Goal: Task Accomplishment & Management: Manage account settings

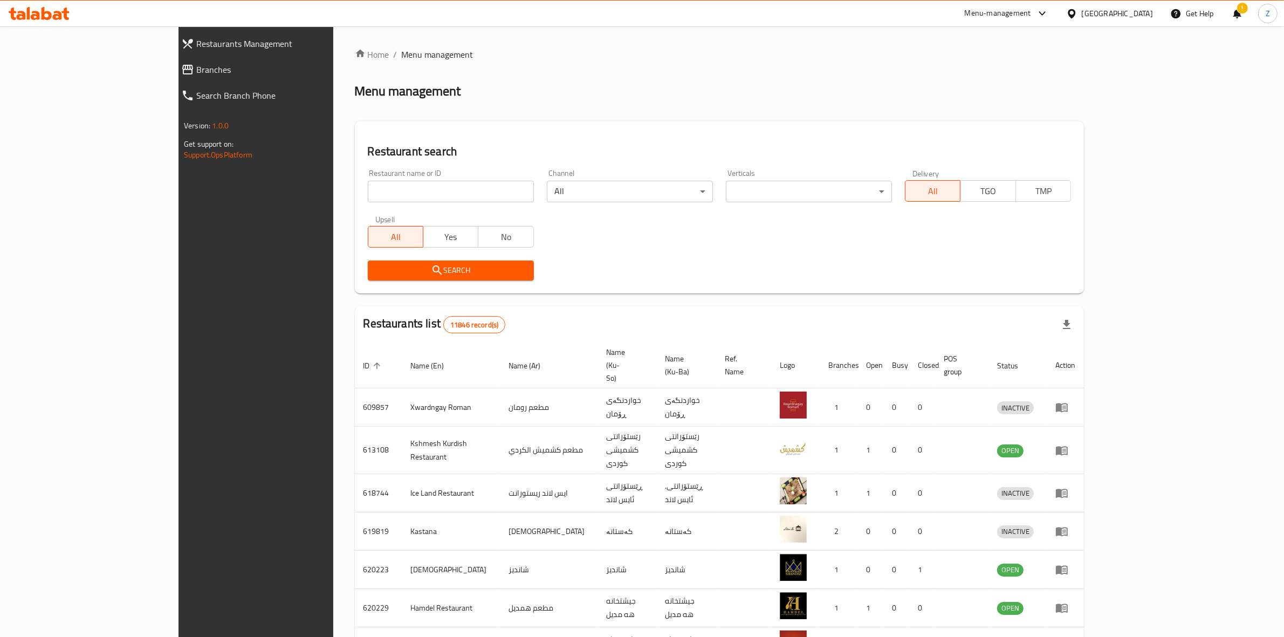
click at [392, 190] on input "search" at bounding box center [451, 192] width 166 height 22
type input "kebab najar"
click button "Search" at bounding box center [451, 270] width 166 height 20
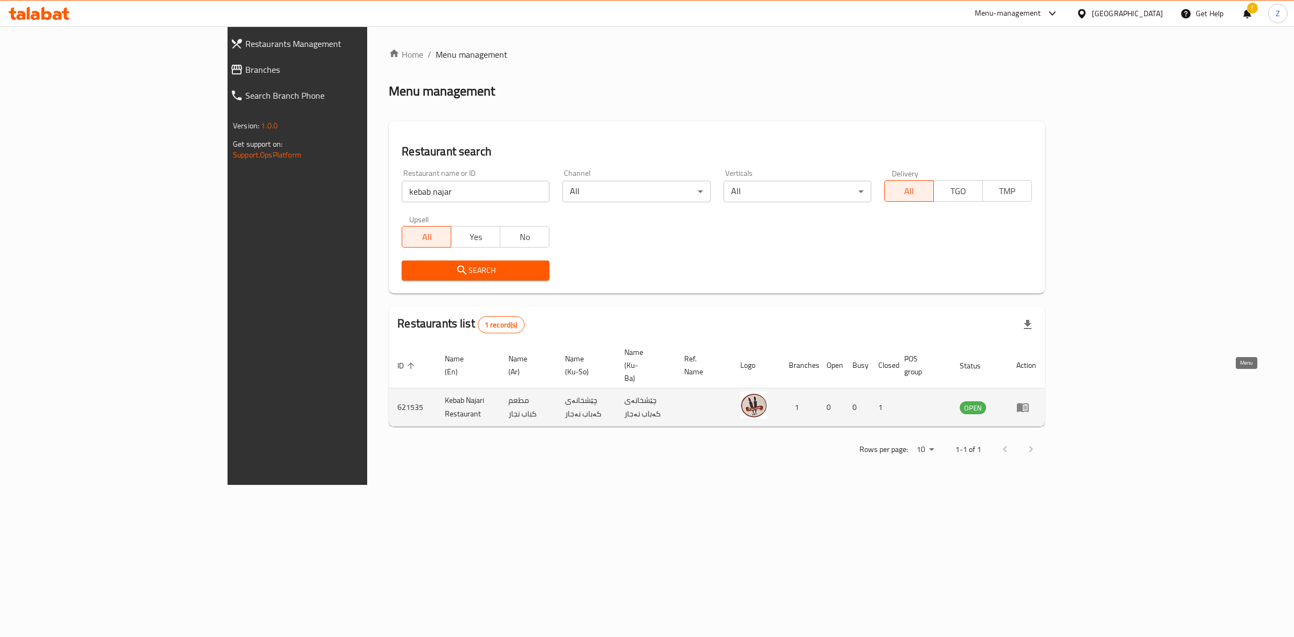
click at [1029, 403] on icon "enhanced table" at bounding box center [1023, 407] width 12 height 9
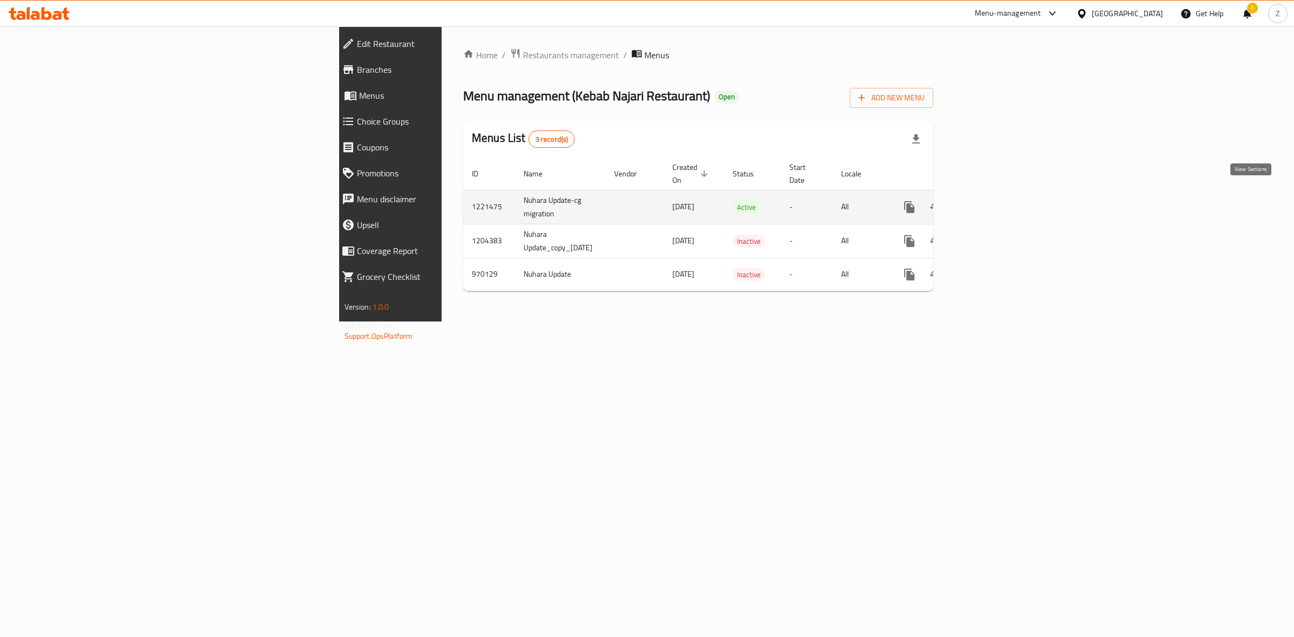
click at [992, 202] on icon "enhanced table" at bounding box center [988, 207] width 10 height 10
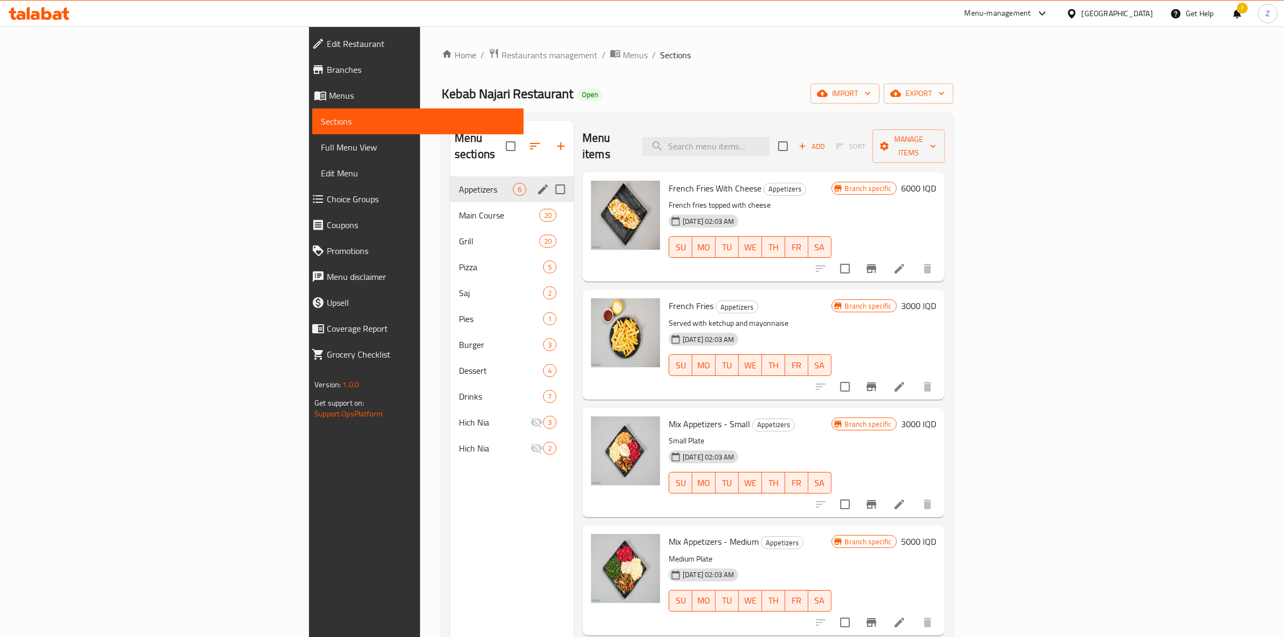
click at [450, 185] on div "Appetizers 6" at bounding box center [512, 189] width 124 height 26
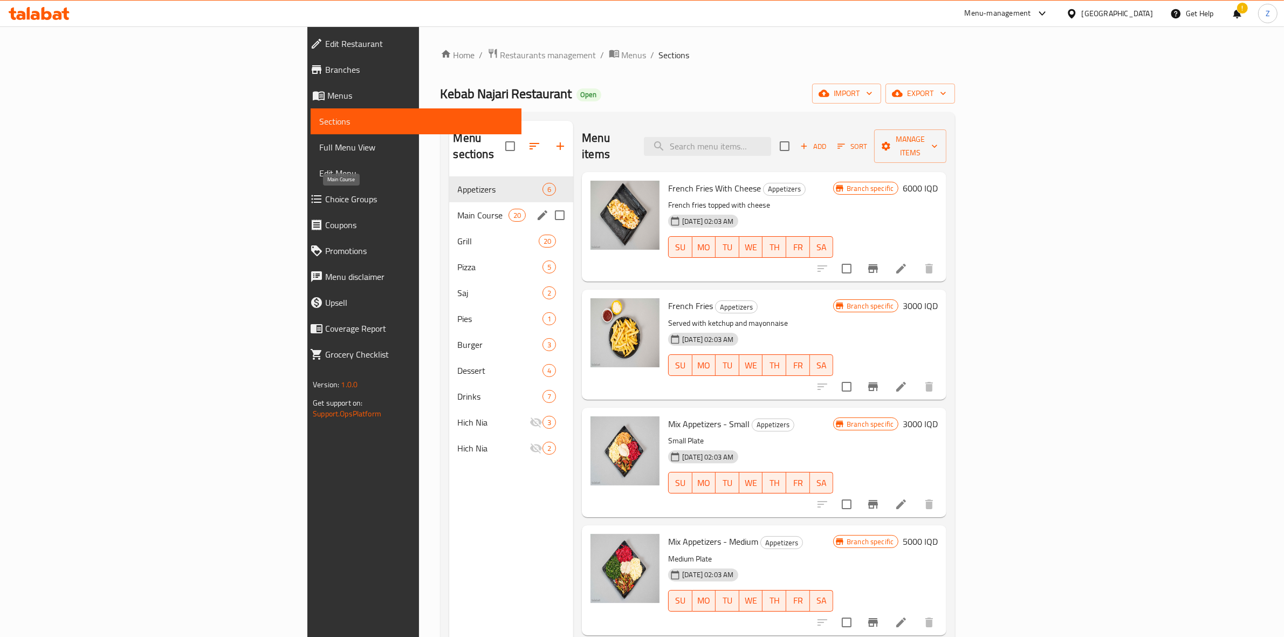
click at [458, 209] on span "Main Course" at bounding box center [483, 215] width 51 height 13
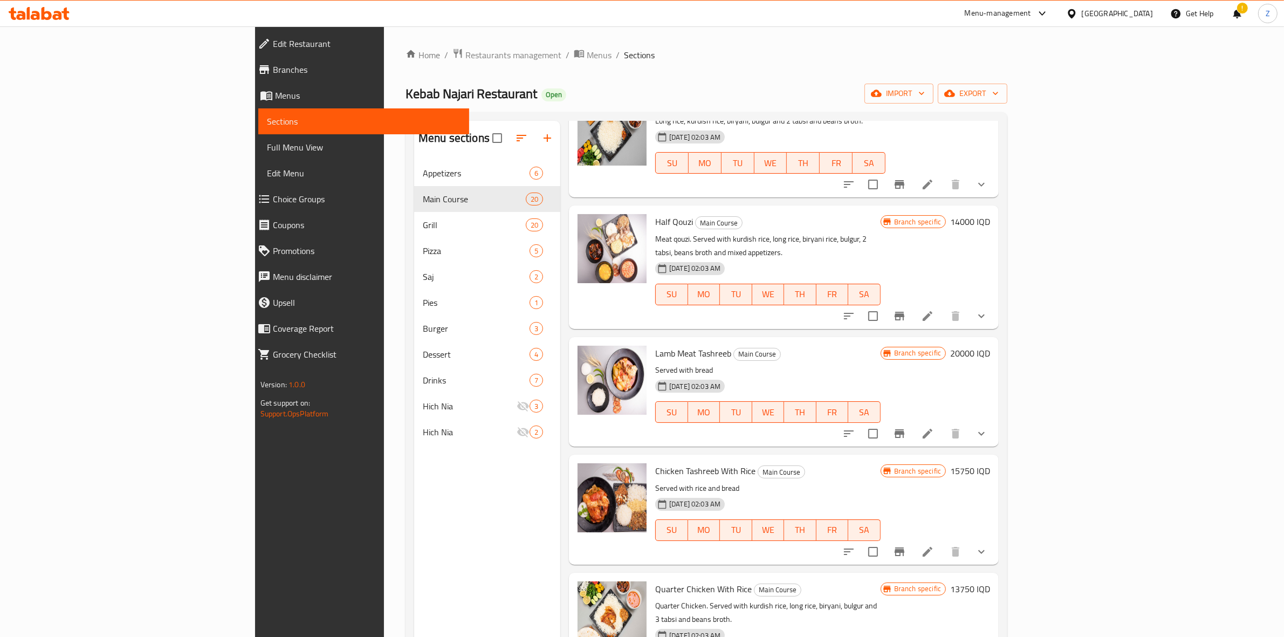
scroll to position [472, 0]
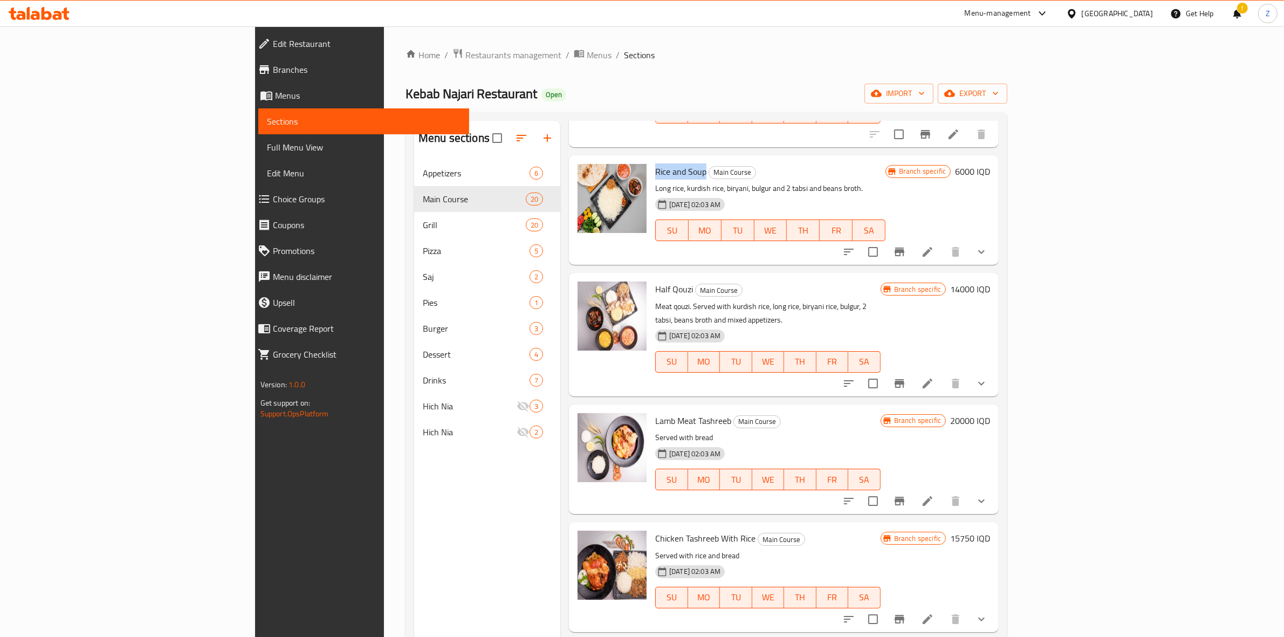
drag, startPoint x: 642, startPoint y: 173, endPoint x: 591, endPoint y: 173, distance: 51.2
click at [655, 173] on h6 "Rice and Soup Main Course" at bounding box center [770, 171] width 230 height 15
copy span "Rice and Soup"
click at [934, 251] on icon at bounding box center [927, 251] width 13 height 13
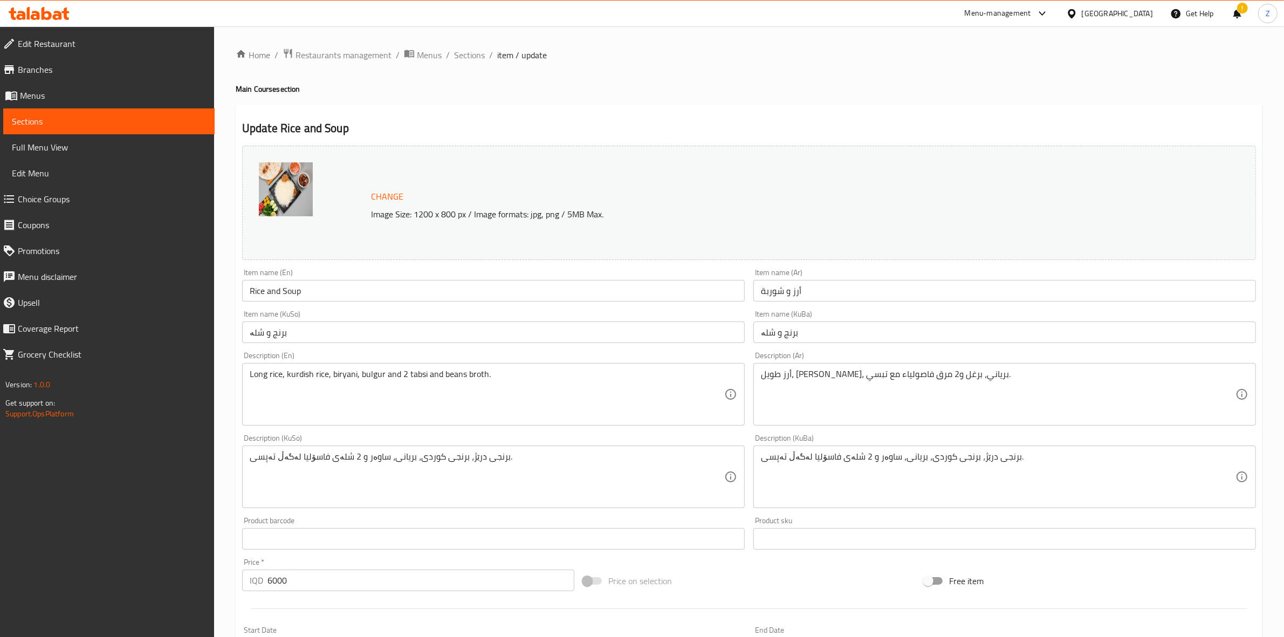
click at [939, 375] on textarea "أرز طويل، [PERSON_NAME]، برياني، برغل و2 مرق فاصولياء مع تبسي." at bounding box center [998, 394] width 475 height 51
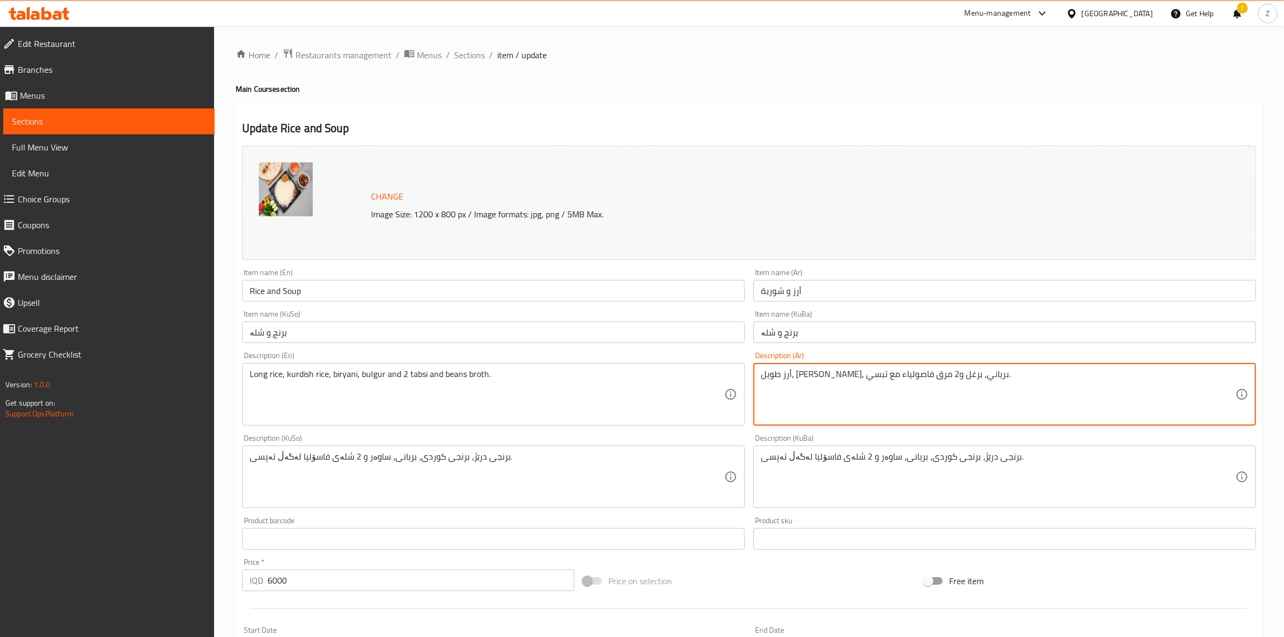
click at [939, 375] on textarea "أرز طويل، [PERSON_NAME]، برياني، برغل و2 مرق فاصولياء مع تبسي." at bounding box center [998, 394] width 475 height 51
click at [779, 289] on input "أرز و شوربة" at bounding box center [1004, 291] width 503 height 22
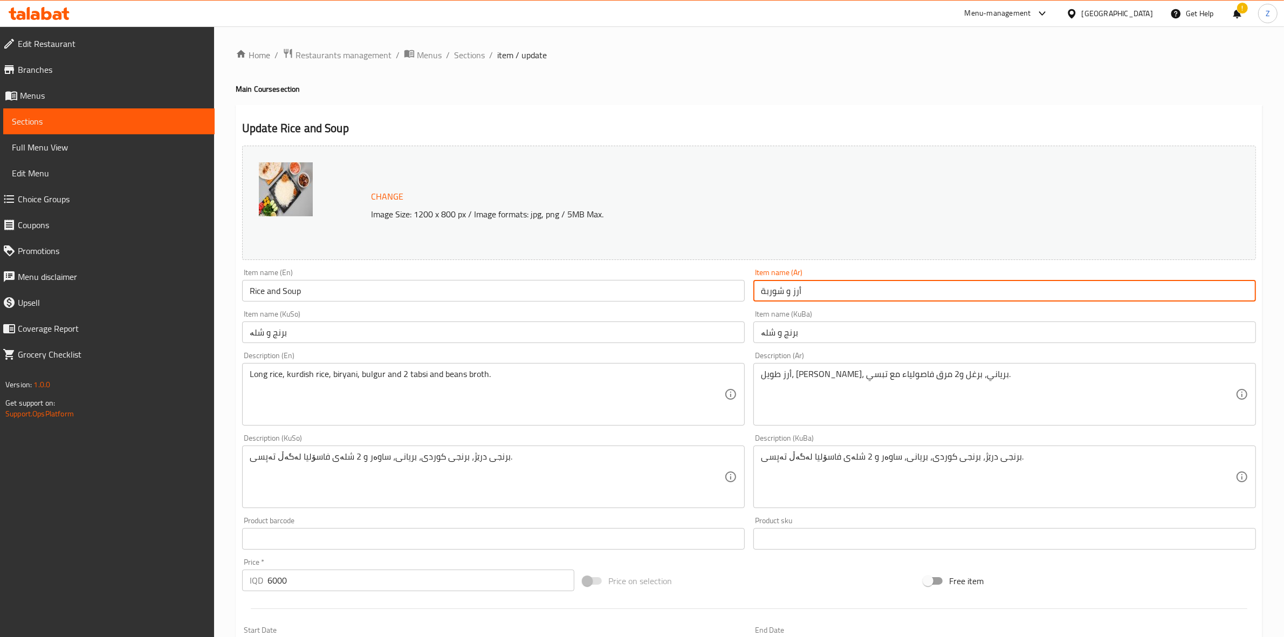
click at [779, 289] on input "أرز و شوربة" at bounding box center [1004, 291] width 503 height 22
click at [156, 127] on span "Sections" at bounding box center [109, 121] width 194 height 13
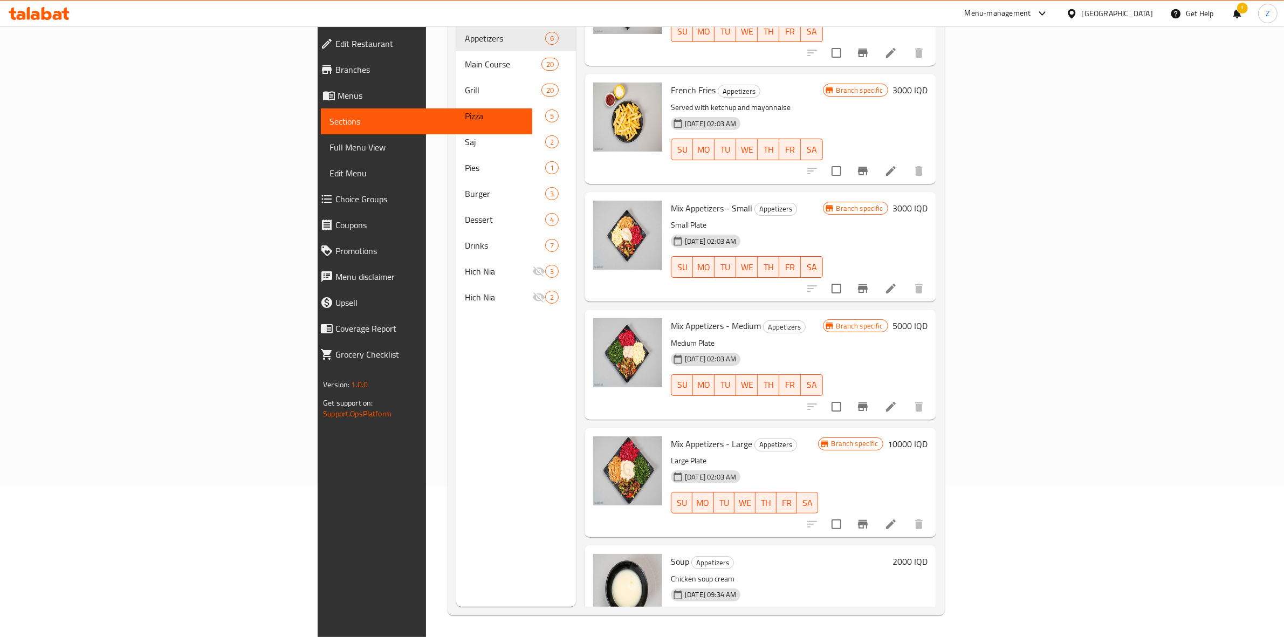
scroll to position [96, 0]
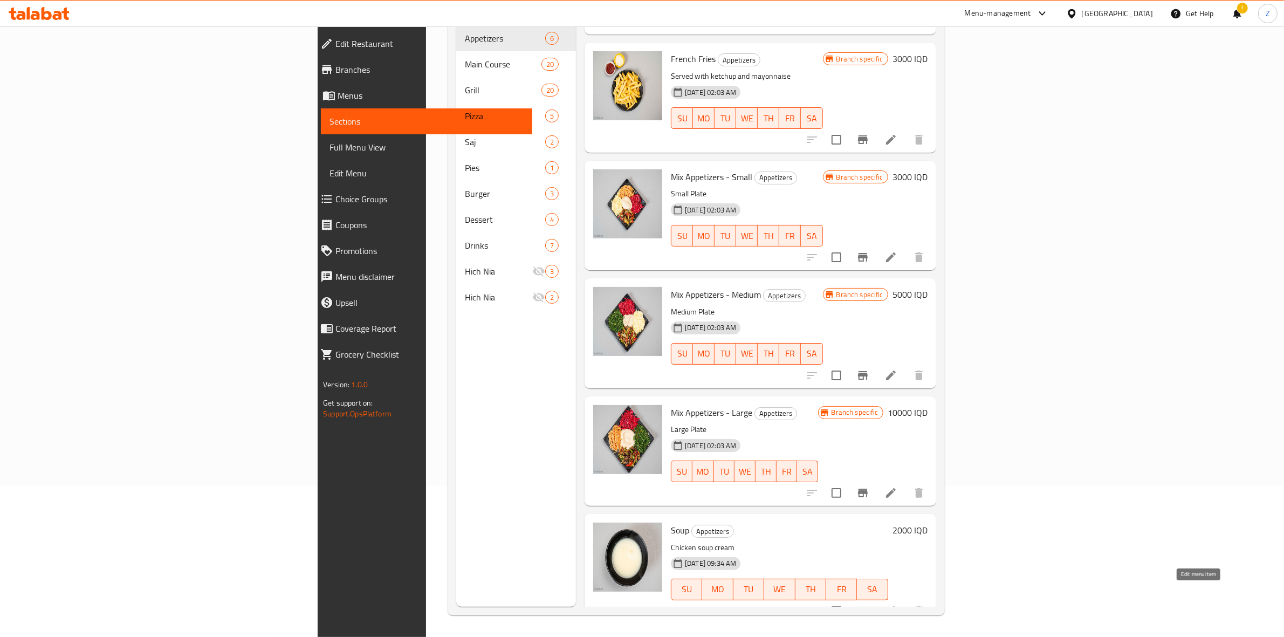
click at [896, 606] on icon at bounding box center [891, 611] width 10 height 10
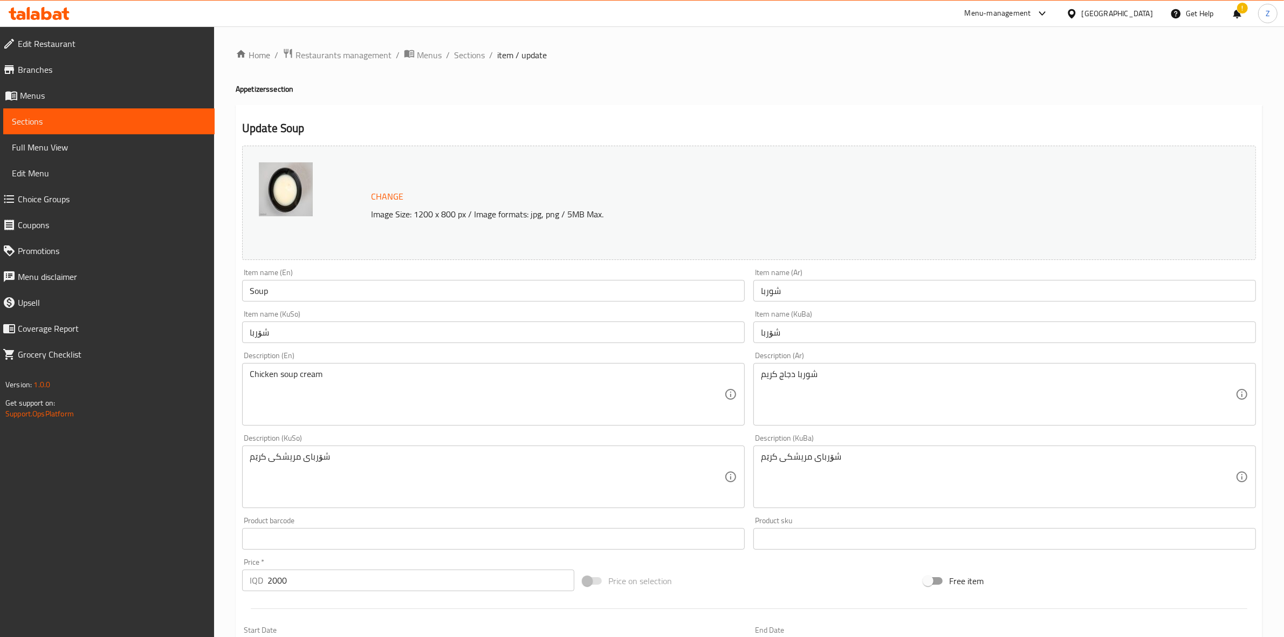
click at [772, 291] on input "شوربا" at bounding box center [1004, 291] width 503 height 22
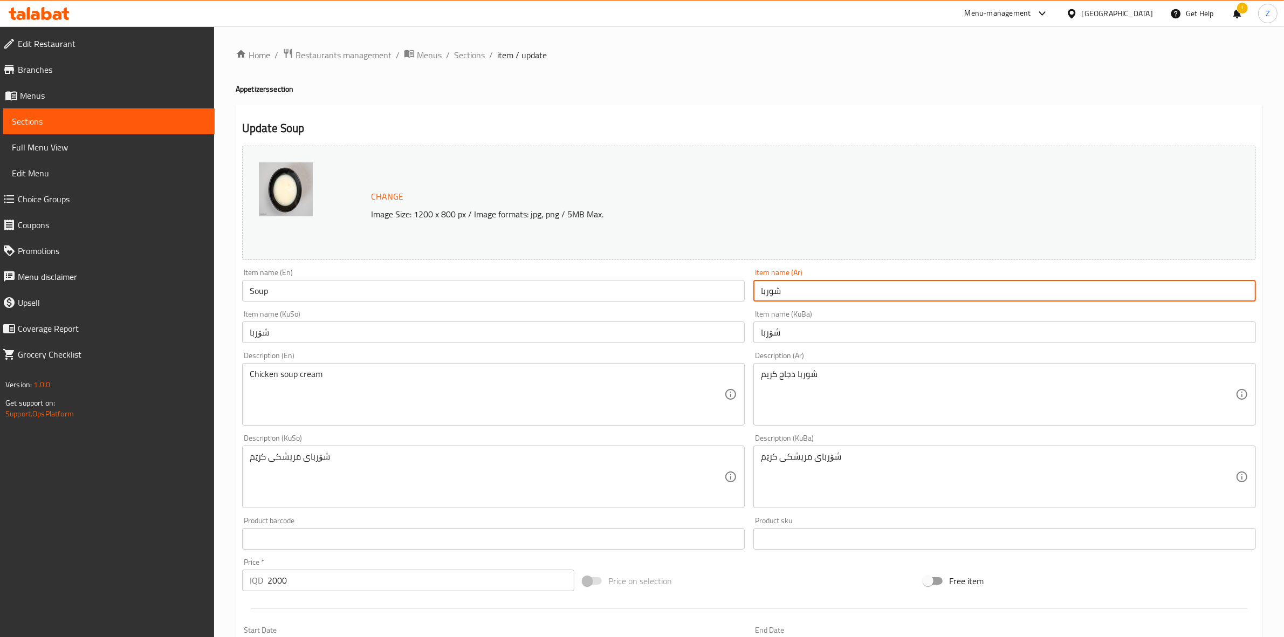
click at [772, 291] on input "شوربا" at bounding box center [1004, 291] width 503 height 22
drag, startPoint x: 138, startPoint y: 124, endPoint x: 160, endPoint y: 139, distance: 26.5
click at [138, 124] on span "Sections" at bounding box center [109, 121] width 194 height 13
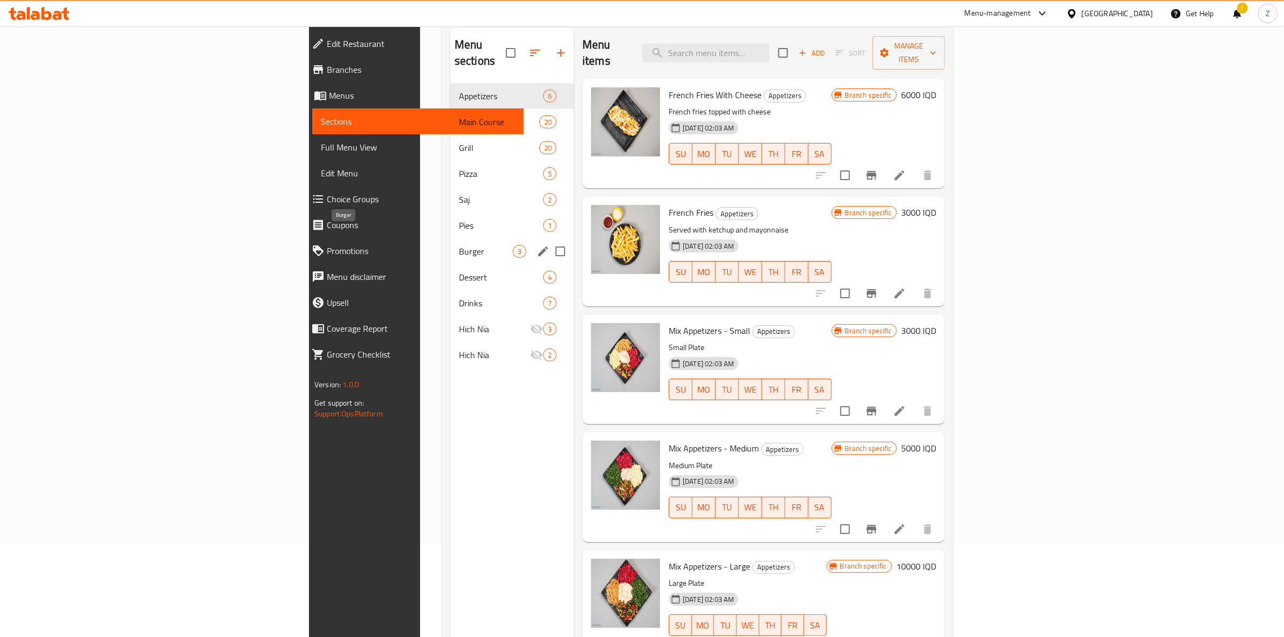
scroll to position [152, 0]
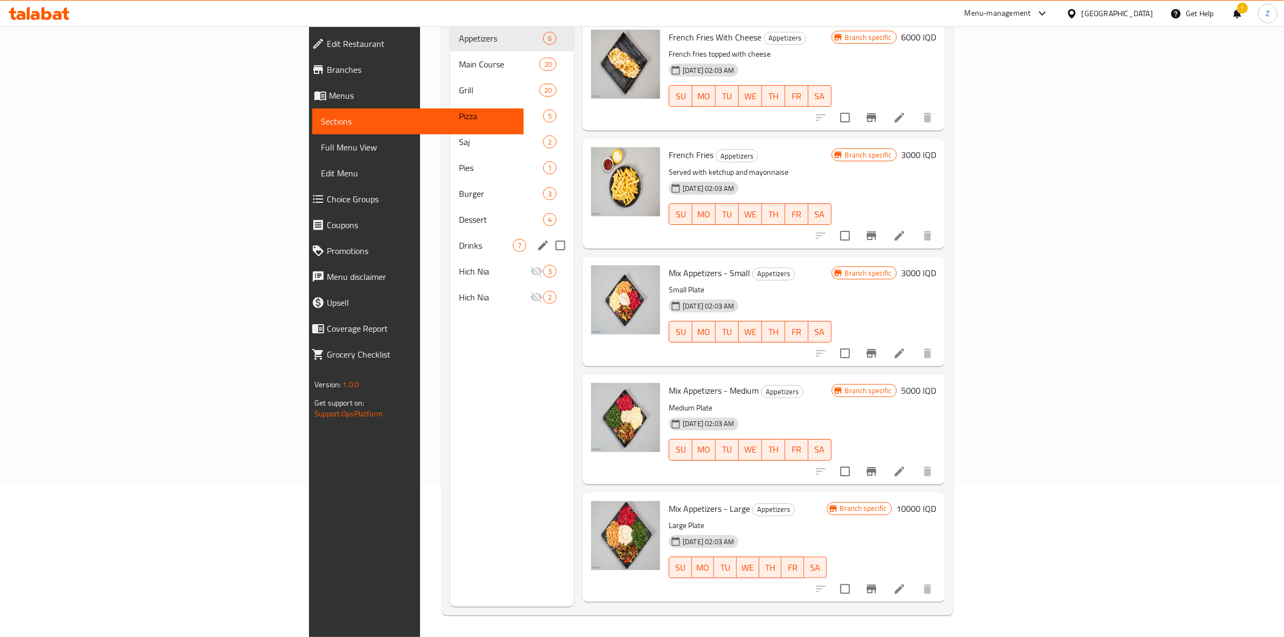
drag, startPoint x: 317, startPoint y: 216, endPoint x: 317, endPoint y: 222, distance: 5.9
click at [450, 232] on div "Drinks 7" at bounding box center [512, 245] width 124 height 26
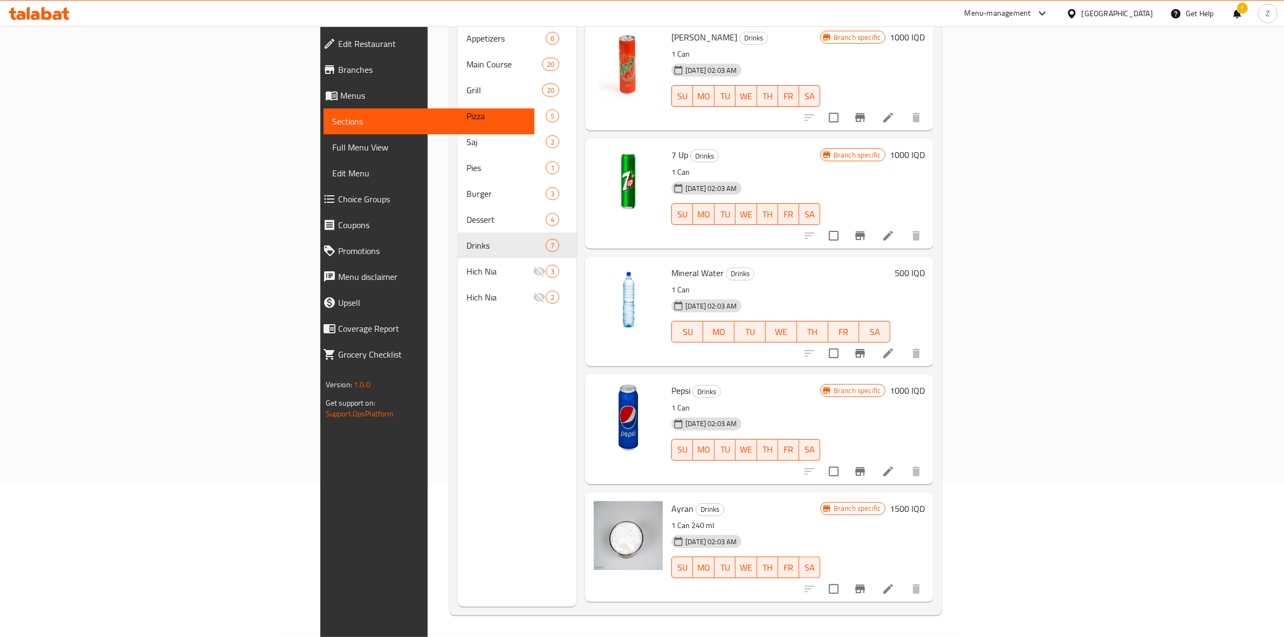
click at [903, 462] on li at bounding box center [888, 471] width 30 height 19
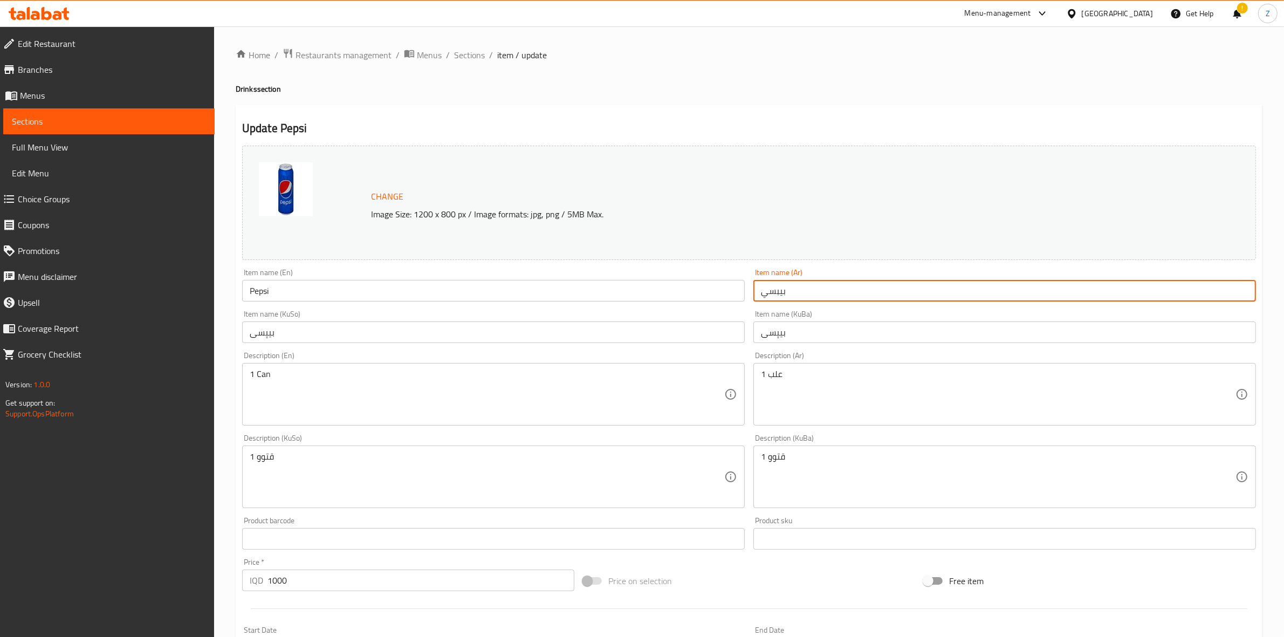
click at [771, 294] on input "بيبسي" at bounding box center [1004, 291] width 503 height 22
click at [106, 122] on span "Sections" at bounding box center [109, 121] width 194 height 13
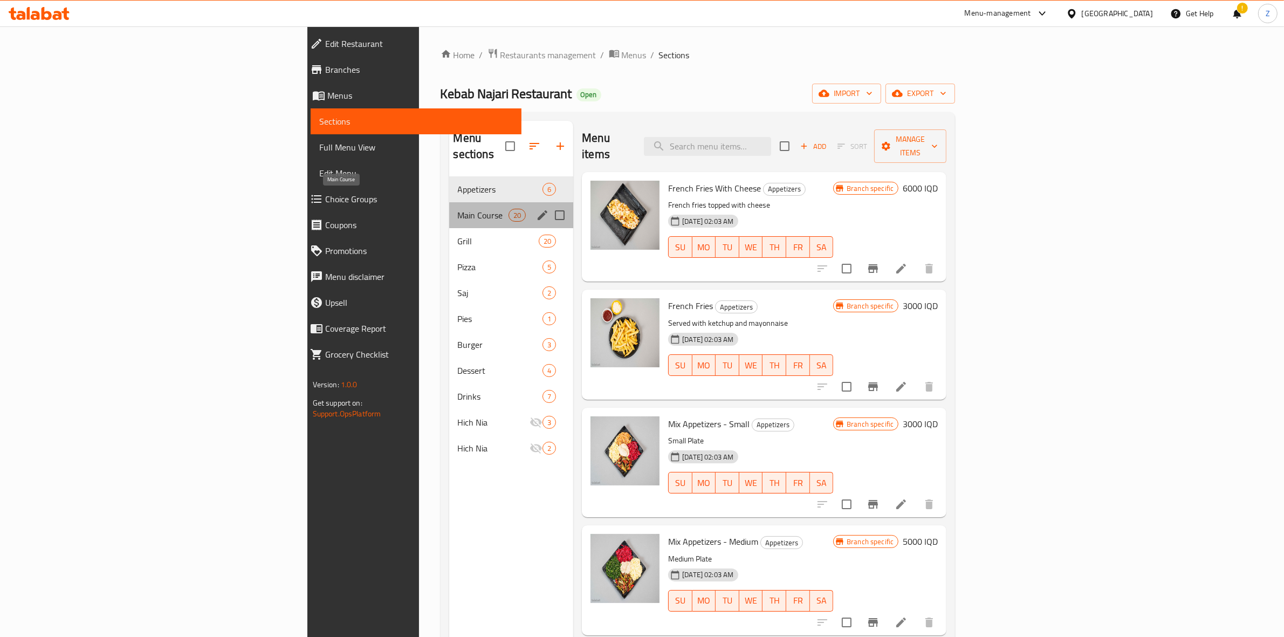
click at [458, 209] on span "Main Course" at bounding box center [483, 215] width 51 height 13
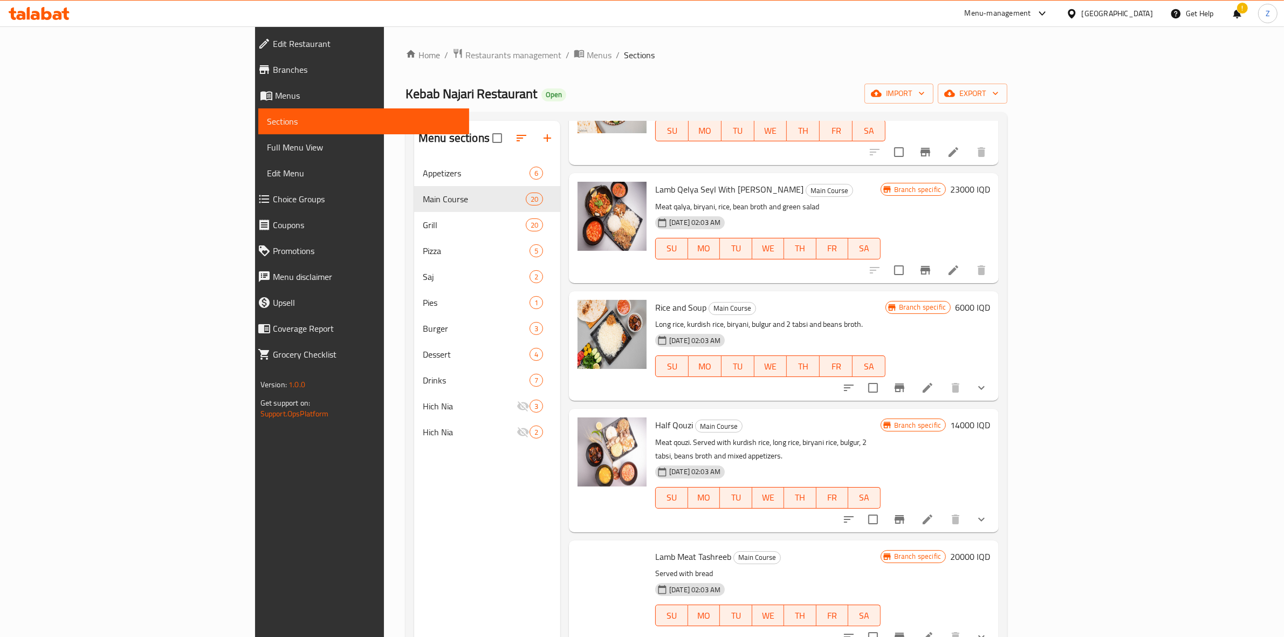
scroll to position [337, 0]
click at [655, 303] on span "Rice and Soup" at bounding box center [680, 306] width 51 height 16
copy h6 "Rice and Soup"
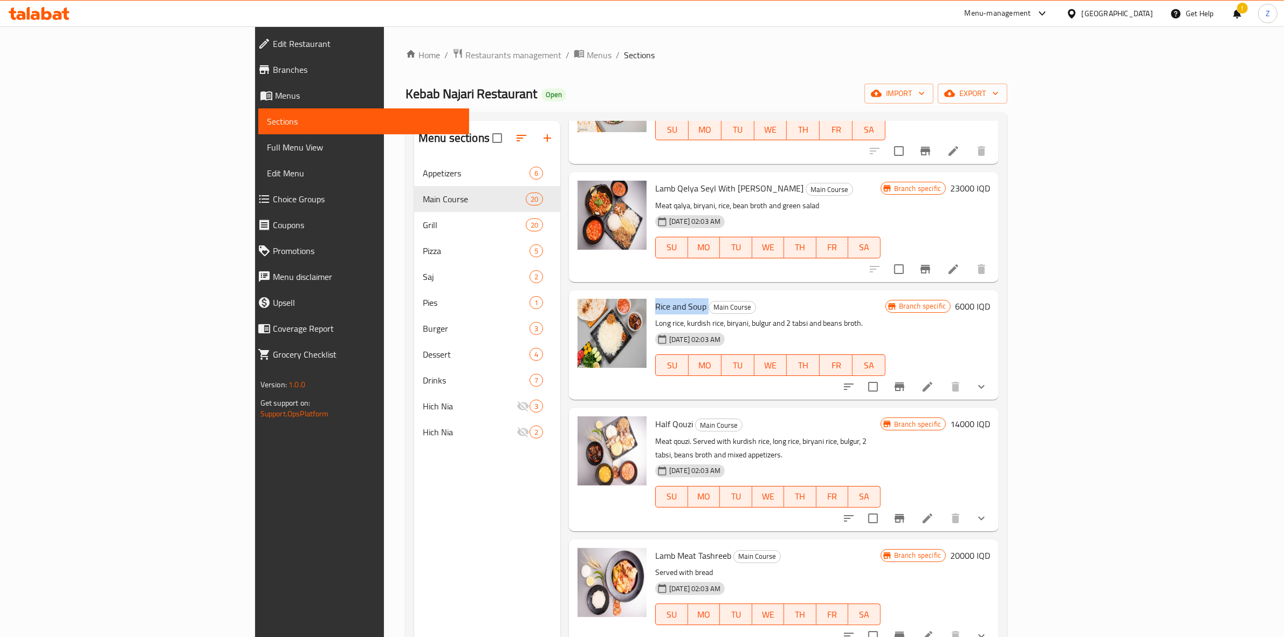
click at [934, 380] on icon at bounding box center [927, 386] width 13 height 13
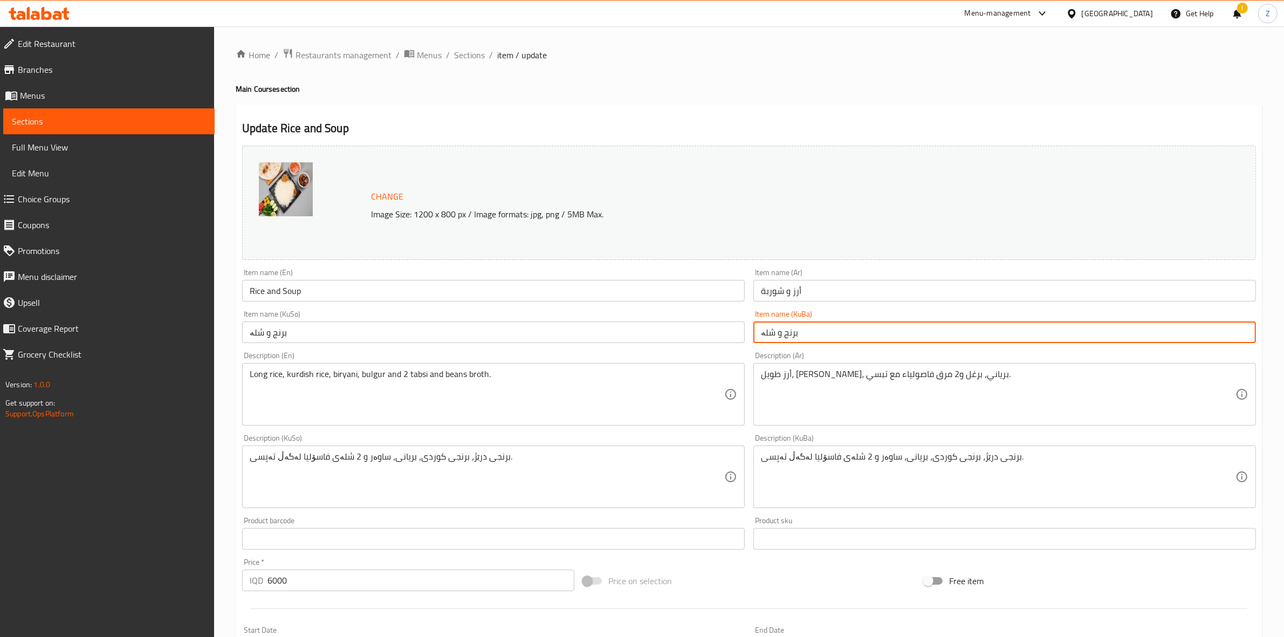
click at [772, 339] on input "برنج و شلە" at bounding box center [1004, 332] width 503 height 22
click at [146, 116] on span "Sections" at bounding box center [109, 121] width 194 height 13
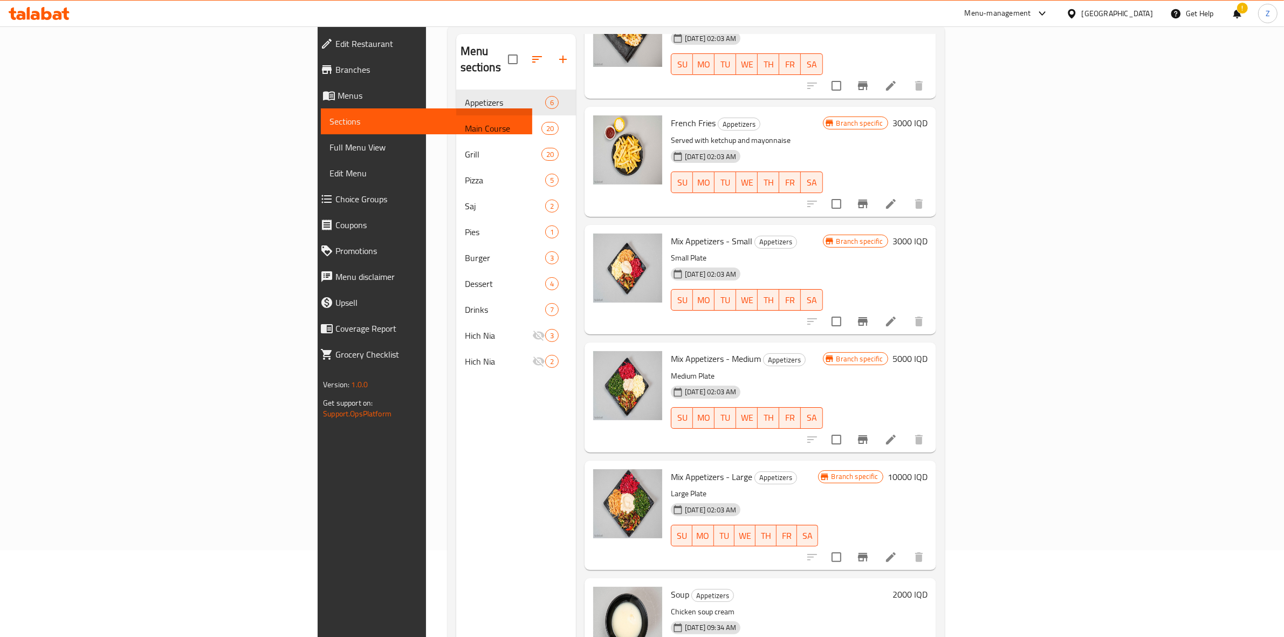
scroll to position [152, 0]
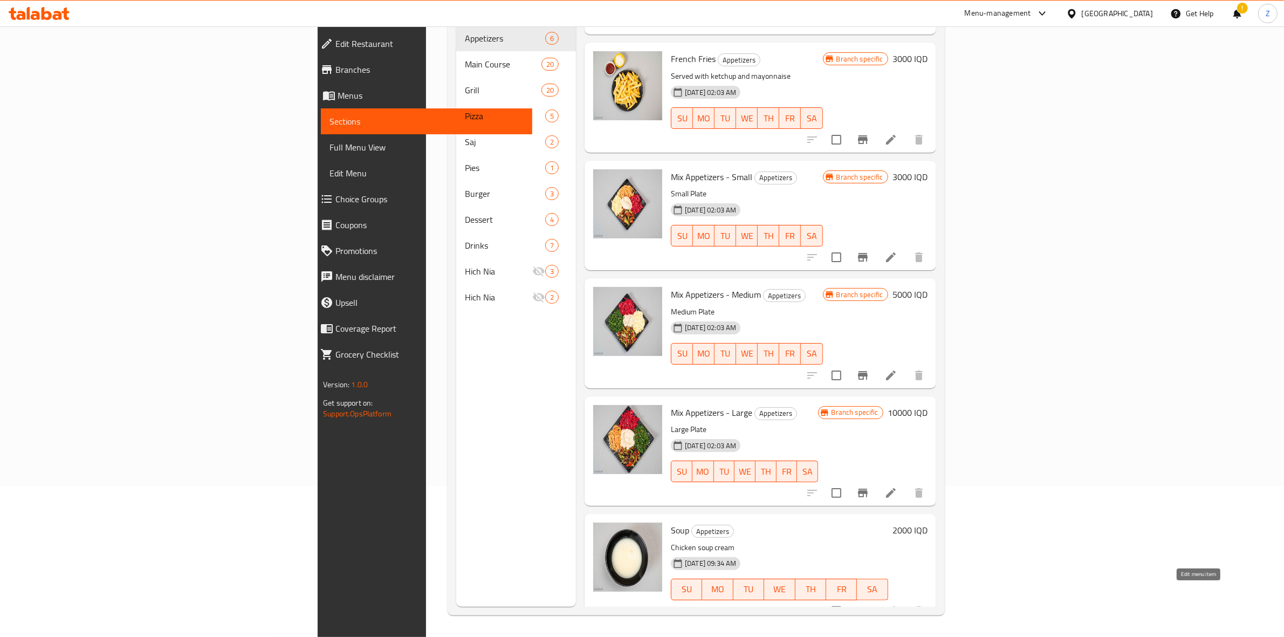
click at [897, 605] on icon at bounding box center [890, 611] width 13 height 13
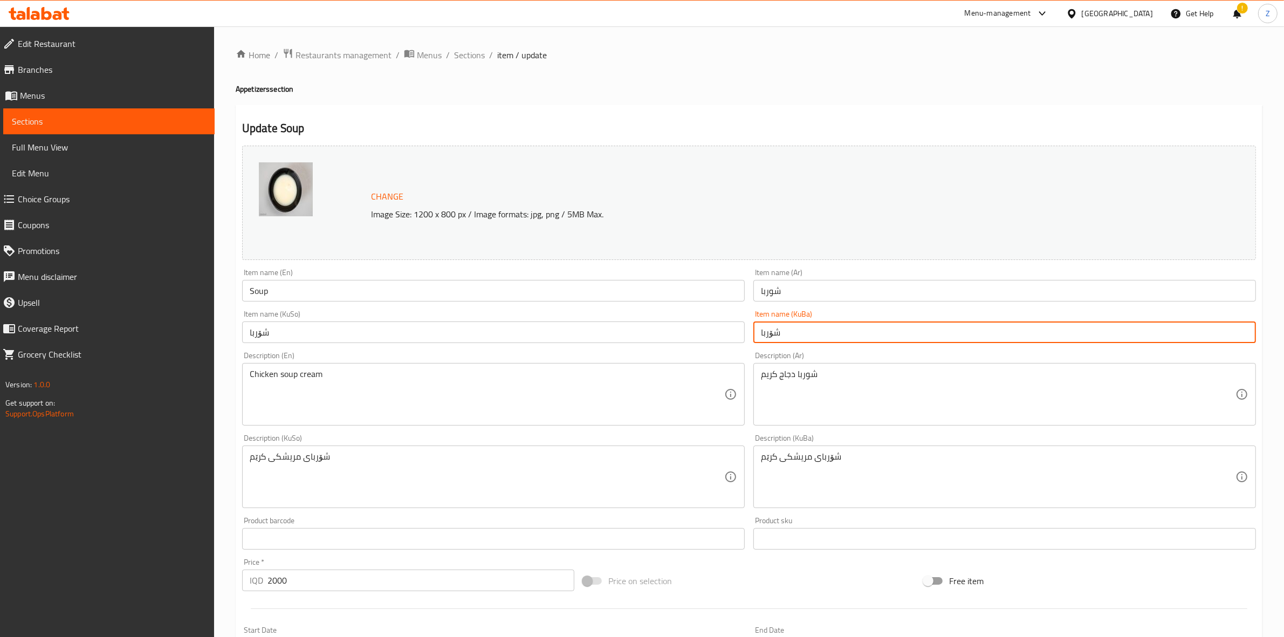
click at [767, 338] on input "شۆربا" at bounding box center [1004, 332] width 503 height 22
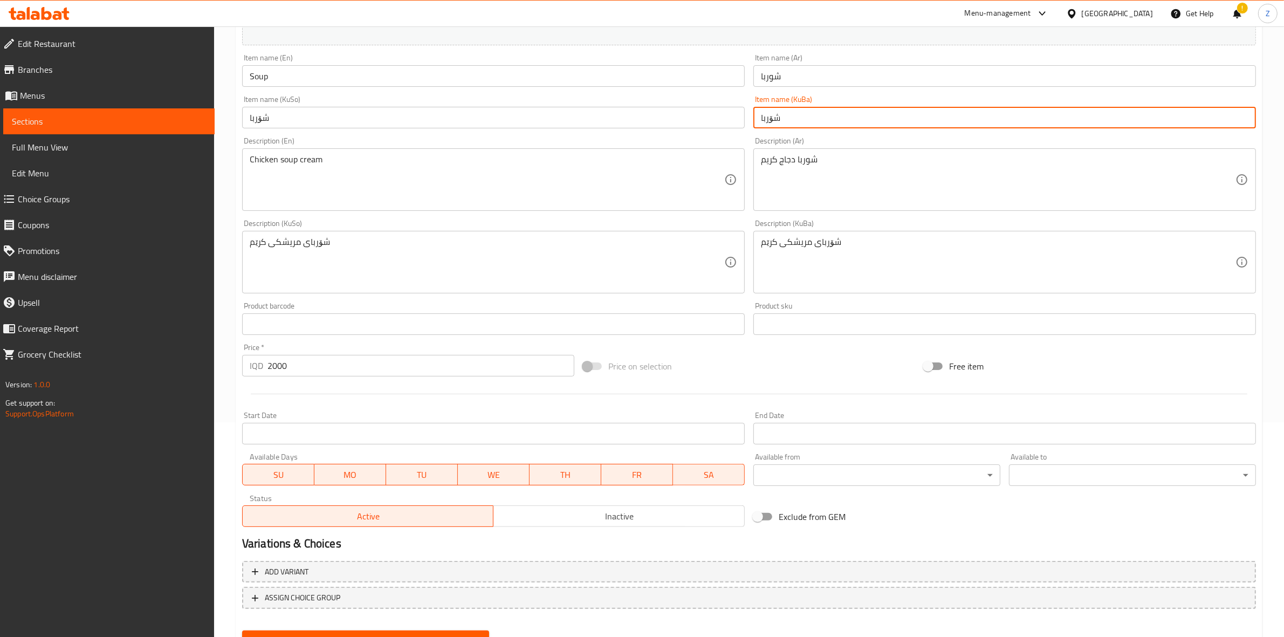
scroll to position [263, 0]
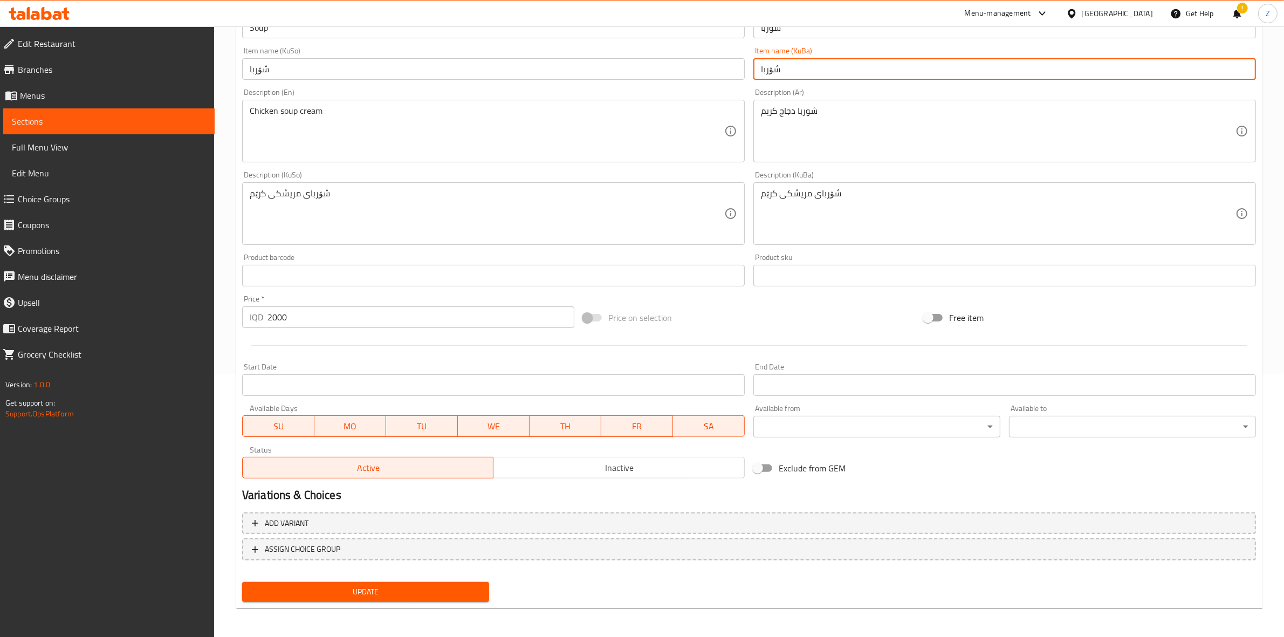
click at [147, 120] on span "Sections" at bounding box center [109, 121] width 194 height 13
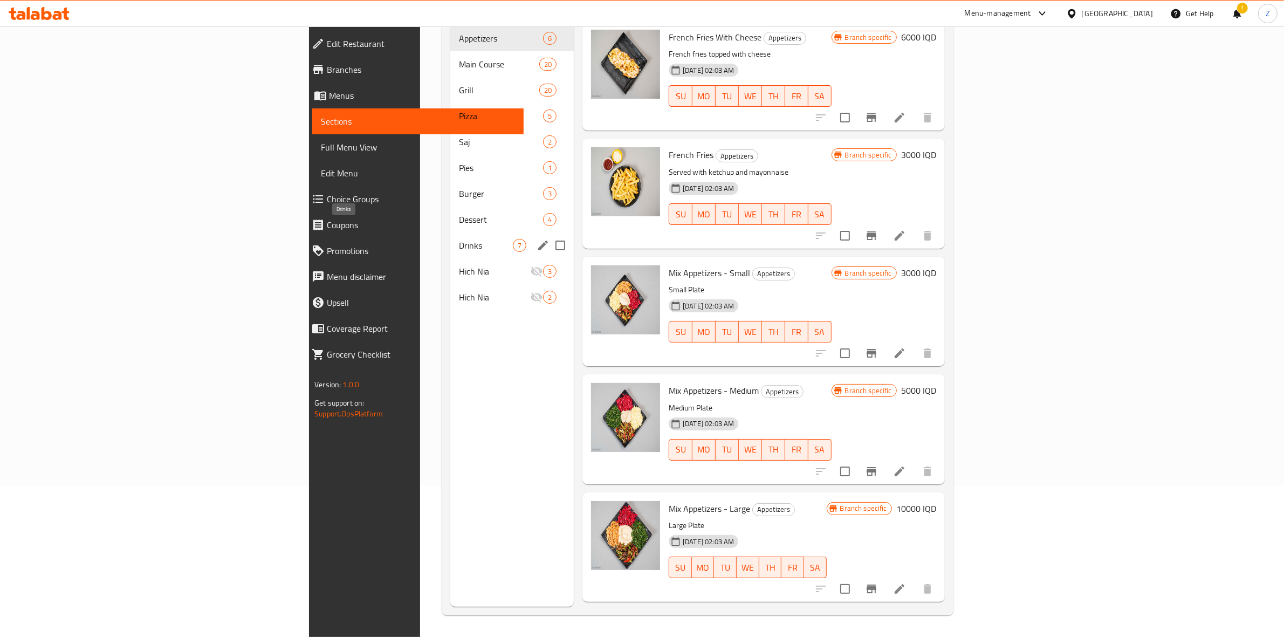
click at [459, 239] on span "Drinks" at bounding box center [486, 245] width 54 height 13
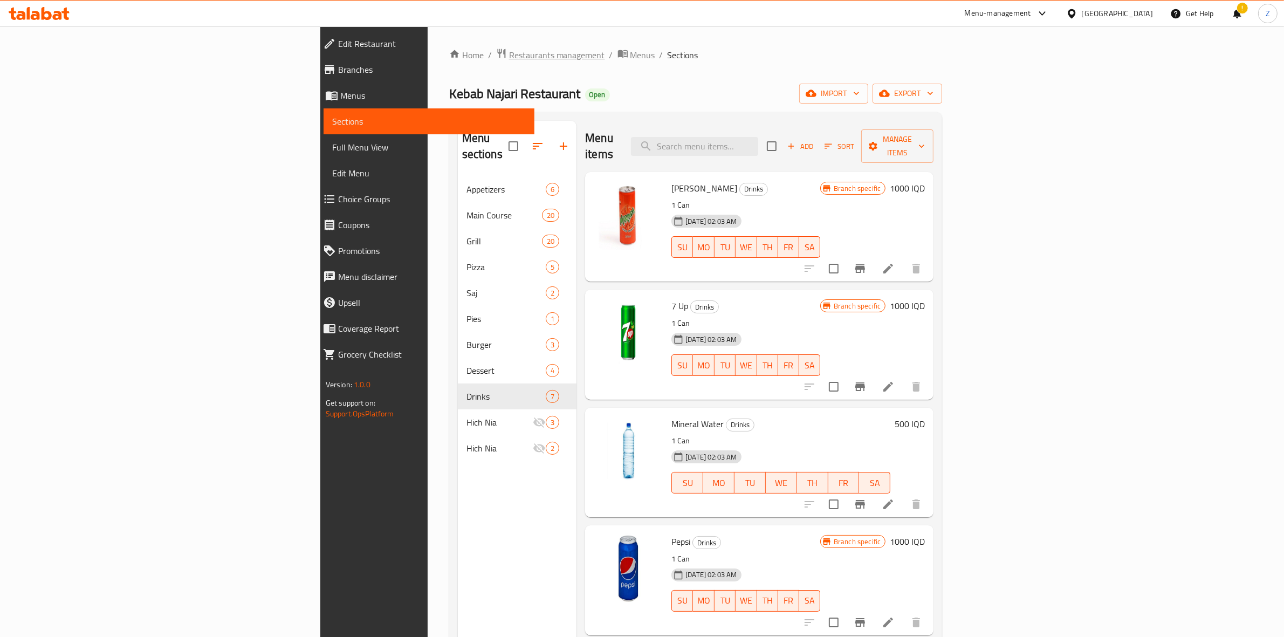
click at [509, 53] on span "Restaurants management" at bounding box center [557, 55] width 96 height 13
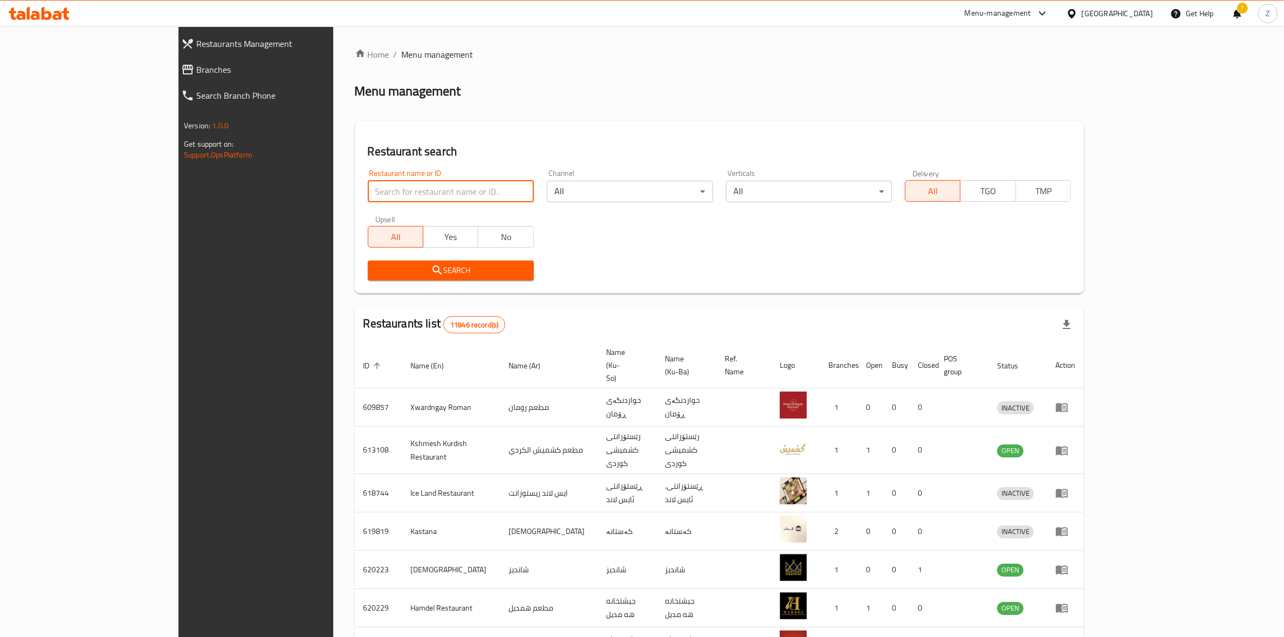
click at [368, 189] on input "search" at bounding box center [451, 192] width 166 height 22
type input "my pizza"
click button "Search" at bounding box center [451, 270] width 166 height 20
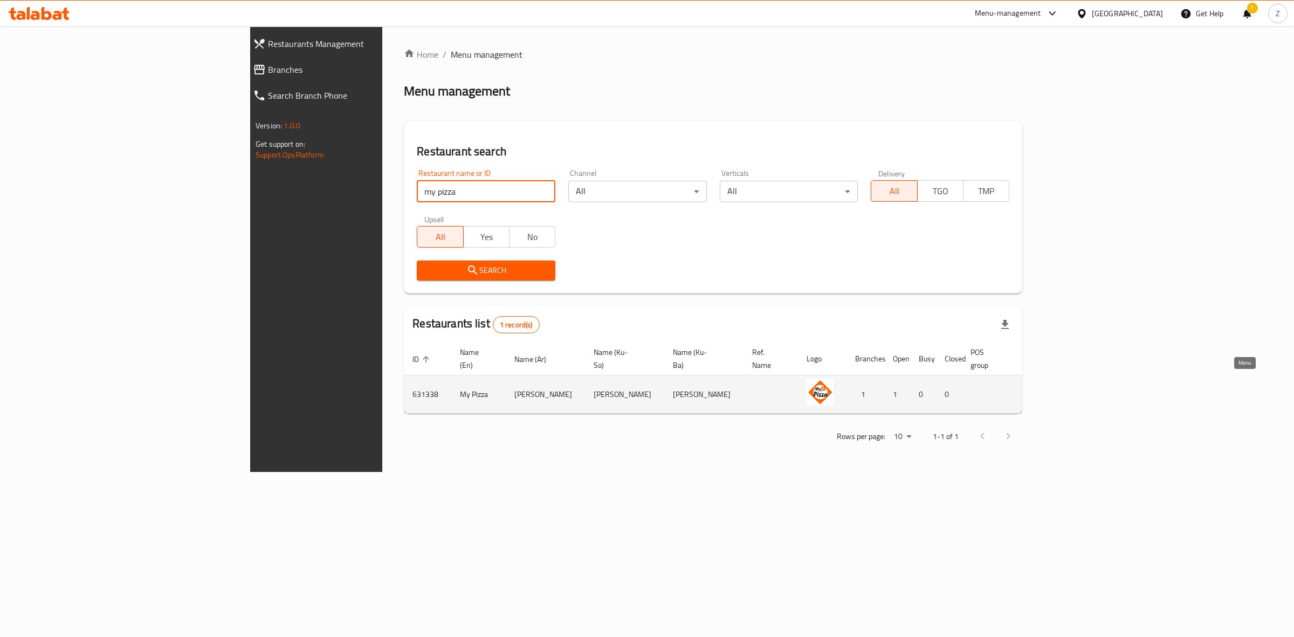
click at [1094, 388] on icon "enhanced table" at bounding box center [1087, 394] width 13 height 13
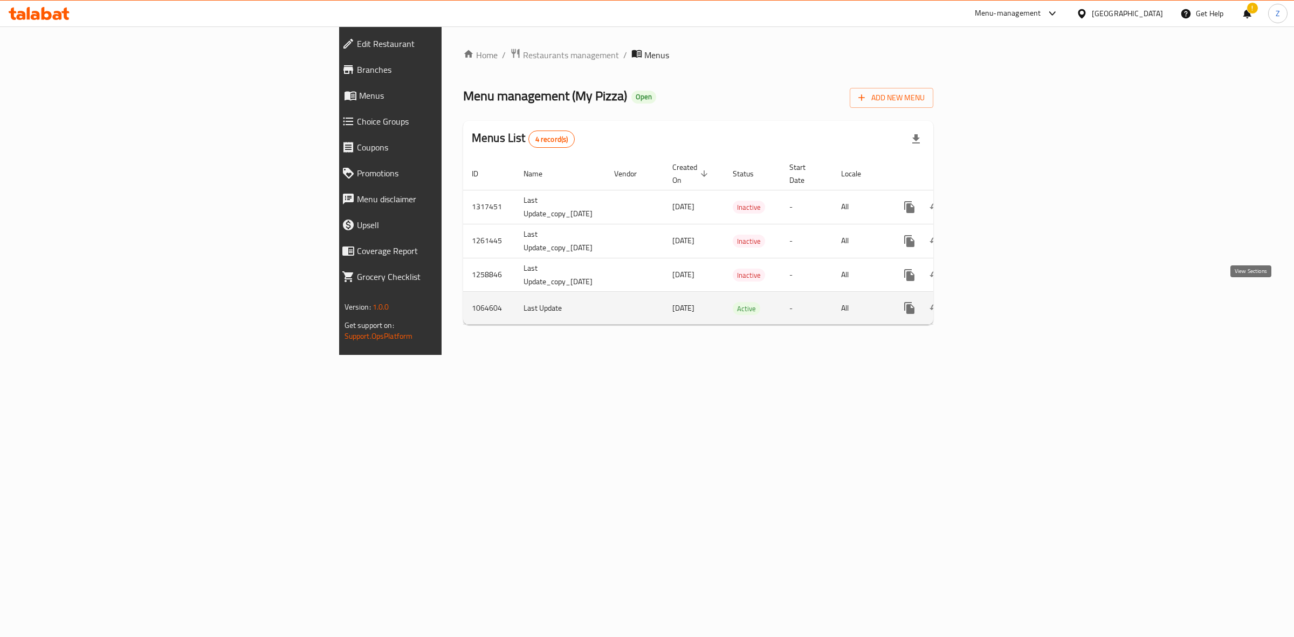
click at [994, 301] on icon "enhanced table" at bounding box center [987, 307] width 13 height 13
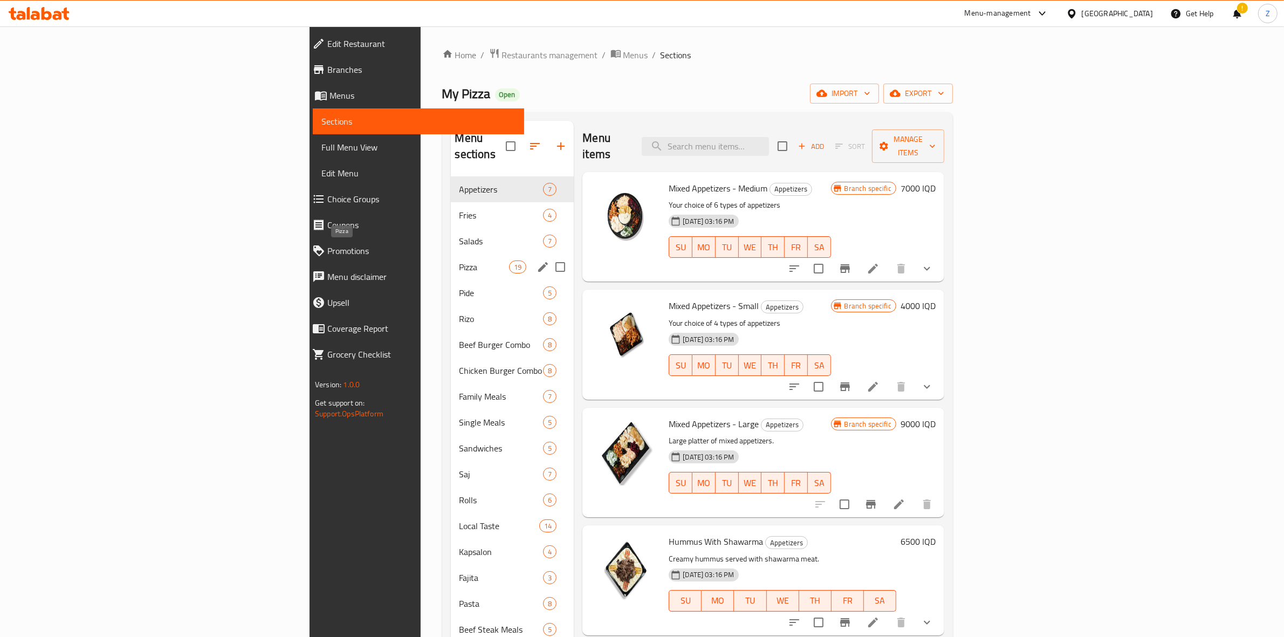
click at [459, 260] on span "Pizza" at bounding box center [484, 266] width 50 height 13
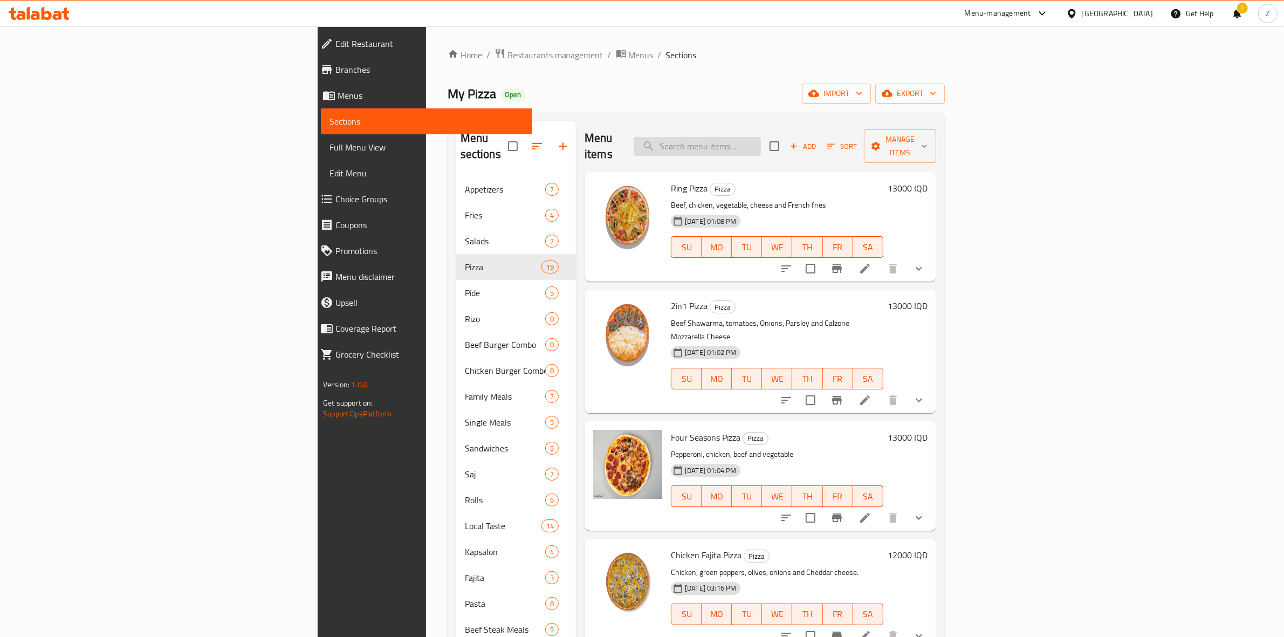
click at [761, 143] on input "search" at bounding box center [697, 146] width 127 height 19
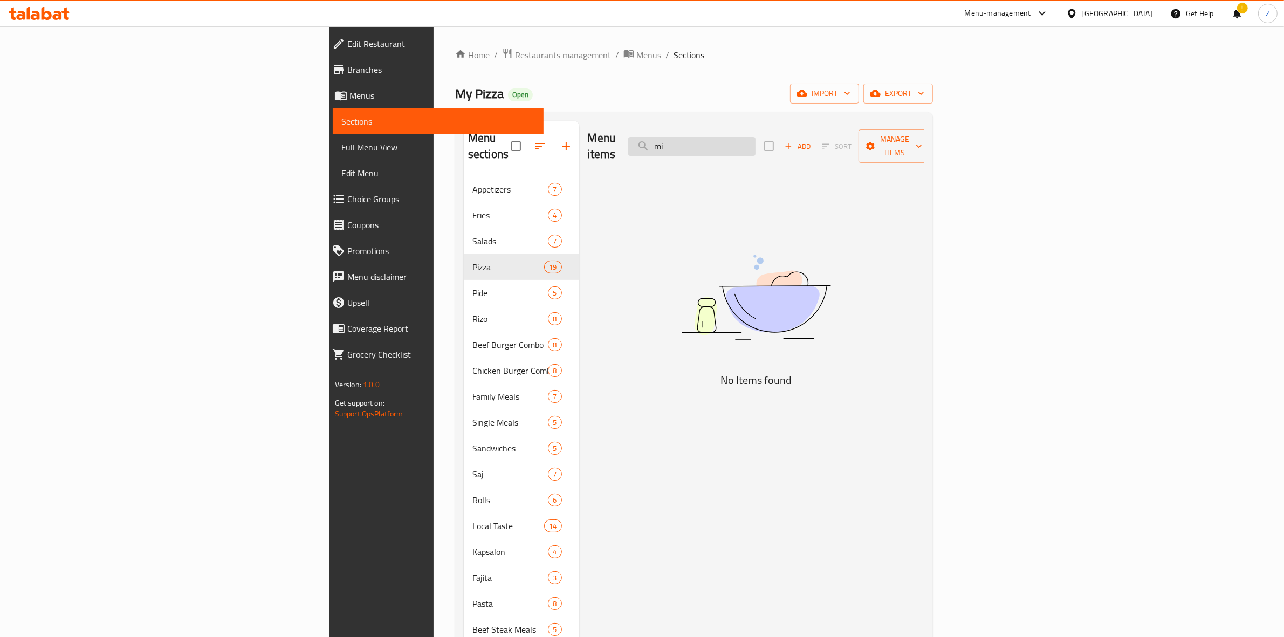
type input "m"
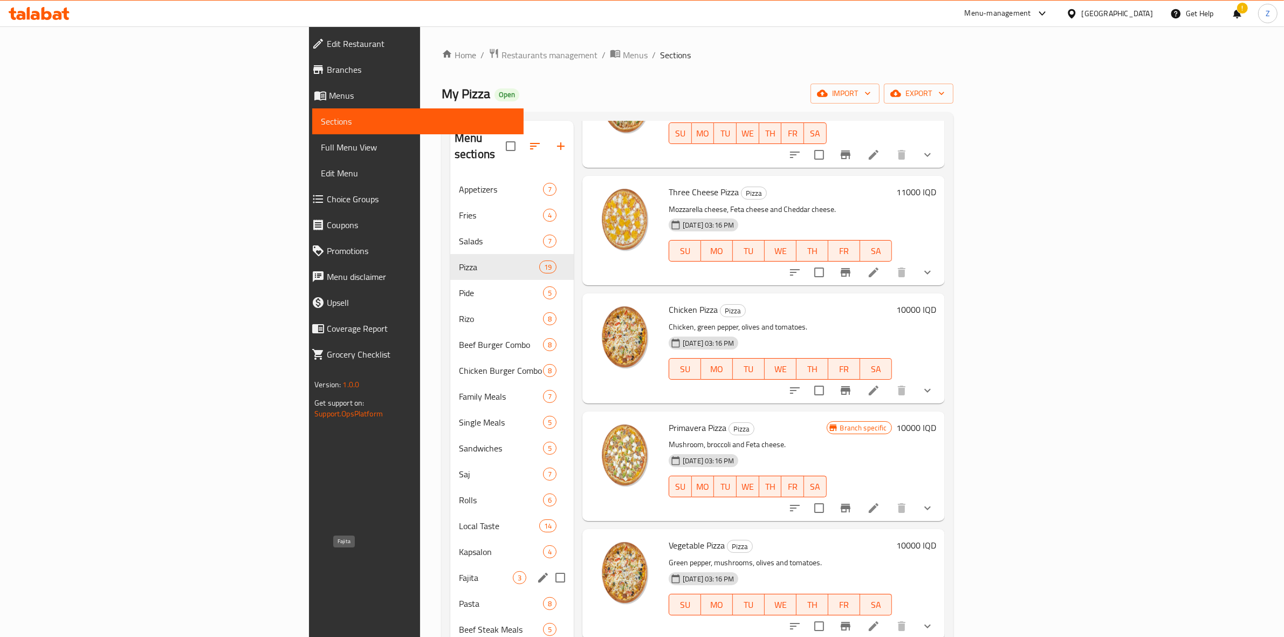
scroll to position [204, 0]
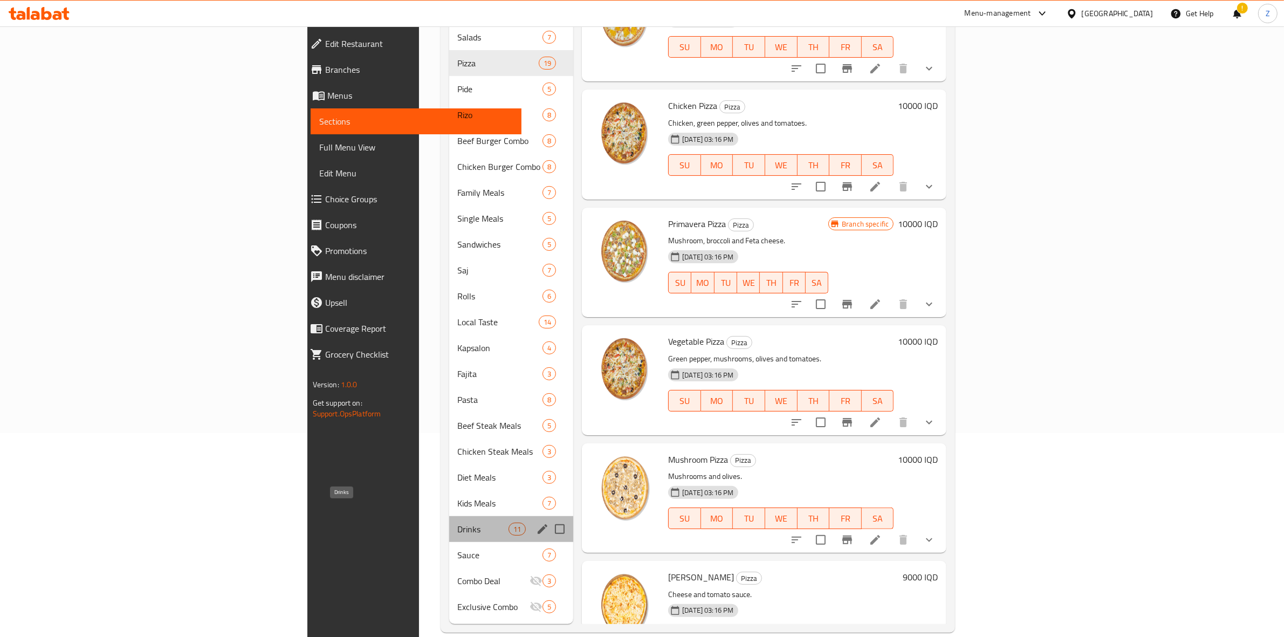
click at [458, 523] on span "Drinks" at bounding box center [483, 529] width 51 height 13
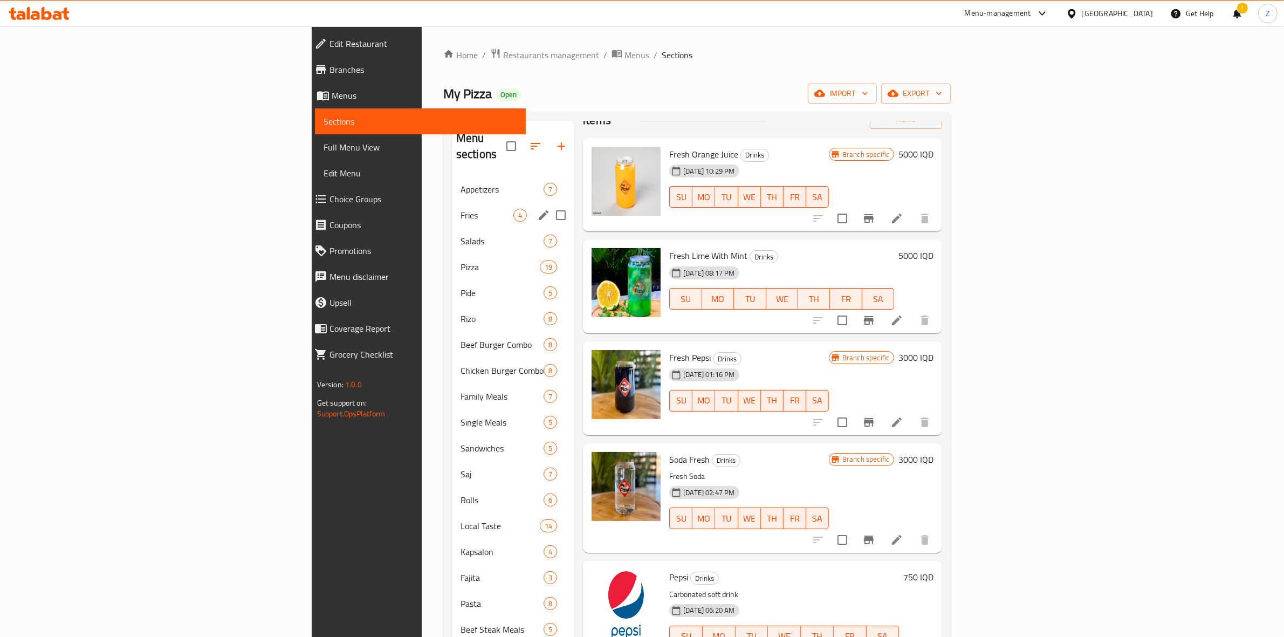
click at [452, 202] on div "Fries 4" at bounding box center [513, 215] width 122 height 26
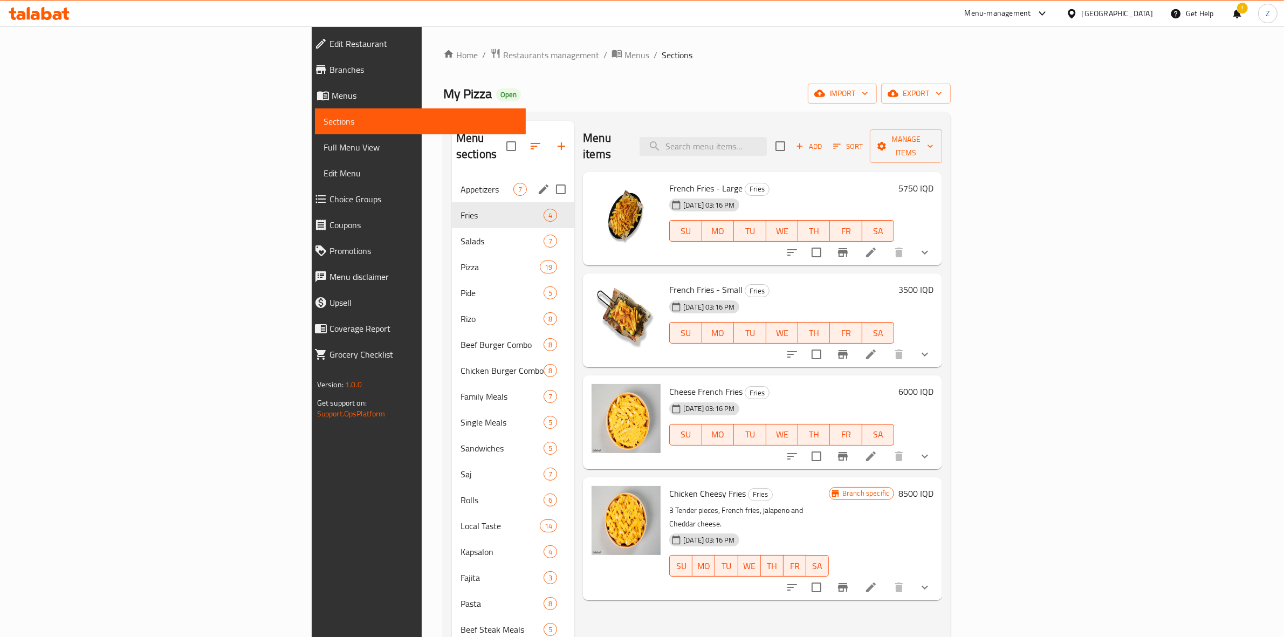
click at [452, 182] on div "Appetizers 7" at bounding box center [513, 189] width 122 height 26
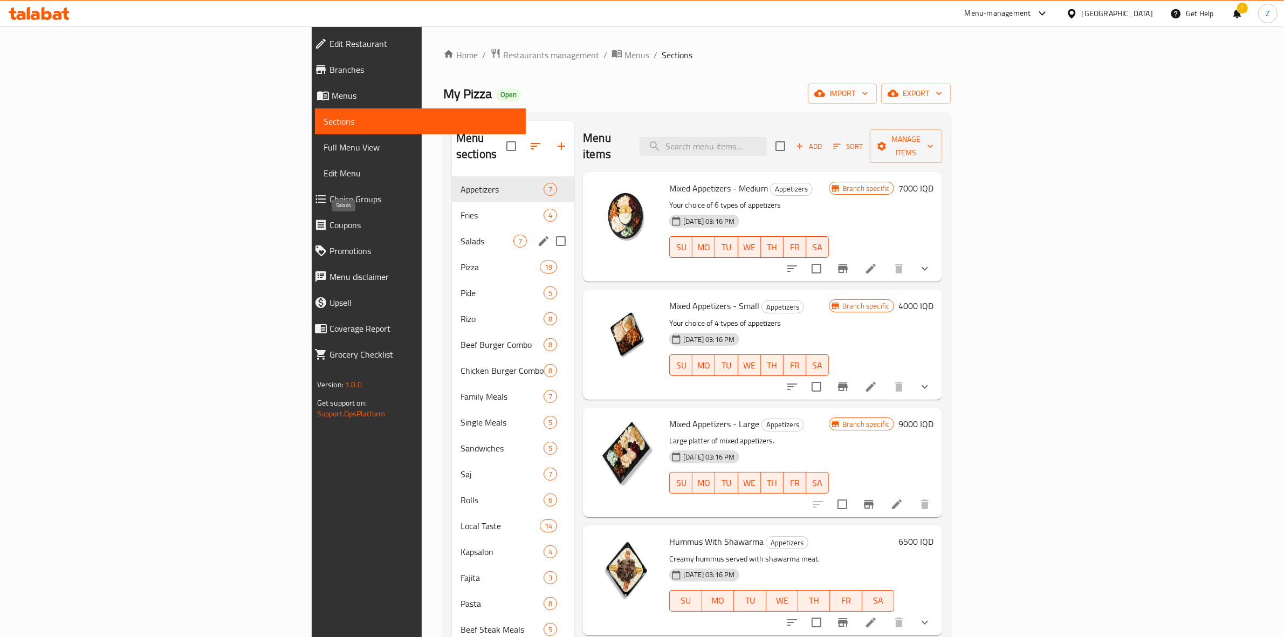
click at [461, 235] on span "Salads" at bounding box center [487, 241] width 53 height 13
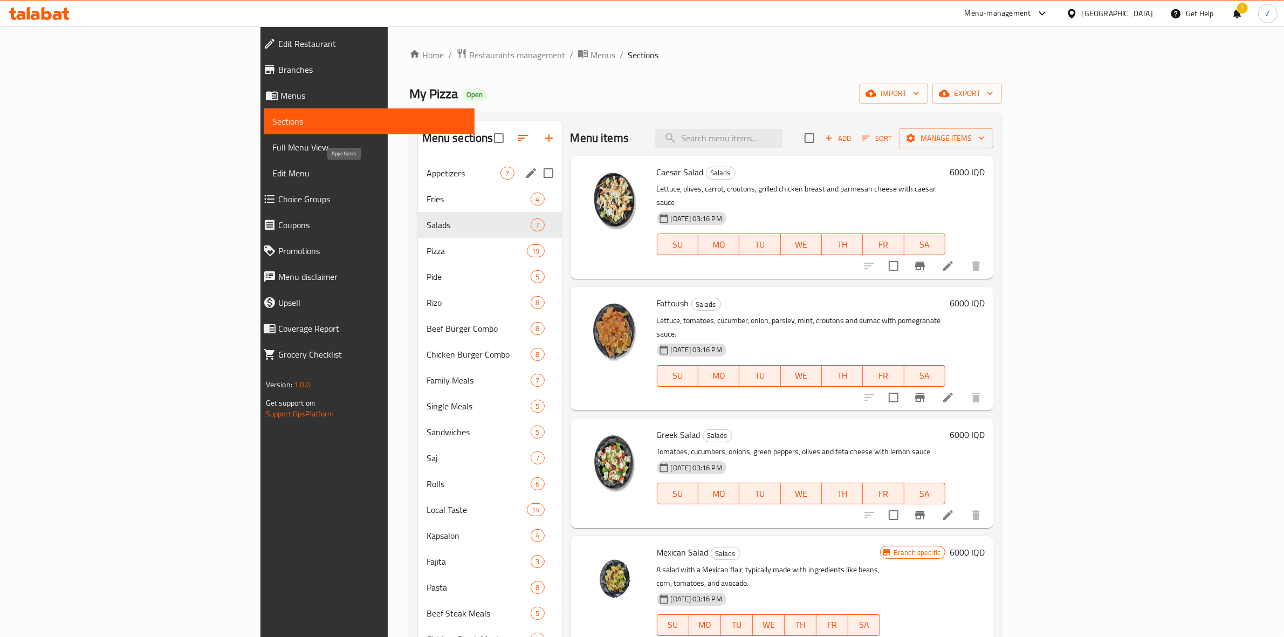
click at [427, 179] on span "Appetizers" at bounding box center [464, 173] width 74 height 13
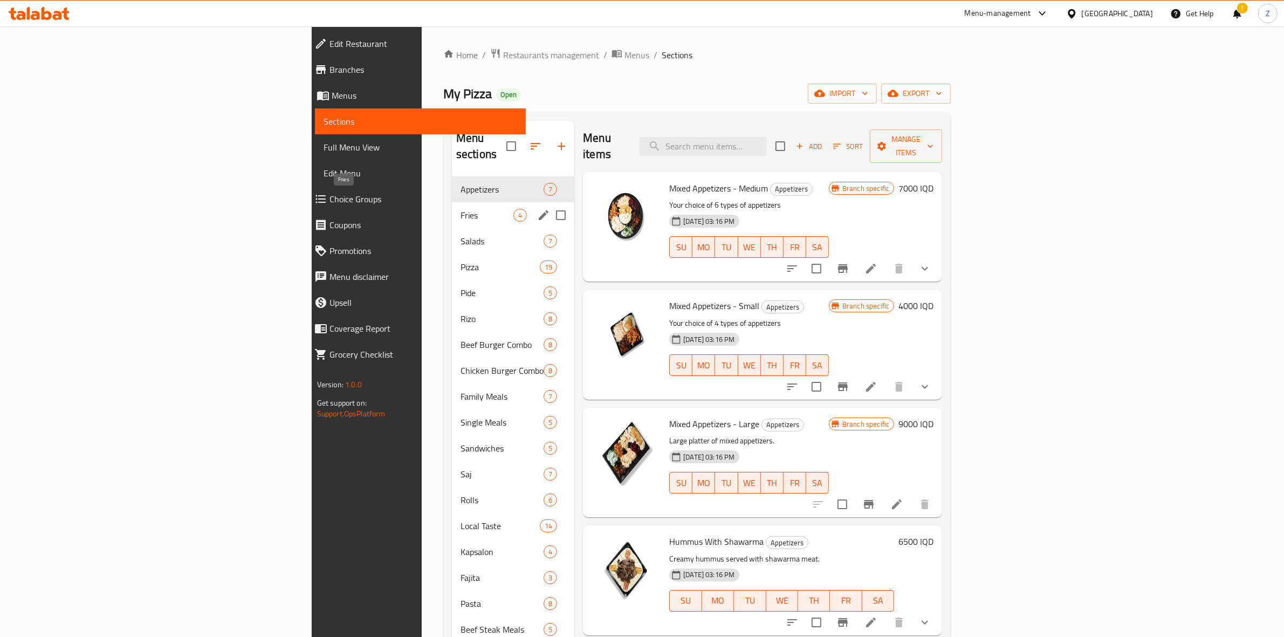
click at [461, 209] on span "Fries" at bounding box center [487, 215] width 53 height 13
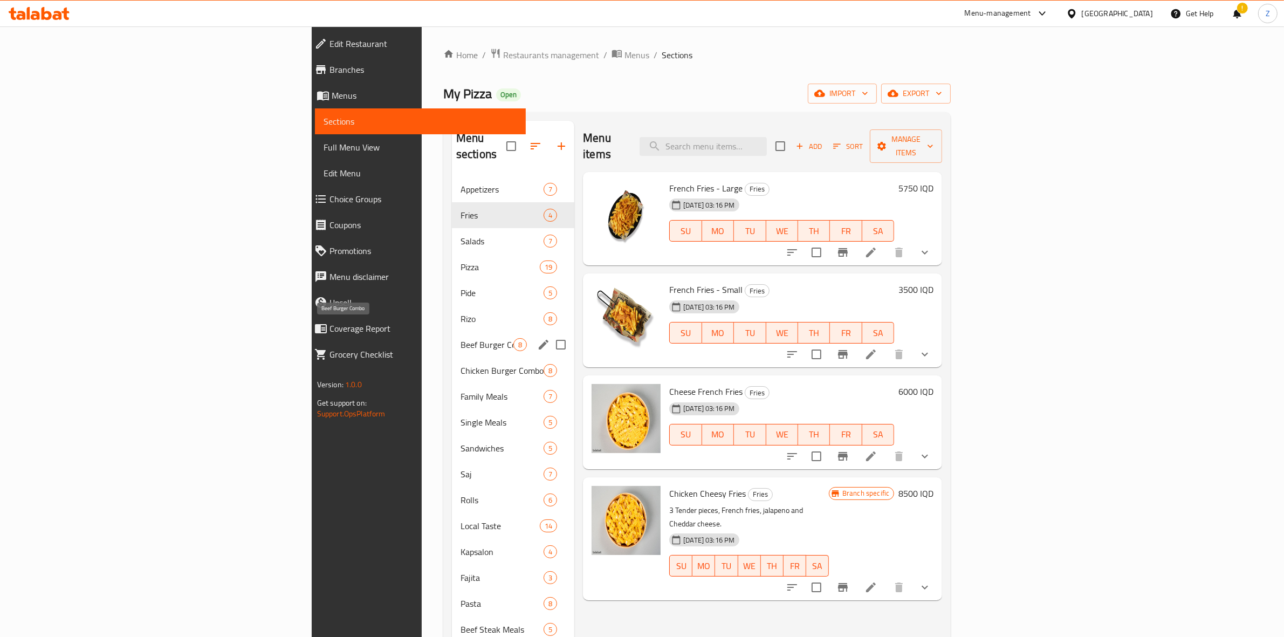
click at [461, 338] on span "Beef Burger Combo" at bounding box center [487, 344] width 53 height 13
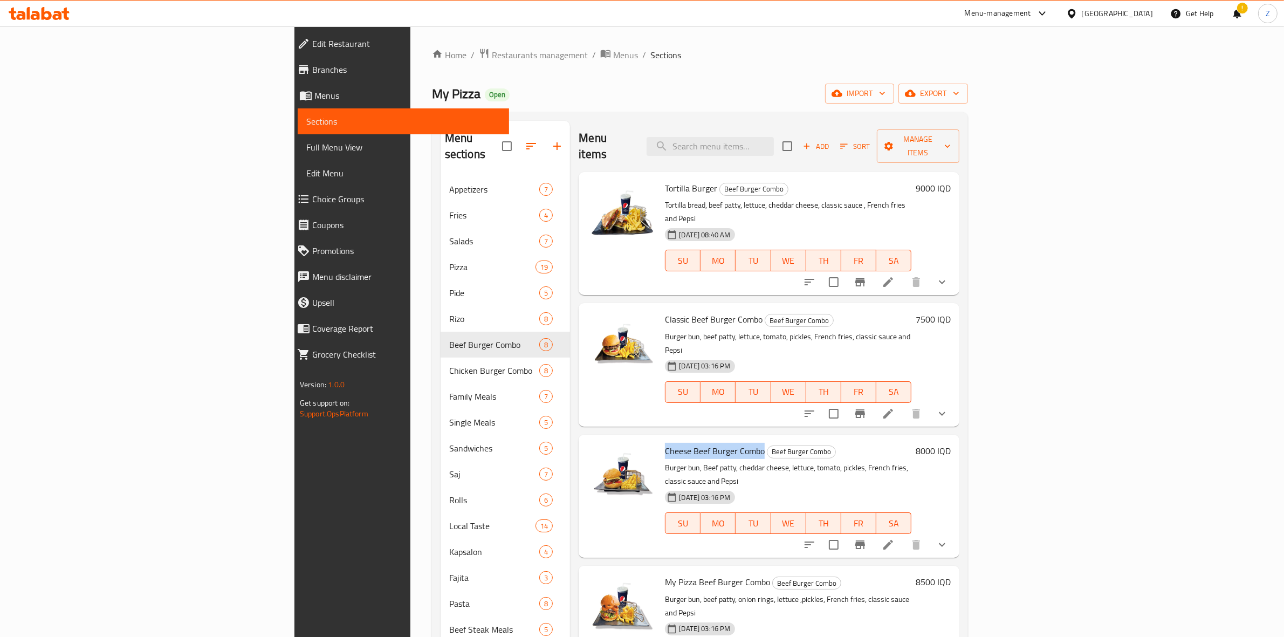
drag, startPoint x: 689, startPoint y: 410, endPoint x: 589, endPoint y: 409, distance: 99.2
click at [661, 439] on div "Cheese Beef Burger Combo Beef Burger Combo Burger bun, Beef patty, cheddar chee…" at bounding box center [788, 496] width 255 height 114
click at [916, 439] on div "Cheese Beef Burger Combo Beef Burger Combo Burger bun, Beef patty, cheddar chee…" at bounding box center [788, 496] width 255 height 114
drag, startPoint x: 691, startPoint y: 410, endPoint x: 591, endPoint y: 405, distance: 99.9
click at [665, 443] on h6 "Cheese Beef Burger Combo Beef Burger Combo" at bounding box center [788, 450] width 246 height 15
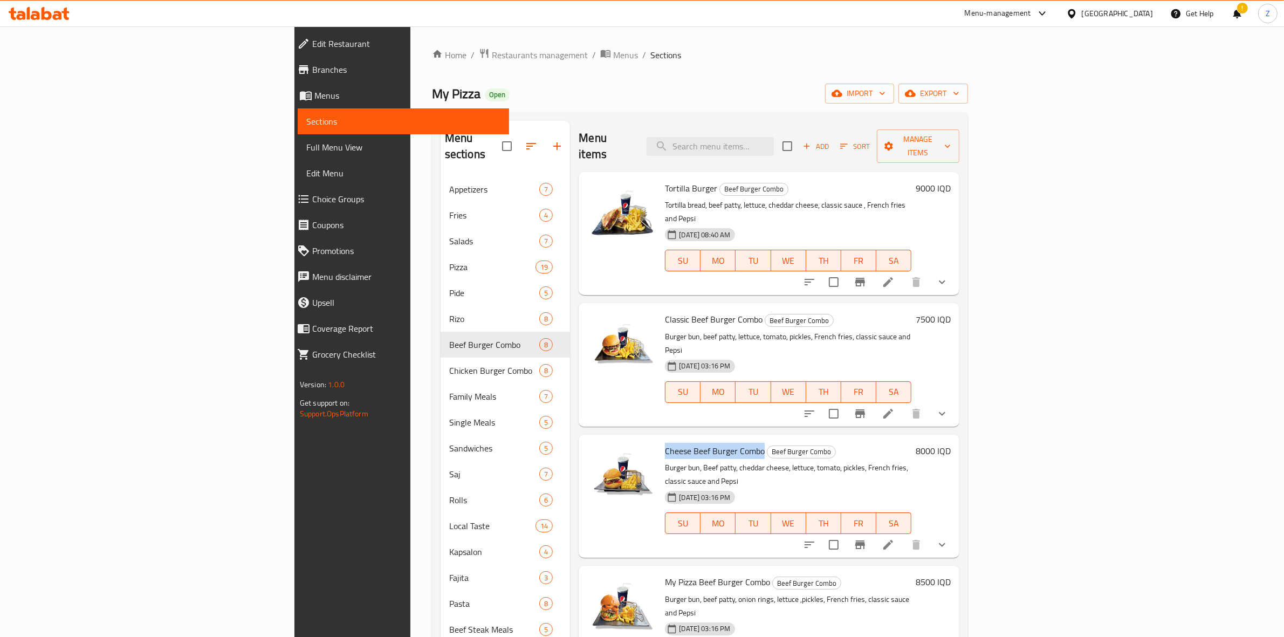
click at [665, 443] on span "Cheese Beef Burger Combo" at bounding box center [715, 451] width 100 height 16
drag, startPoint x: 664, startPoint y: 408, endPoint x: 593, endPoint y: 407, distance: 70.7
click at [665, 443] on span "Cheese Beef Burger Combo" at bounding box center [715, 451] width 100 height 16
copy span "Cheese Beef Burger"
click at [903, 272] on li at bounding box center [888, 281] width 30 height 19
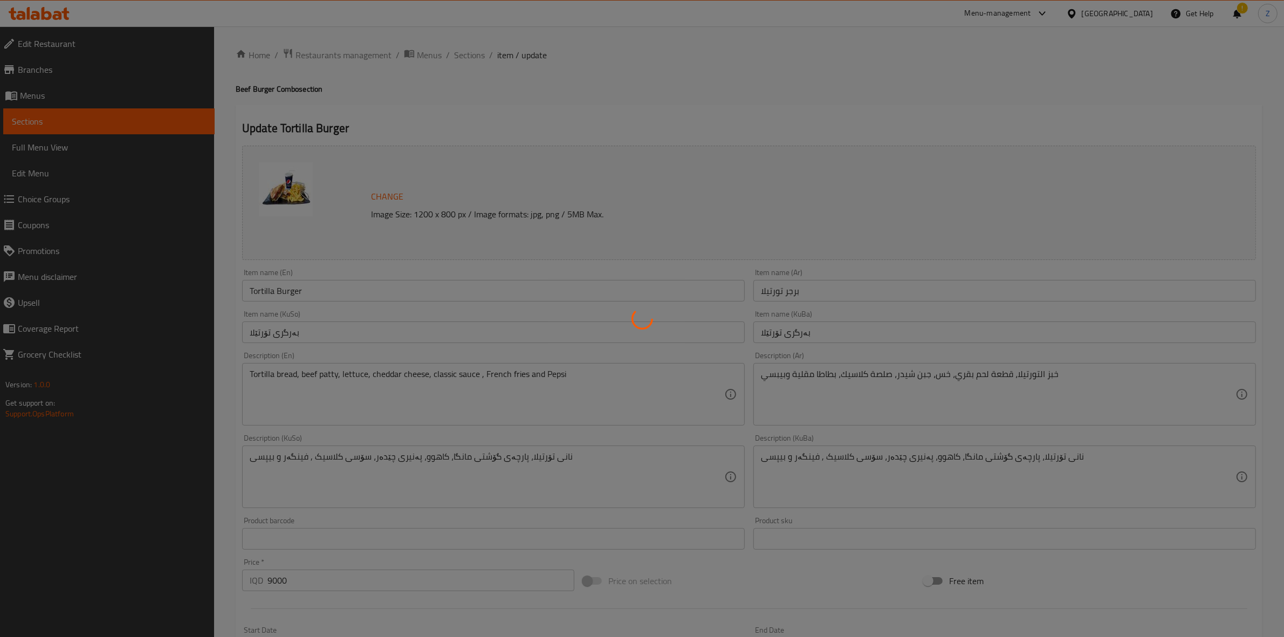
type input "إختيارك من المشروب:"
type input "هەڵبژاردنت لە خواردنەوە:"
type input "0"
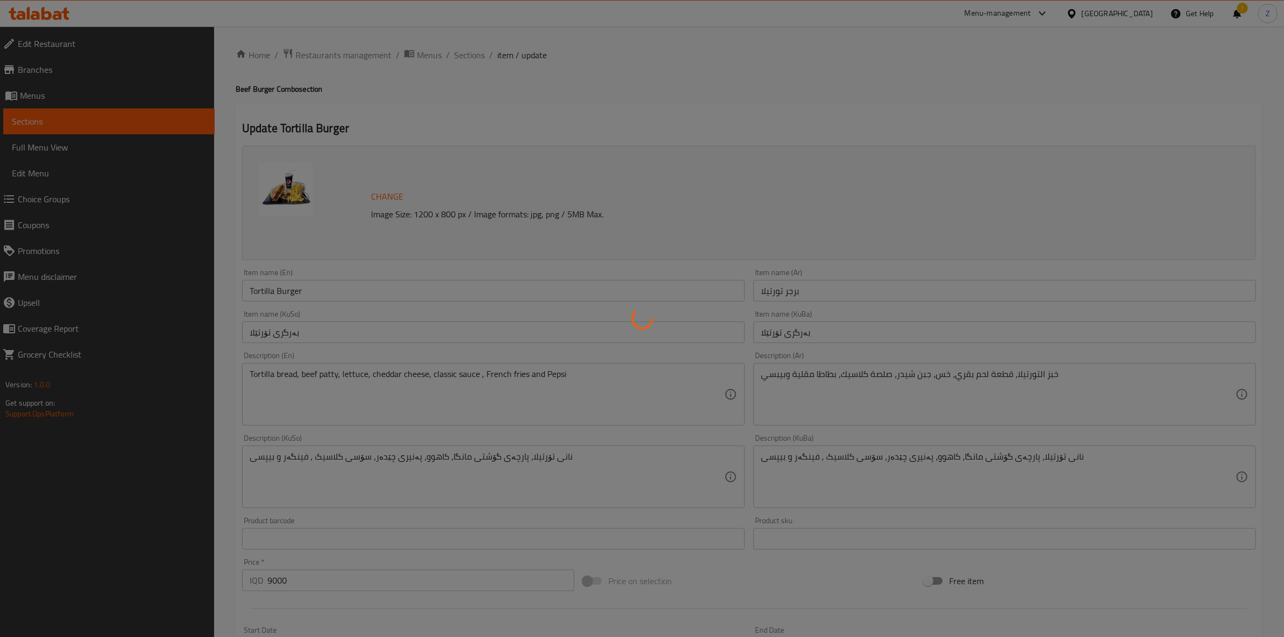
type input "إختيارك من الصوص:"
type input "هەڵبژاردنت لە سۆس:"
type input "0"
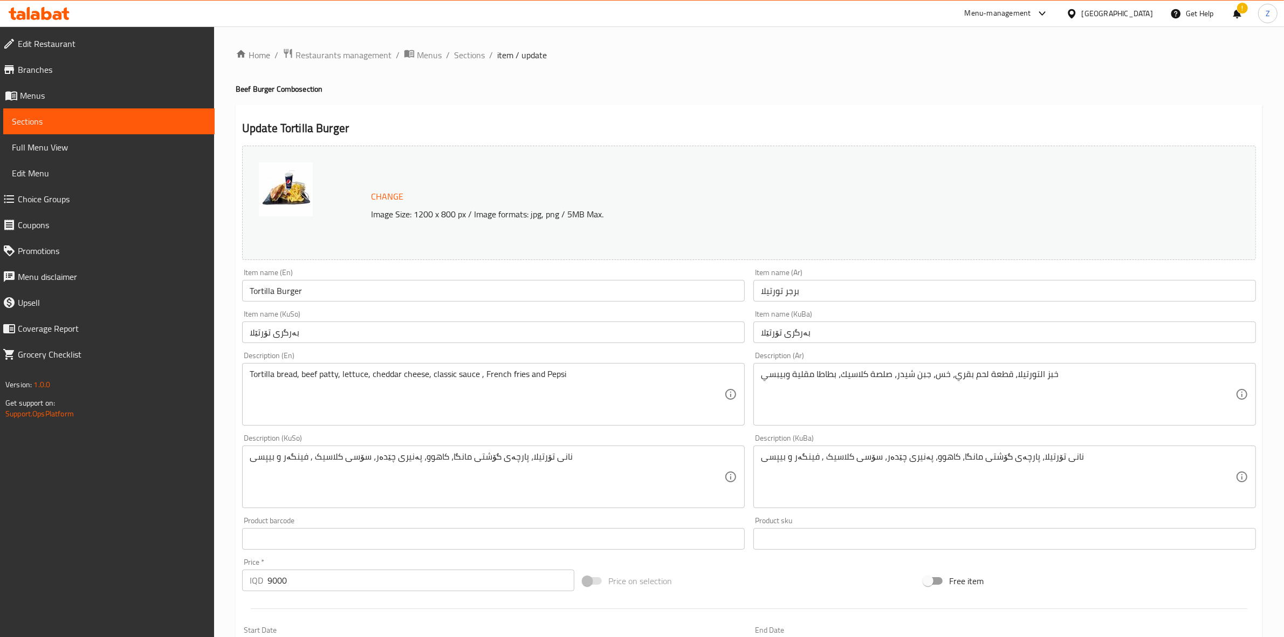
click at [93, 113] on link "Sections" at bounding box center [108, 121] width 211 height 26
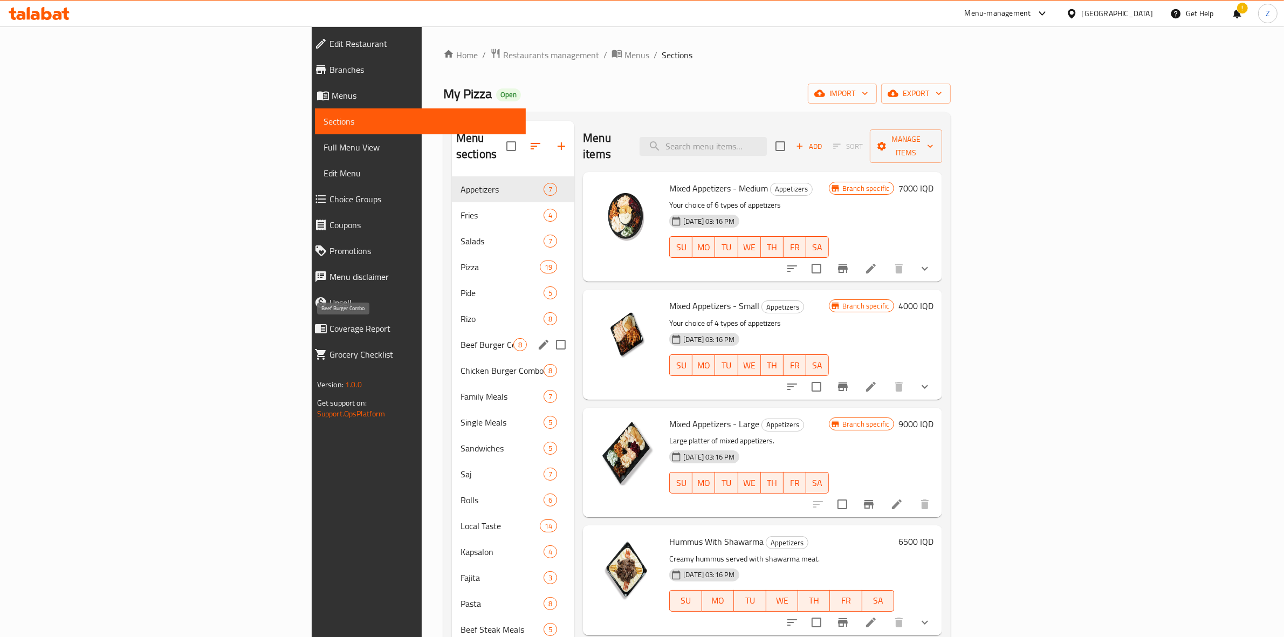
click at [461, 338] on span "Beef Burger Combo" at bounding box center [487, 344] width 53 height 13
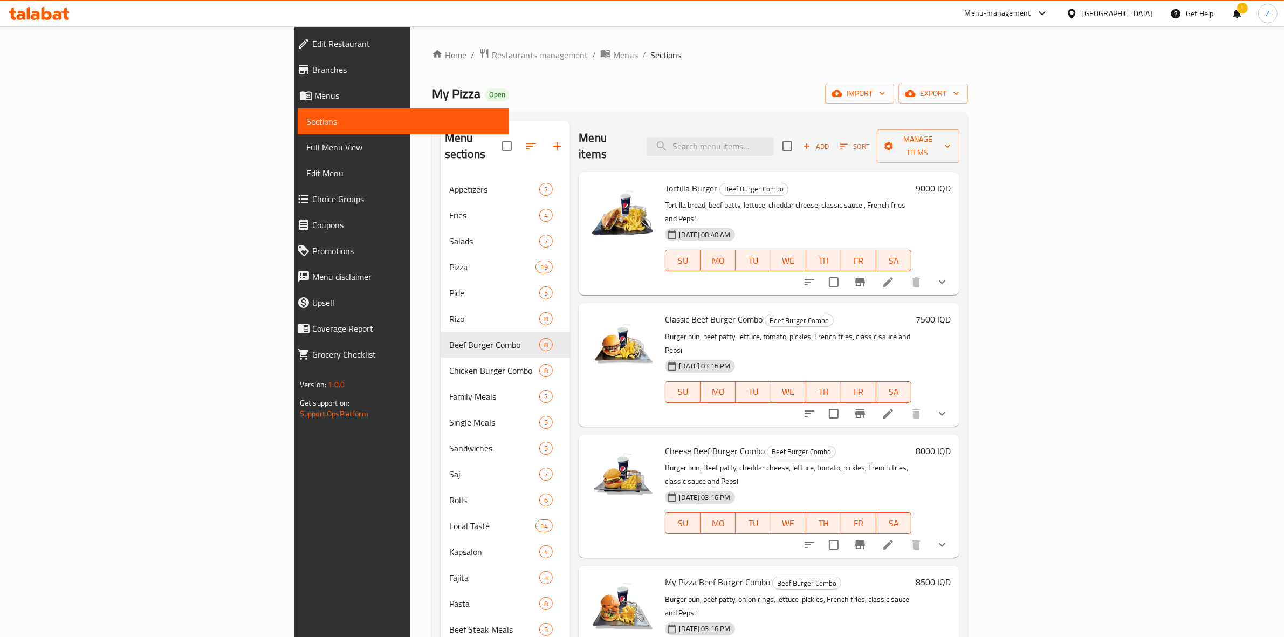
click at [893, 540] on icon at bounding box center [888, 545] width 10 height 10
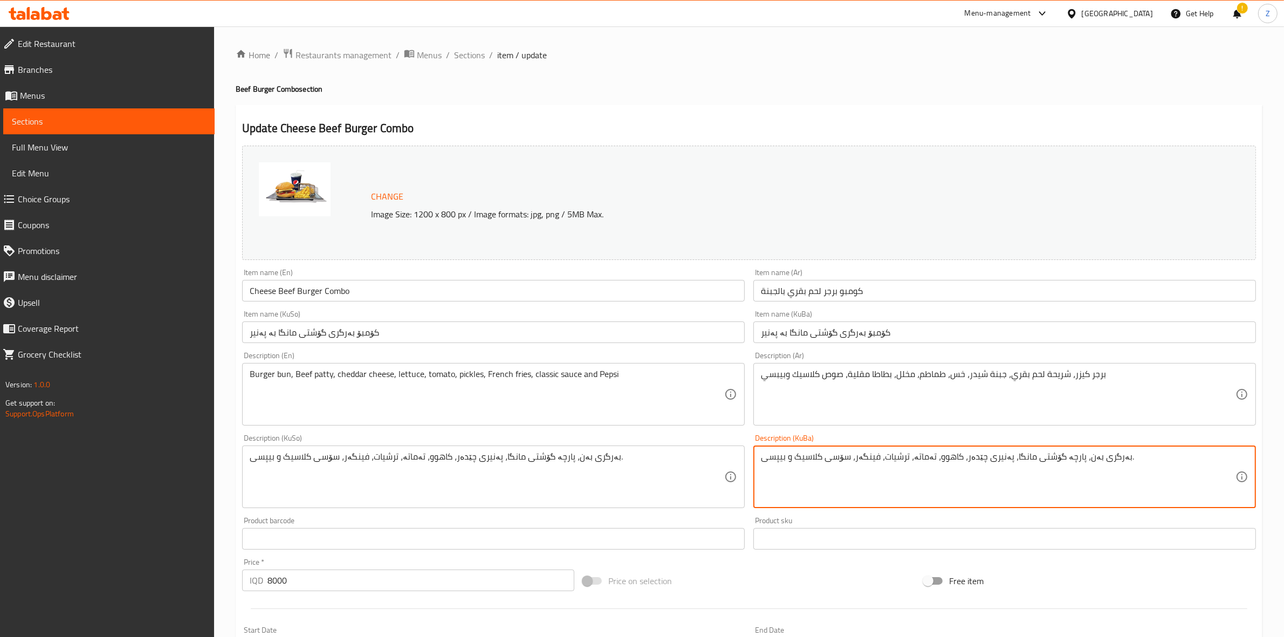
drag, startPoint x: 875, startPoint y: 459, endPoint x: 853, endPoint y: 459, distance: 22.7
click at [337, 54] on span "Restaurants management" at bounding box center [344, 55] width 96 height 13
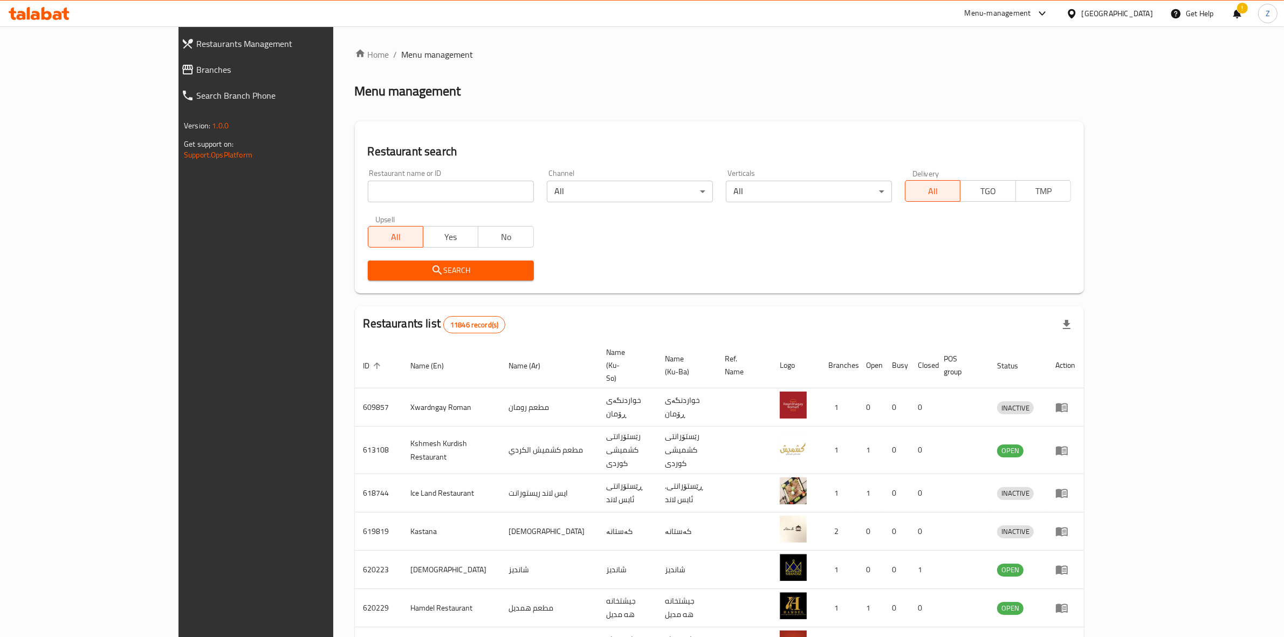
click at [403, 182] on input "search" at bounding box center [451, 192] width 166 height 22
type input "spicy chicken"
click button "Search" at bounding box center [451, 270] width 166 height 20
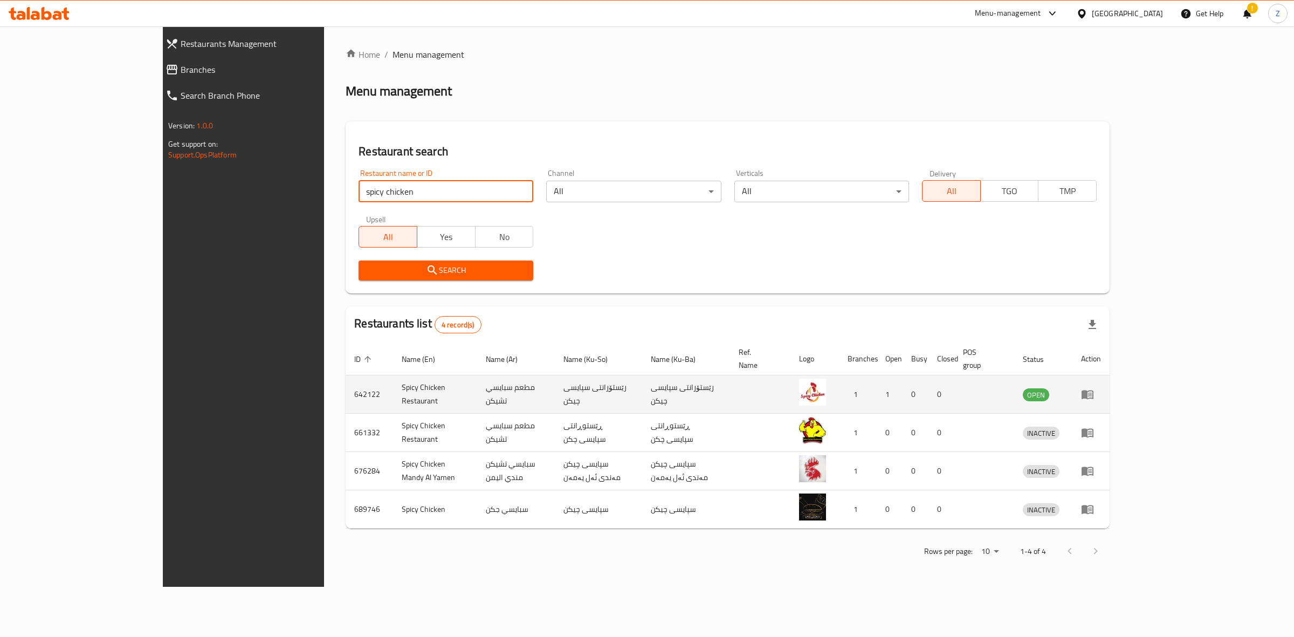
click at [1110, 384] on td "enhanced table" at bounding box center [1091, 394] width 37 height 38
click at [1094, 390] on icon "enhanced table" at bounding box center [1088, 394] width 12 height 9
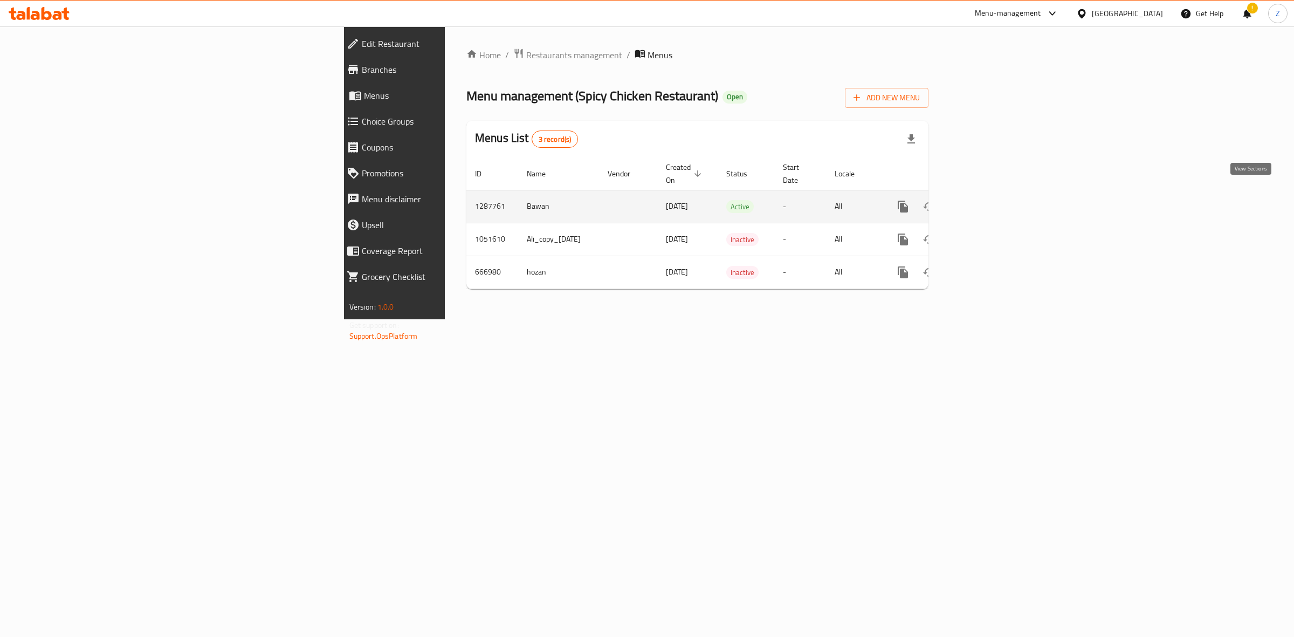
click at [987, 200] on icon "enhanced table" at bounding box center [981, 206] width 13 height 13
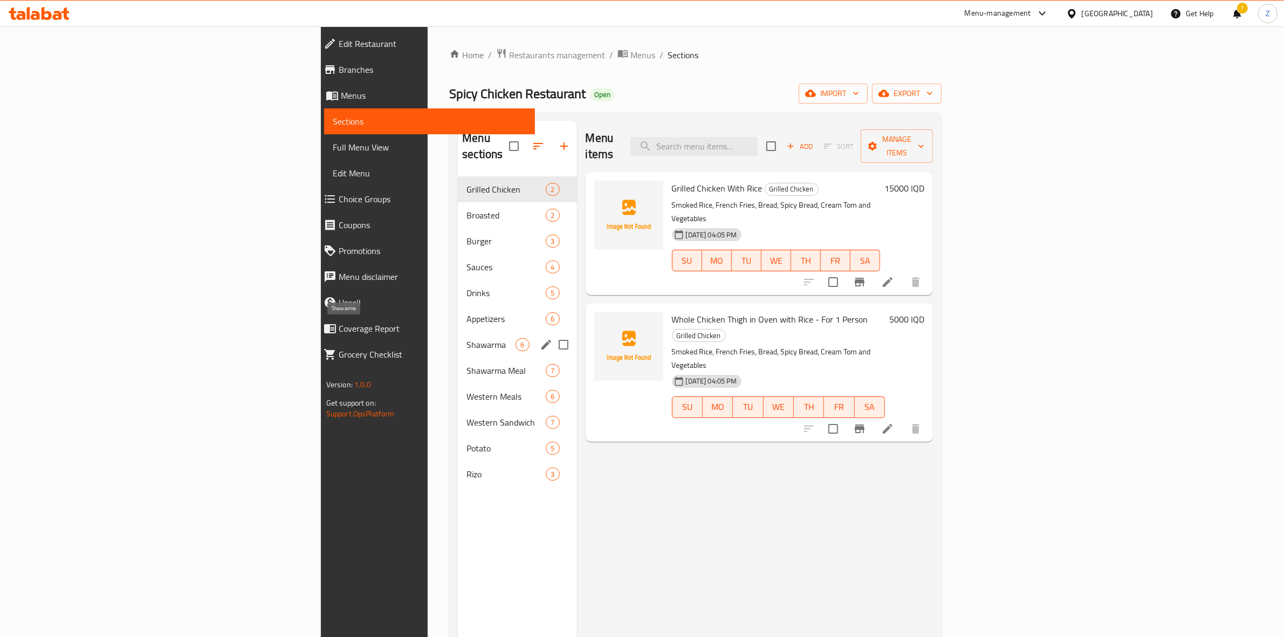
click at [466, 338] on span "Shawarma" at bounding box center [490, 344] width 49 height 13
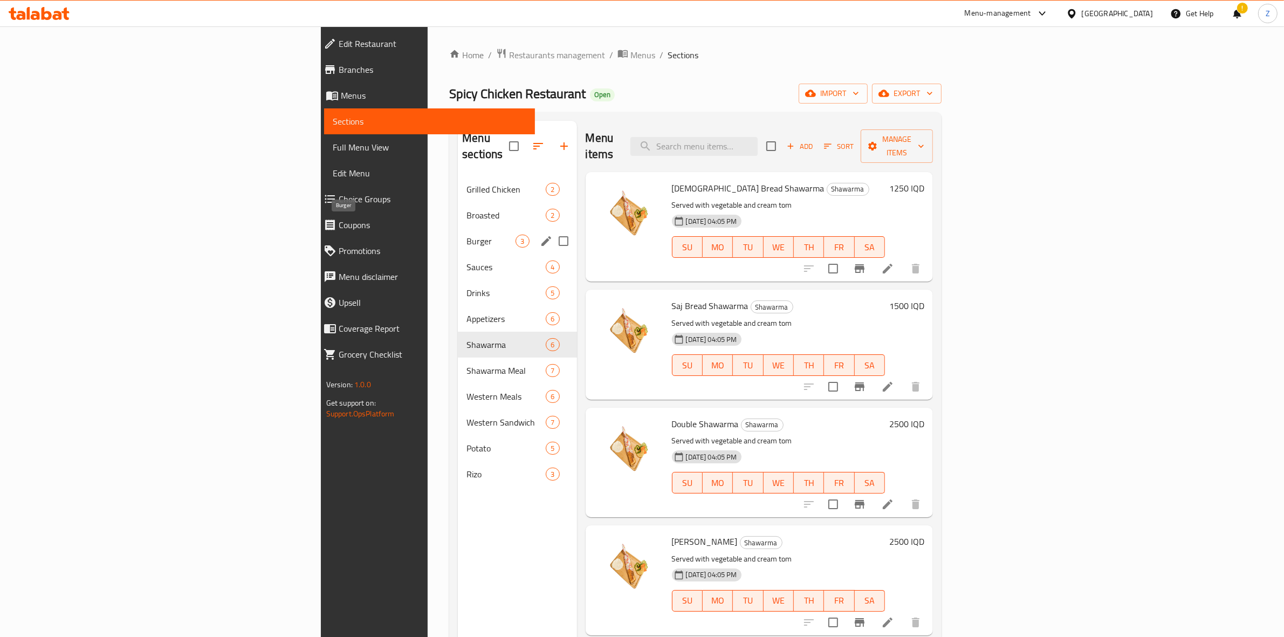
click at [466, 235] on span "Burger" at bounding box center [490, 241] width 49 height 13
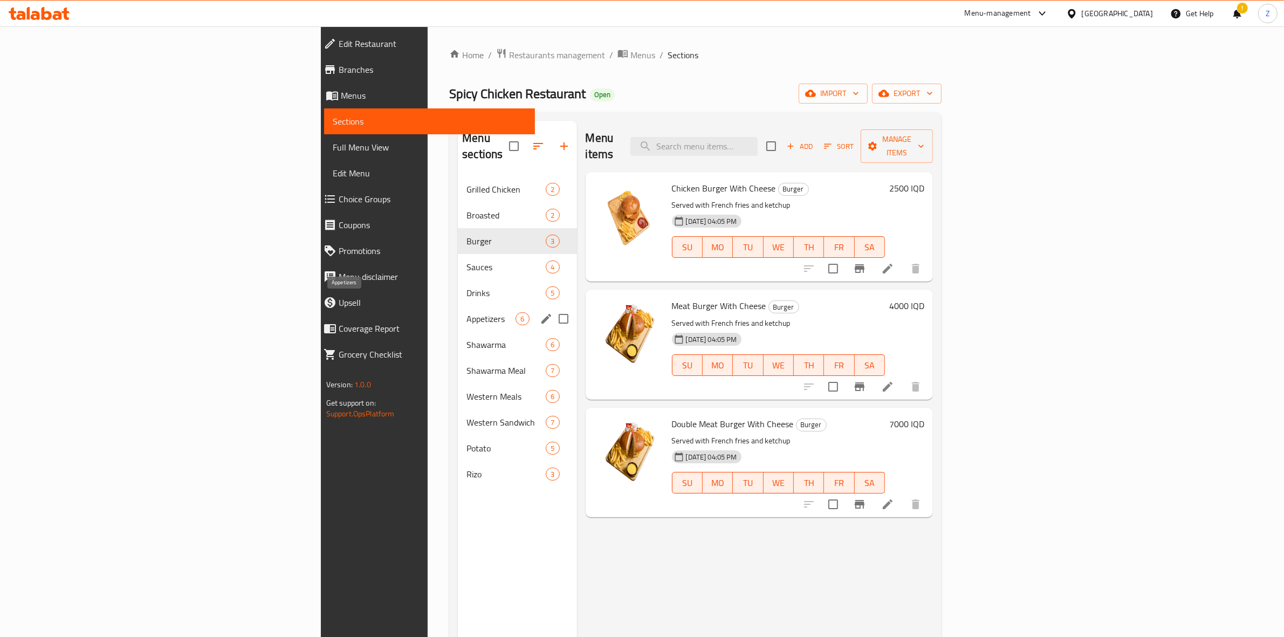
click at [466, 312] on span "Appetizers" at bounding box center [490, 318] width 49 height 13
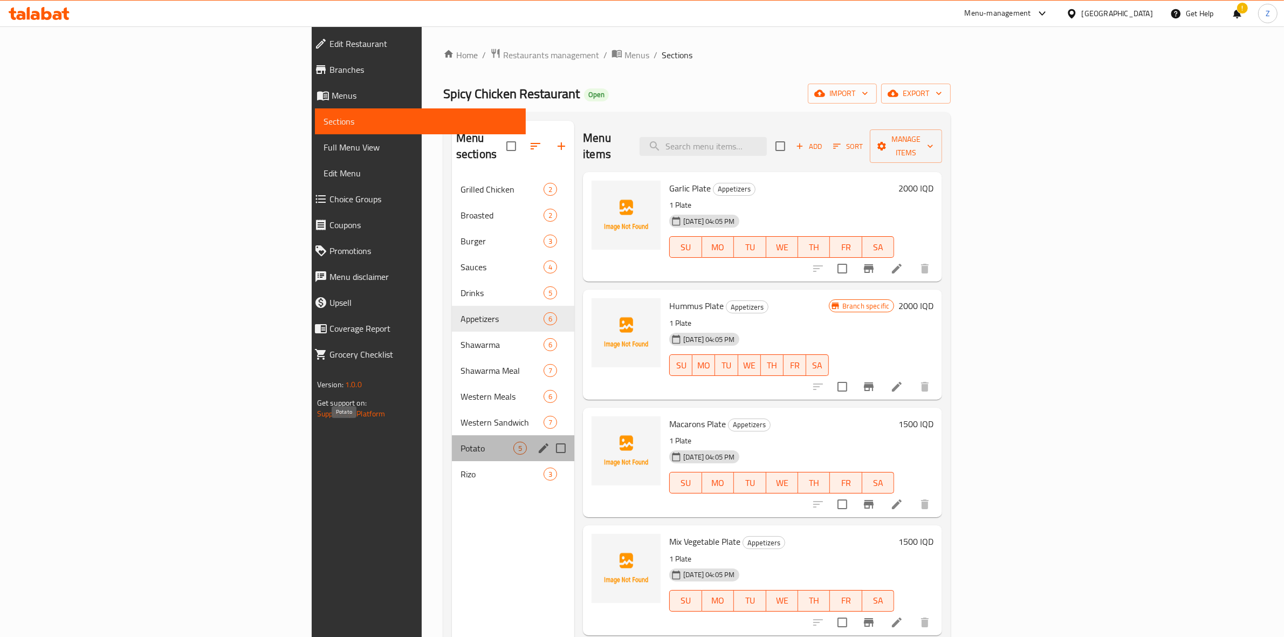
click at [461, 442] on span "Potato" at bounding box center [487, 448] width 53 height 13
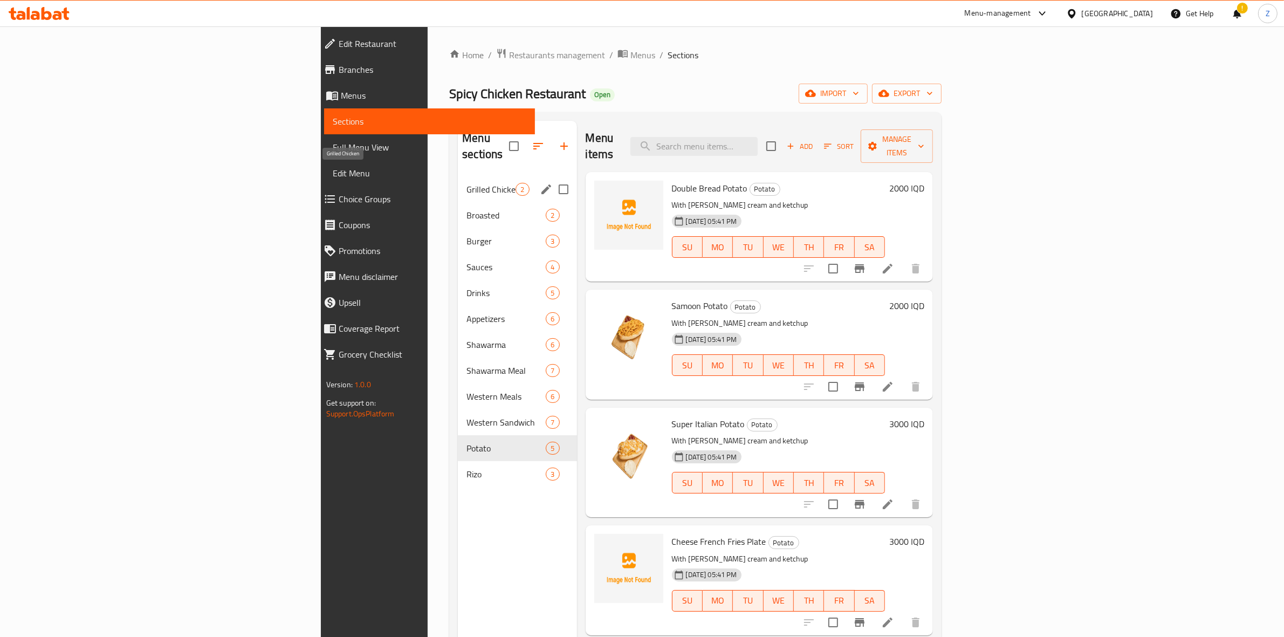
click at [466, 183] on span "Grilled Chicken" at bounding box center [490, 189] width 49 height 13
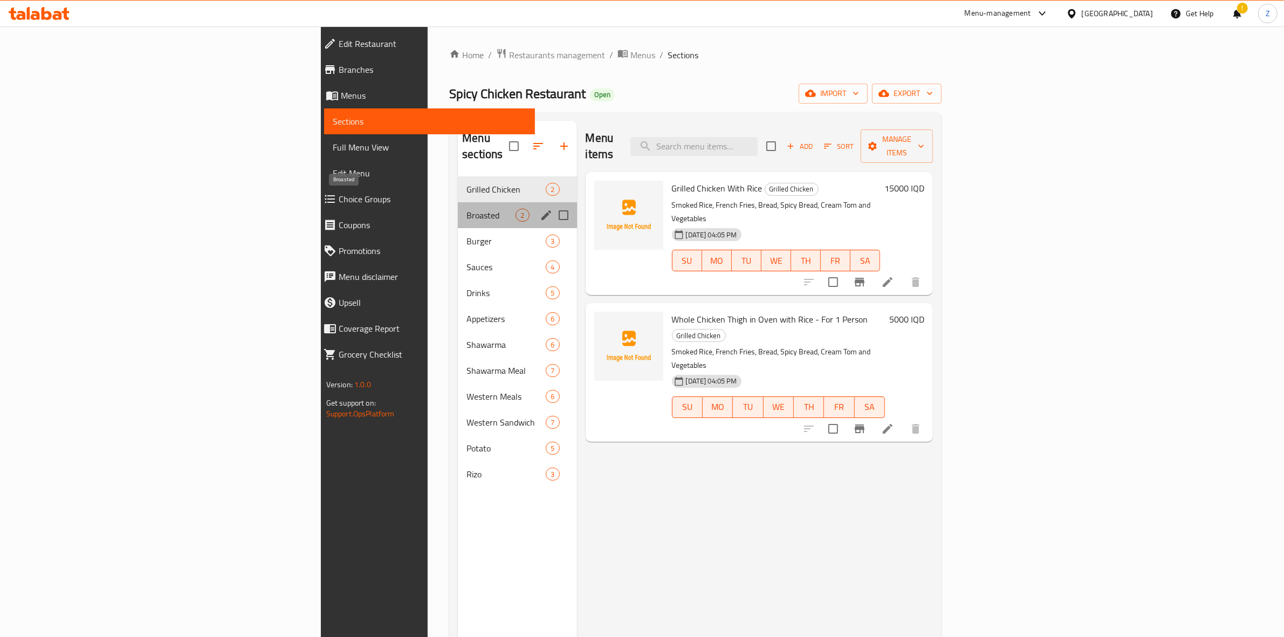
click at [466, 209] on span "Broasted" at bounding box center [490, 215] width 49 height 13
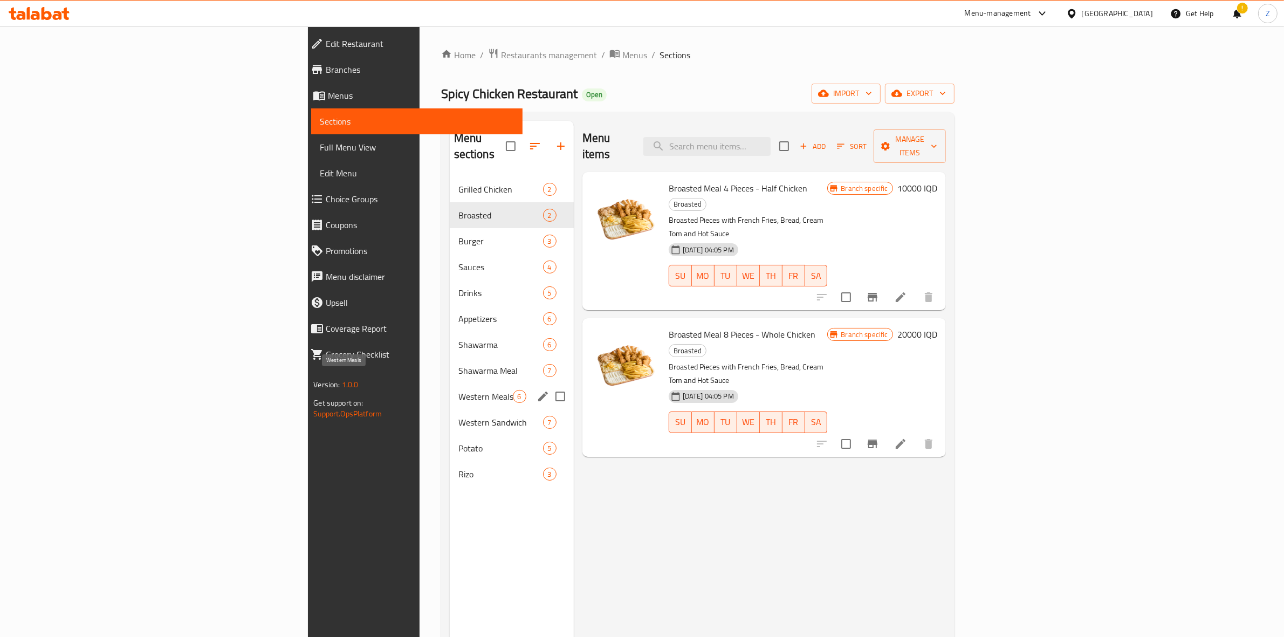
click at [458, 390] on span "Western Meals" at bounding box center [485, 396] width 54 height 13
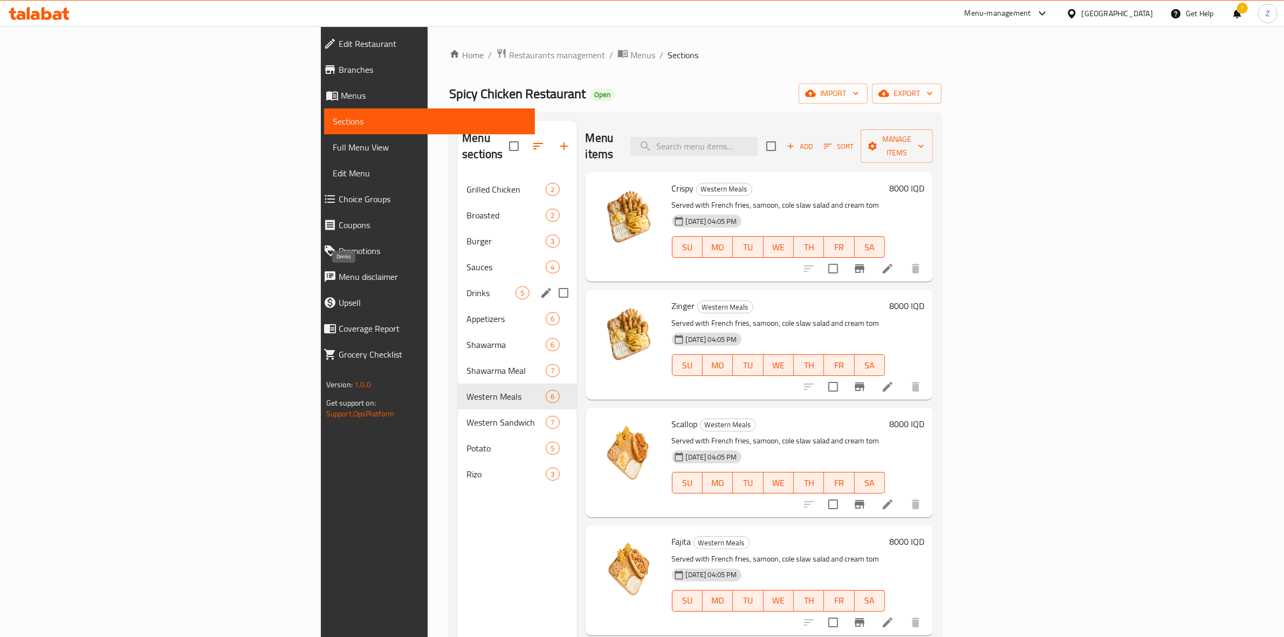
click at [466, 286] on span "Drinks" at bounding box center [490, 292] width 49 height 13
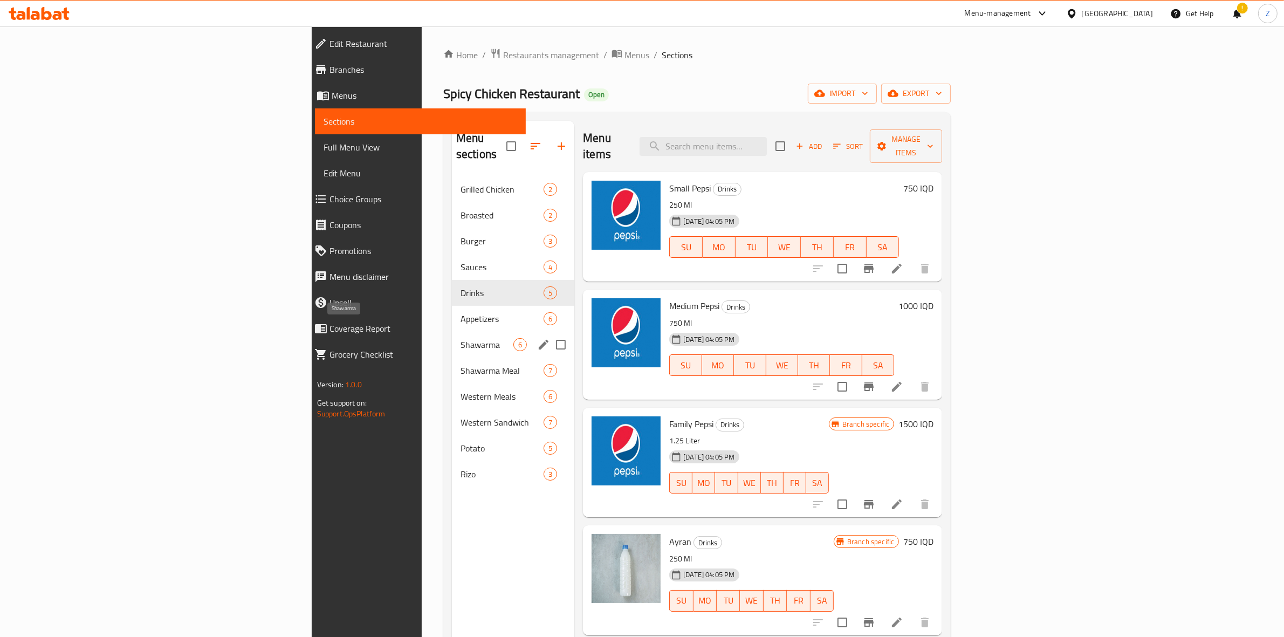
click at [461, 338] on span "Shawarma" at bounding box center [487, 344] width 53 height 13
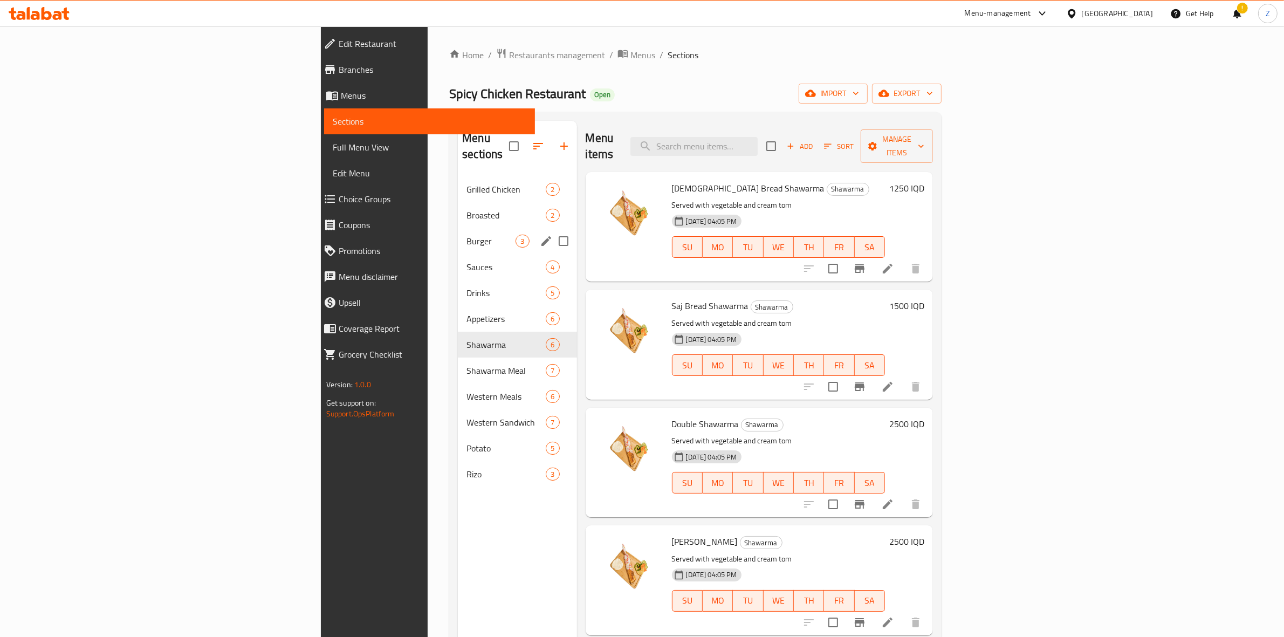
click at [466, 235] on span "Burger" at bounding box center [490, 241] width 49 height 13
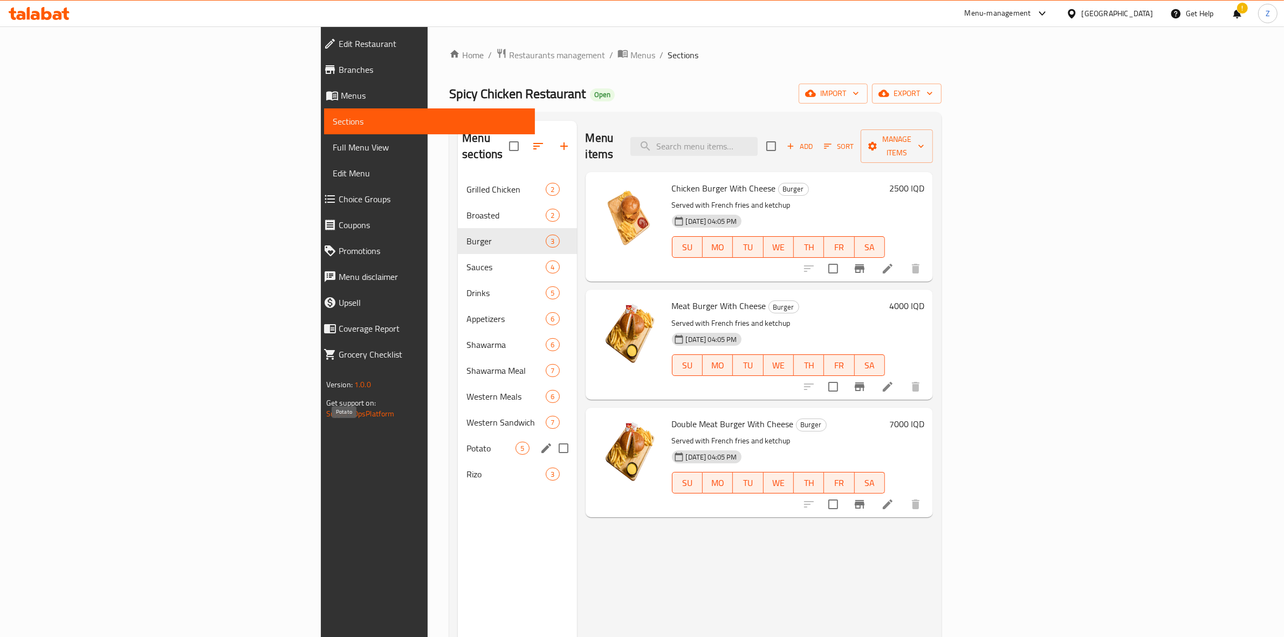
click at [466, 442] on span "Potato" at bounding box center [490, 448] width 49 height 13
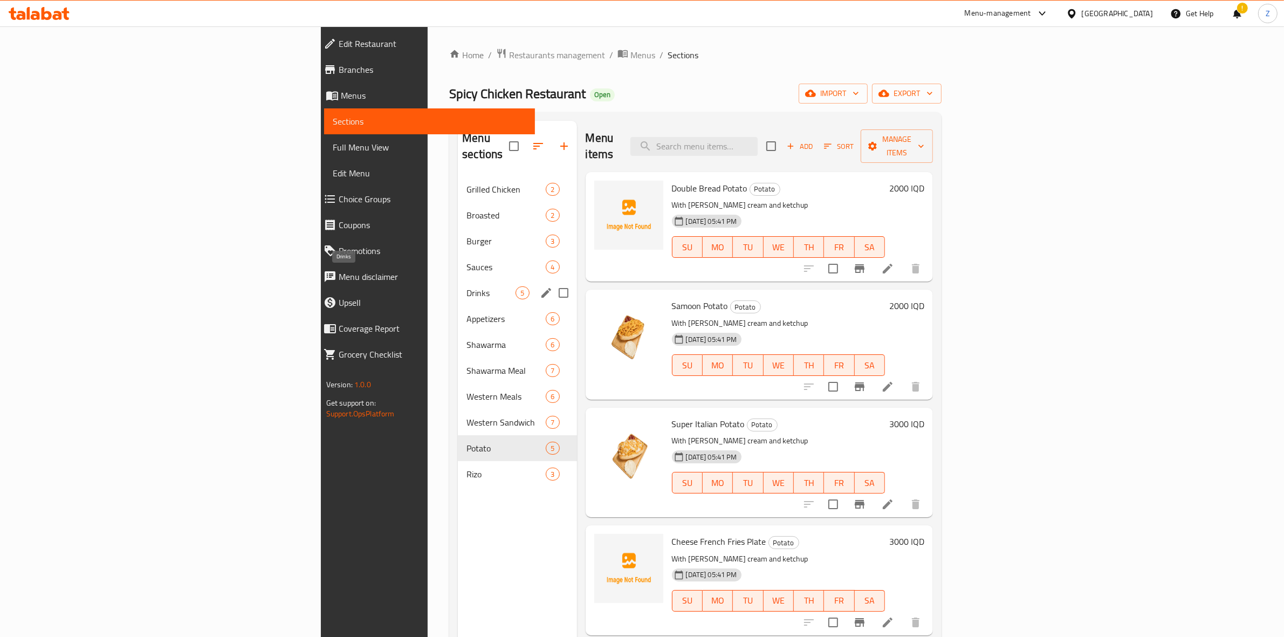
click at [466, 286] on span "Drinks" at bounding box center [490, 292] width 49 height 13
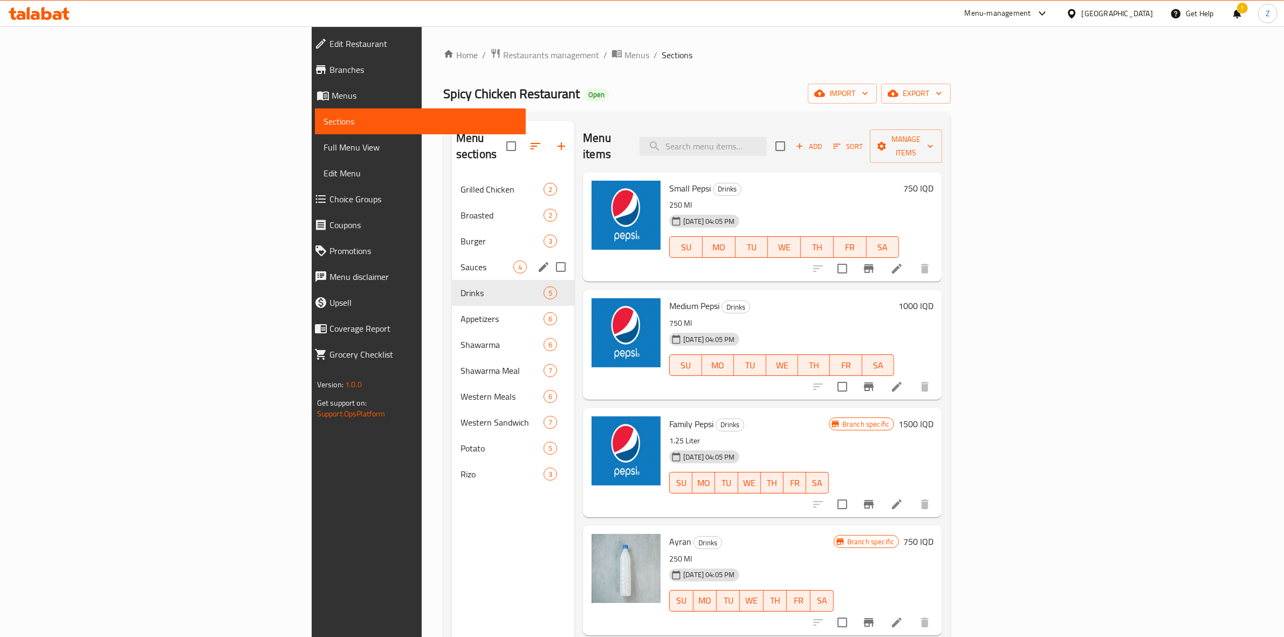
click at [452, 260] on div "Sauces 4" at bounding box center [513, 267] width 122 height 26
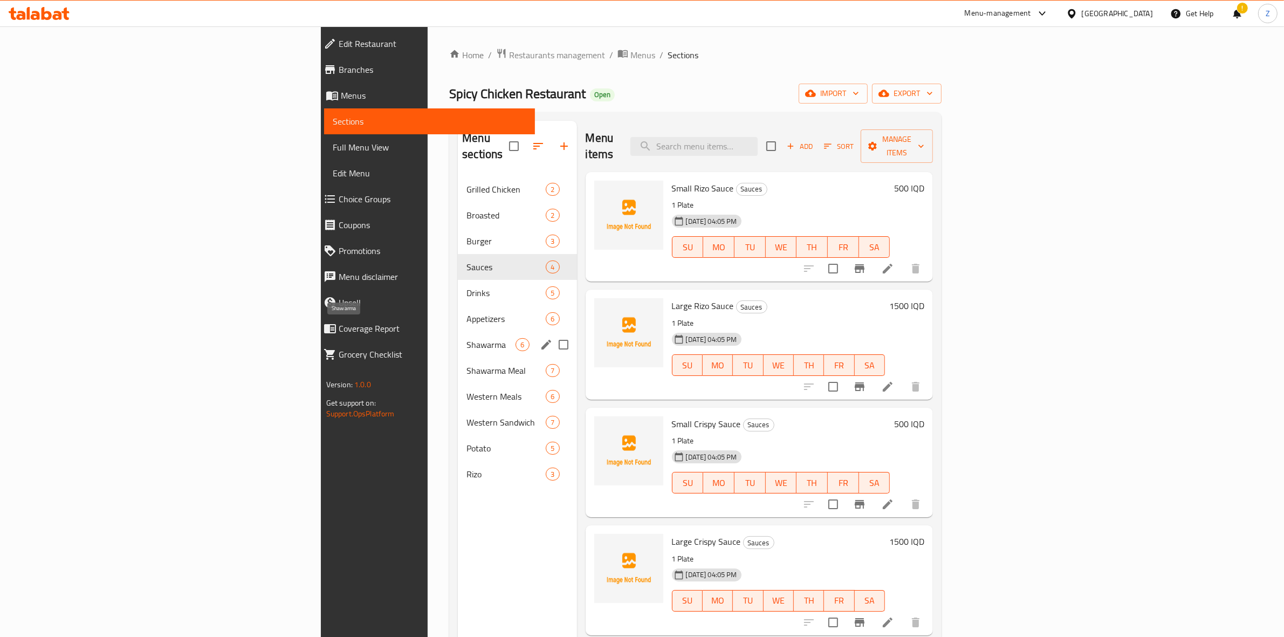
click at [466, 364] on span "Shawarma Meal" at bounding box center [505, 370] width 79 height 13
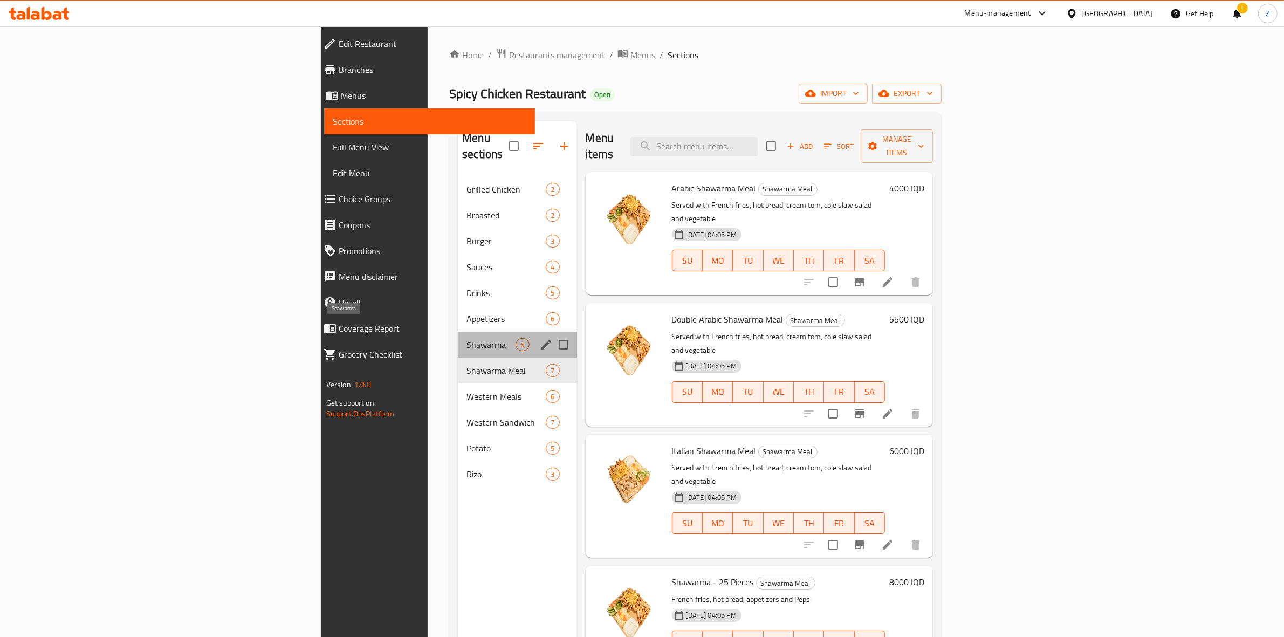
click at [466, 338] on span "Shawarma" at bounding box center [490, 344] width 49 height 13
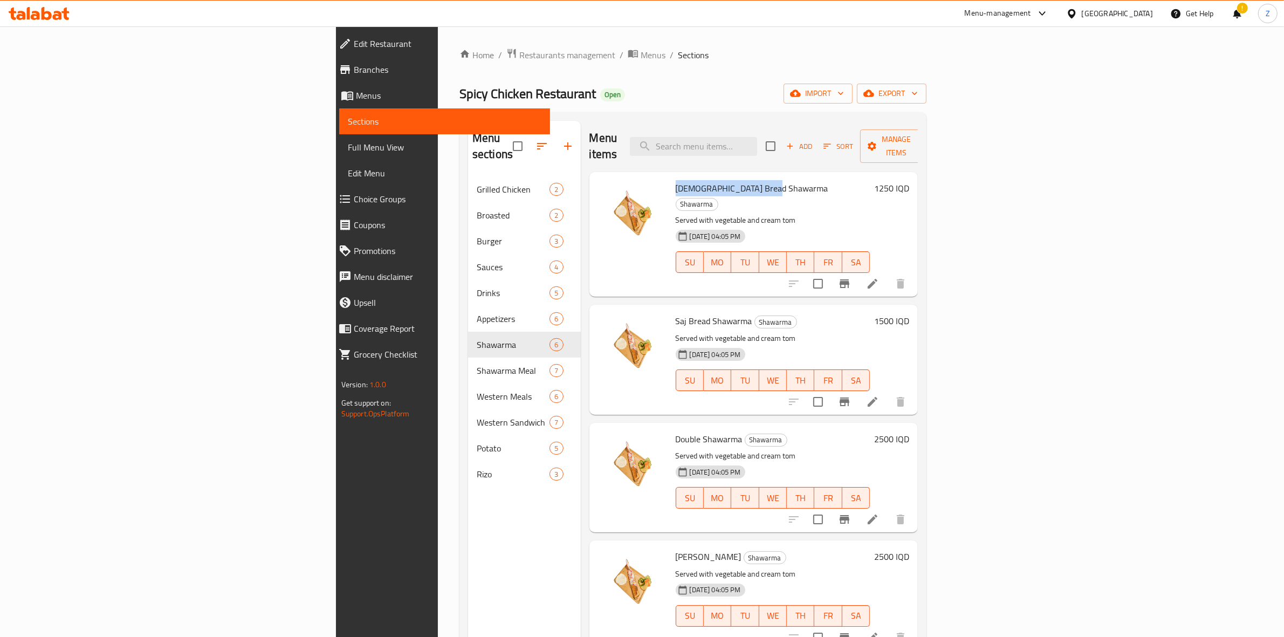
drag, startPoint x: 690, startPoint y: 174, endPoint x: 592, endPoint y: 174, distance: 98.2
click at [676, 181] on h6 "[DEMOGRAPHIC_DATA] Bread Shawarma Shawarma" at bounding box center [773, 196] width 195 height 30
copy span "[DEMOGRAPHIC_DATA] Bread Shawarma"
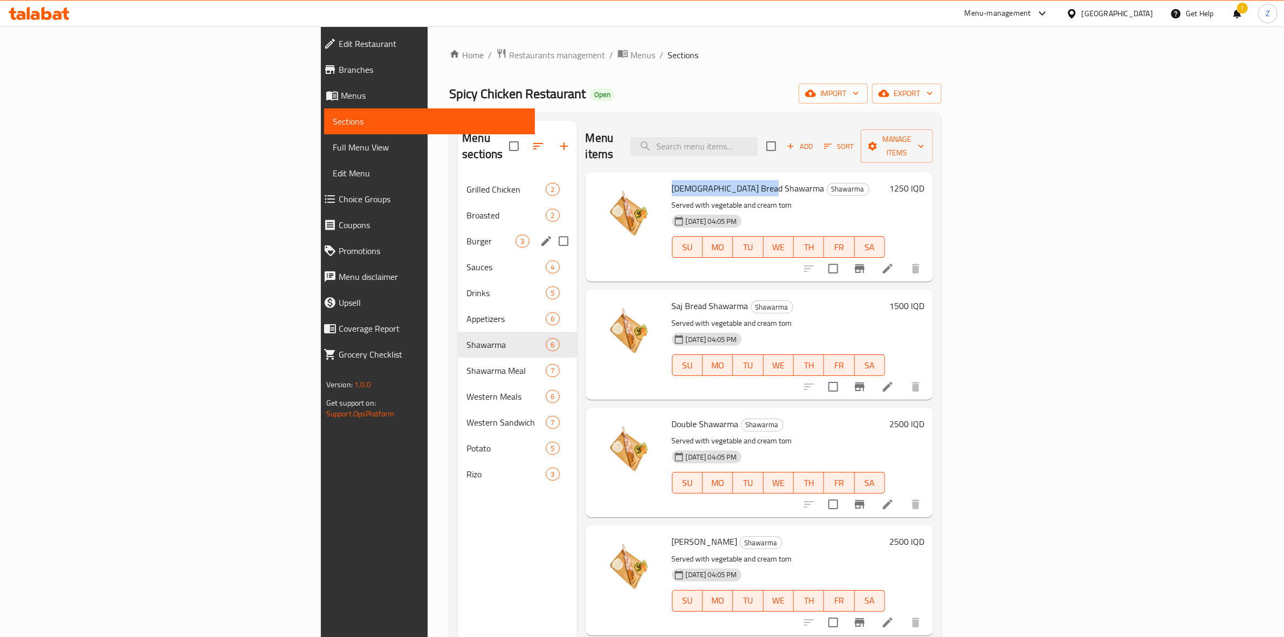
click at [458, 228] on div "Burger 3" at bounding box center [517, 241] width 119 height 26
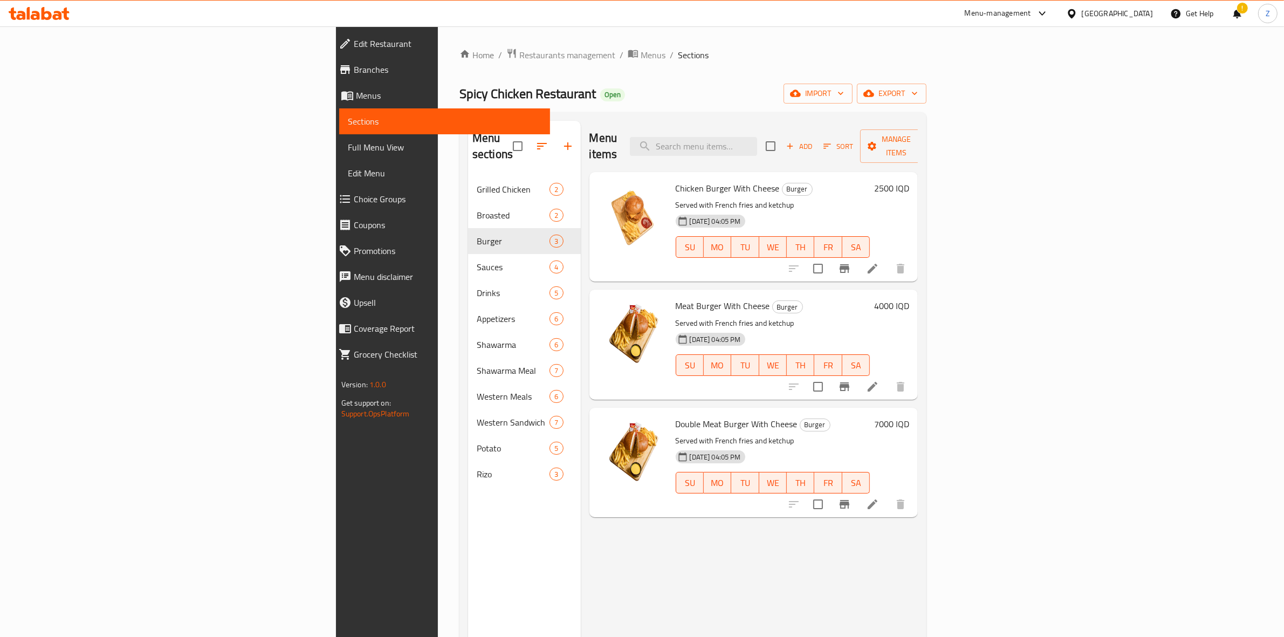
drag, startPoint x: 694, startPoint y: 174, endPoint x: 586, endPoint y: 176, distance: 108.4
click at [594, 176] on div "Chicken Burger With Cheese Burger Served with French fries and ketchup [DATE] 0…" at bounding box center [754, 226] width 320 height 101
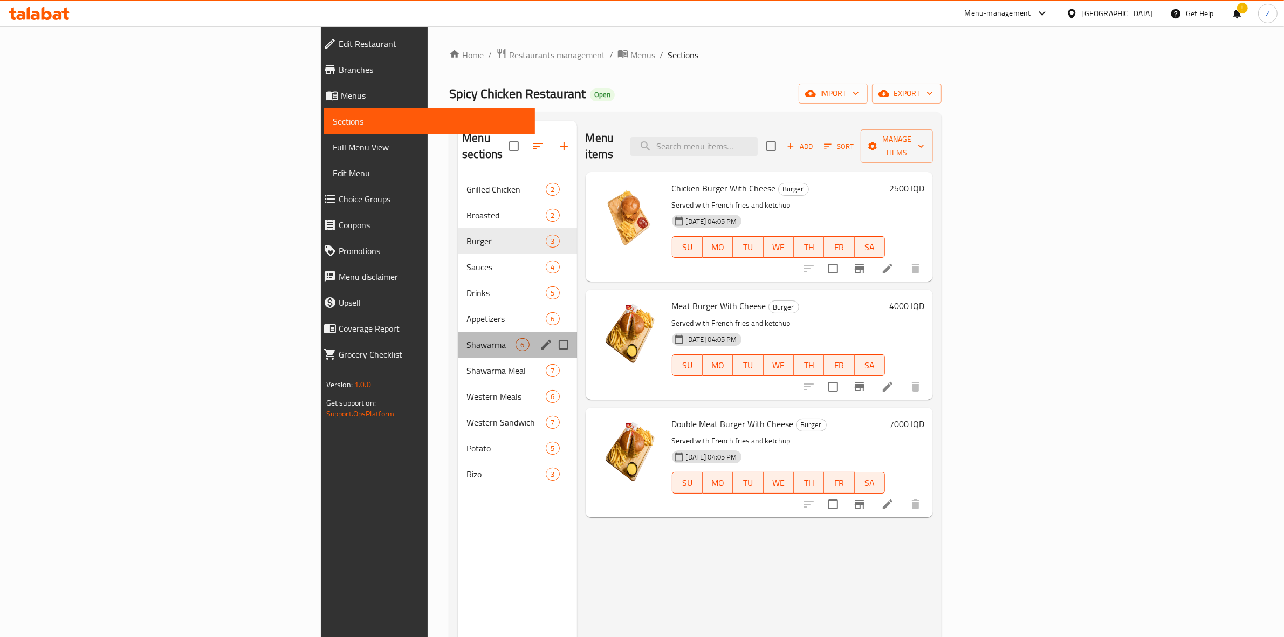
click at [458, 335] on div "Shawarma 6" at bounding box center [517, 345] width 119 height 26
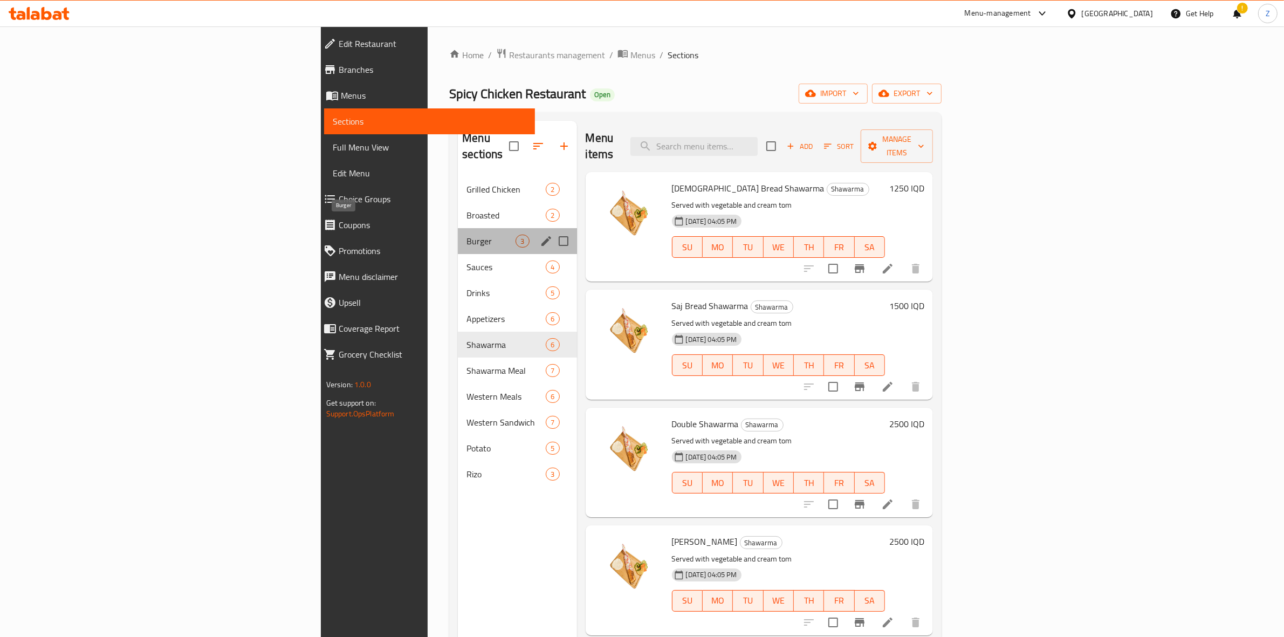
click at [466, 235] on span "Burger" at bounding box center [490, 241] width 49 height 13
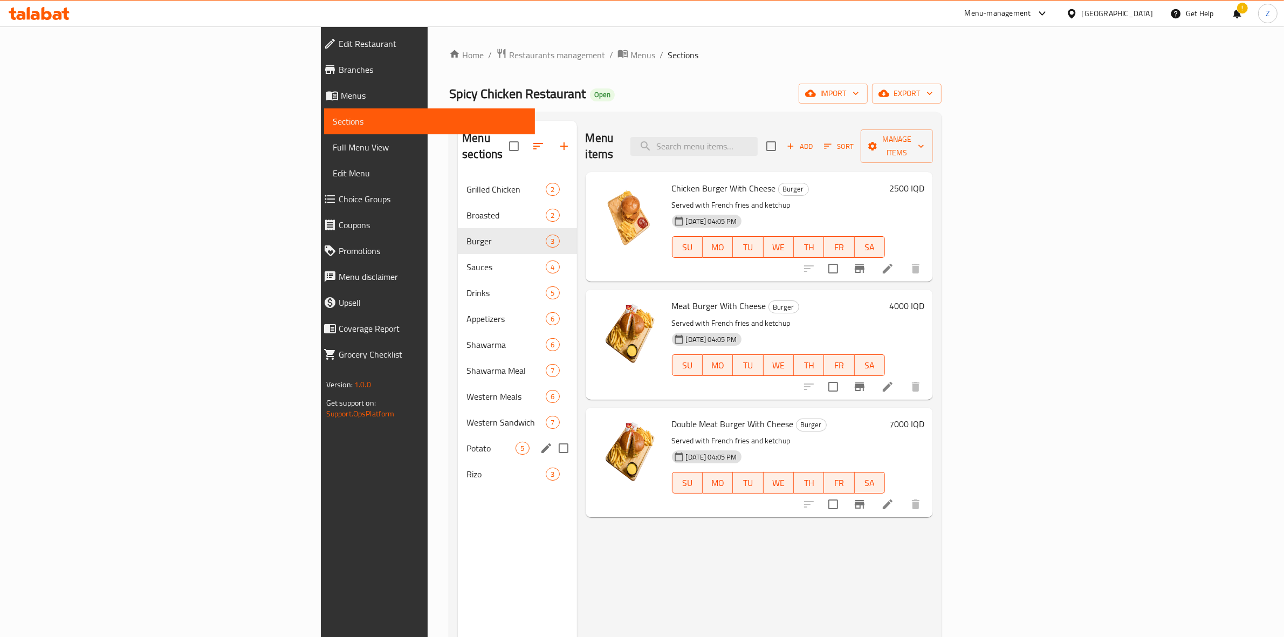
click at [458, 435] on div "Potato 5" at bounding box center [517, 448] width 119 height 26
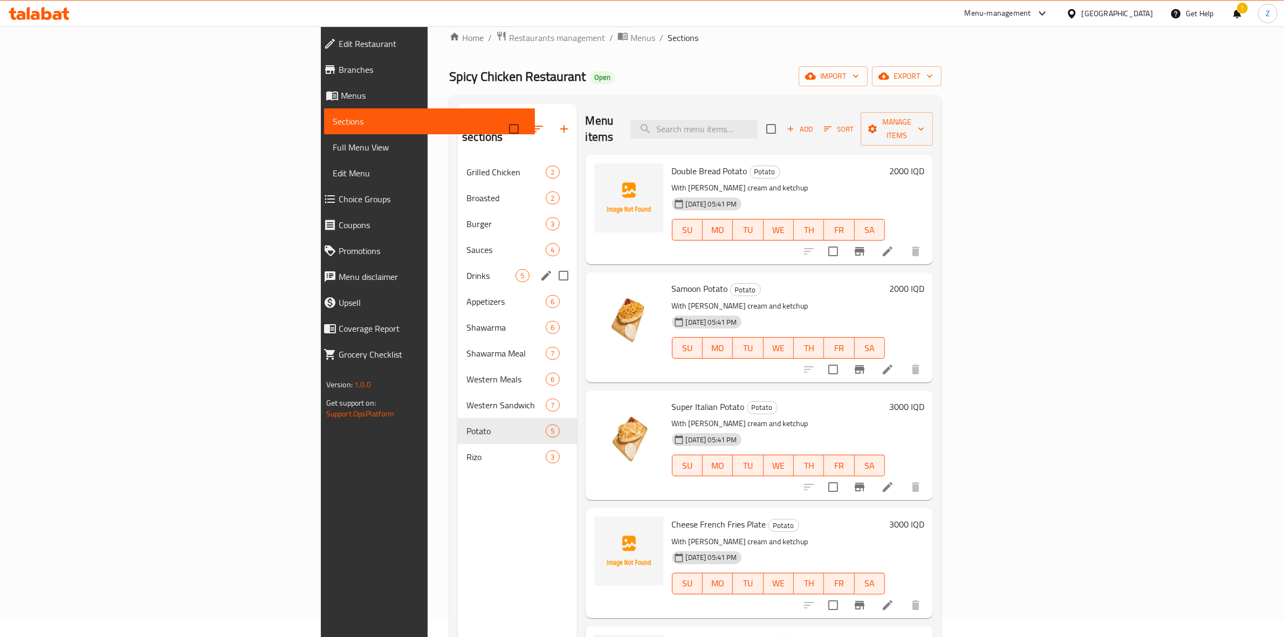
scroll to position [17, 0]
click at [458, 263] on div "Drinks 5" at bounding box center [517, 276] width 119 height 26
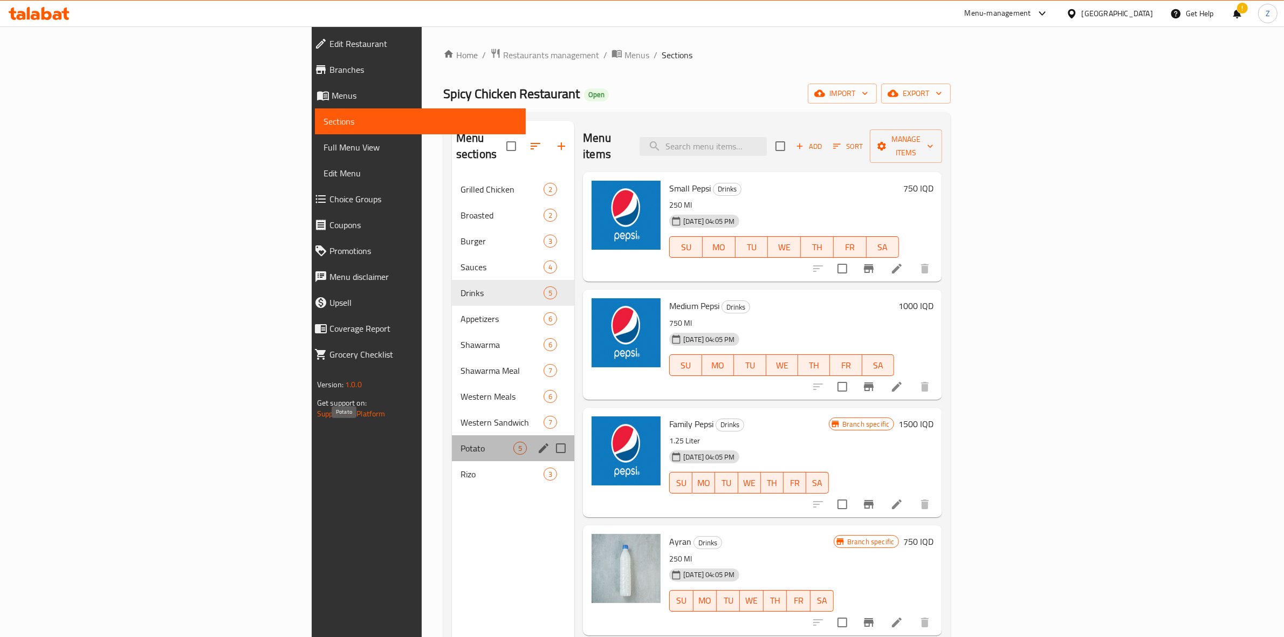
click at [461, 442] on span "Potato" at bounding box center [487, 448] width 53 height 13
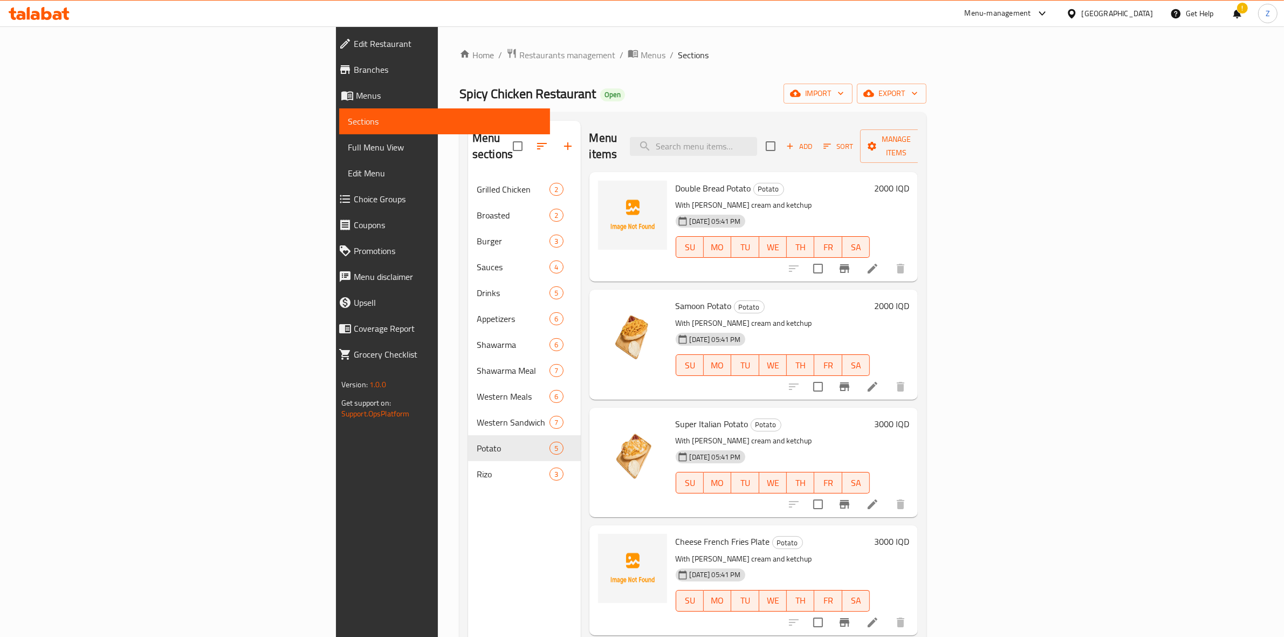
scroll to position [152, 0]
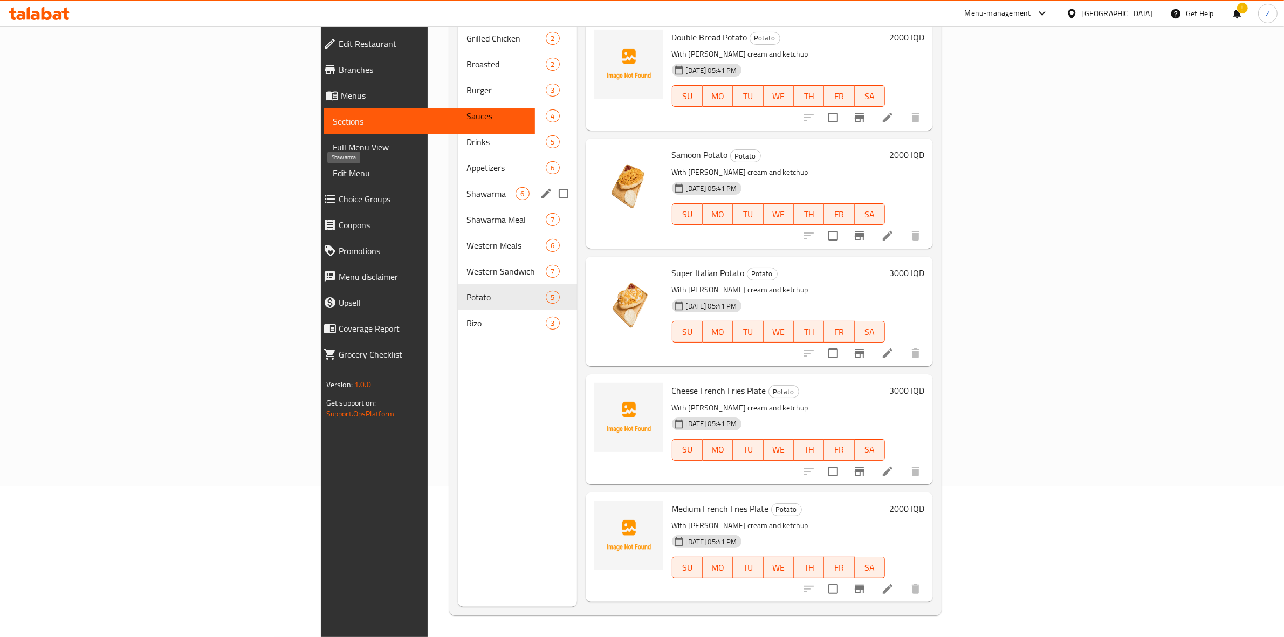
click at [466, 187] on span "Shawarma" at bounding box center [490, 193] width 49 height 13
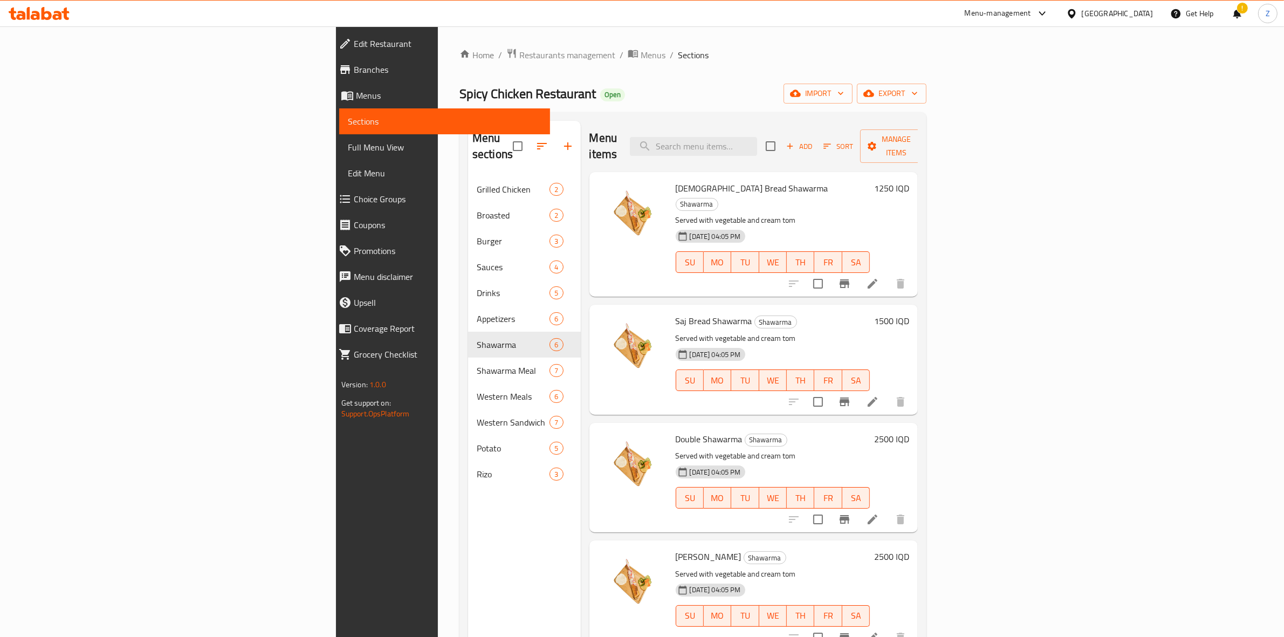
click at [888, 274] on li at bounding box center [872, 283] width 30 height 19
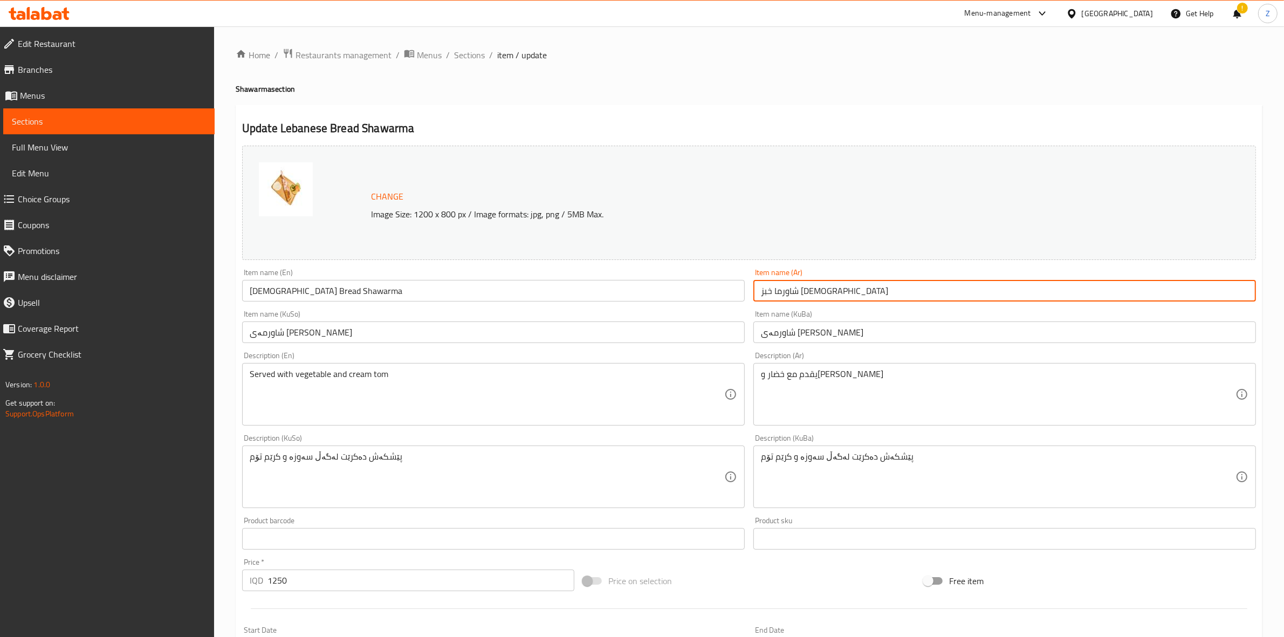
drag, startPoint x: 826, startPoint y: 292, endPoint x: 755, endPoint y: 284, distance: 71.1
click at [755, 284] on input "شاورما خبز [DEMOGRAPHIC_DATA]" at bounding box center [1004, 291] width 503 height 22
click at [826, 335] on input "شاورمەی [PERSON_NAME]" at bounding box center [1004, 332] width 503 height 22
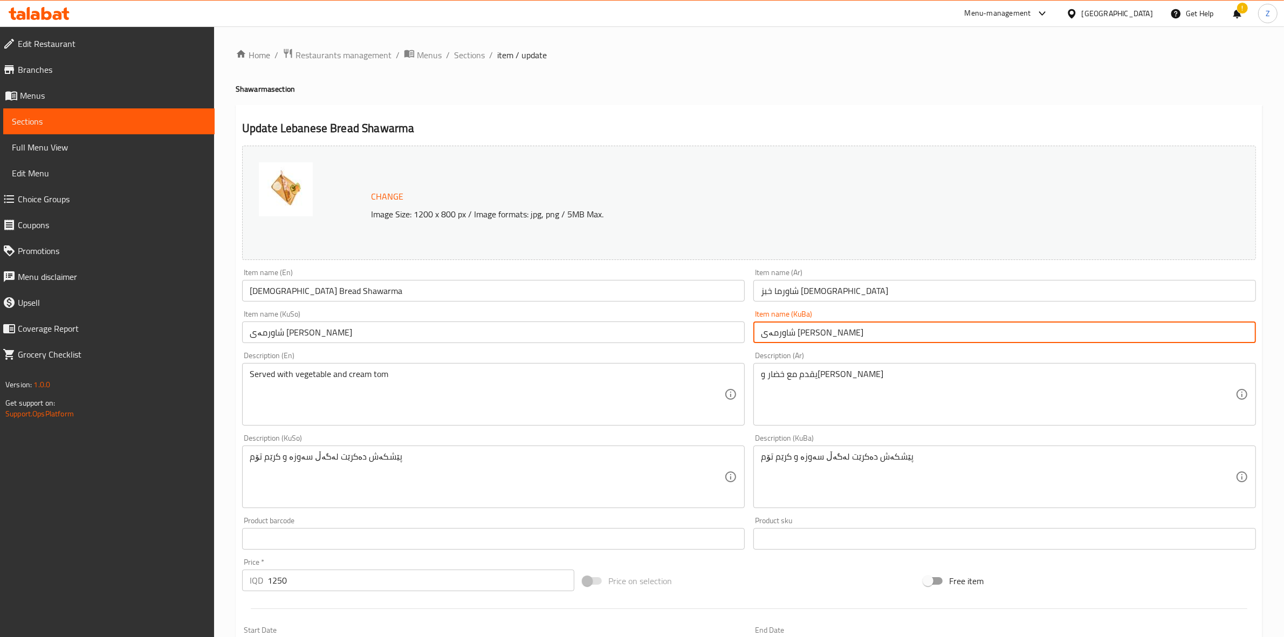
click at [826, 335] on input "شاورمەی [PERSON_NAME]" at bounding box center [1004, 332] width 503 height 22
click at [72, 117] on span "Sections" at bounding box center [109, 121] width 194 height 13
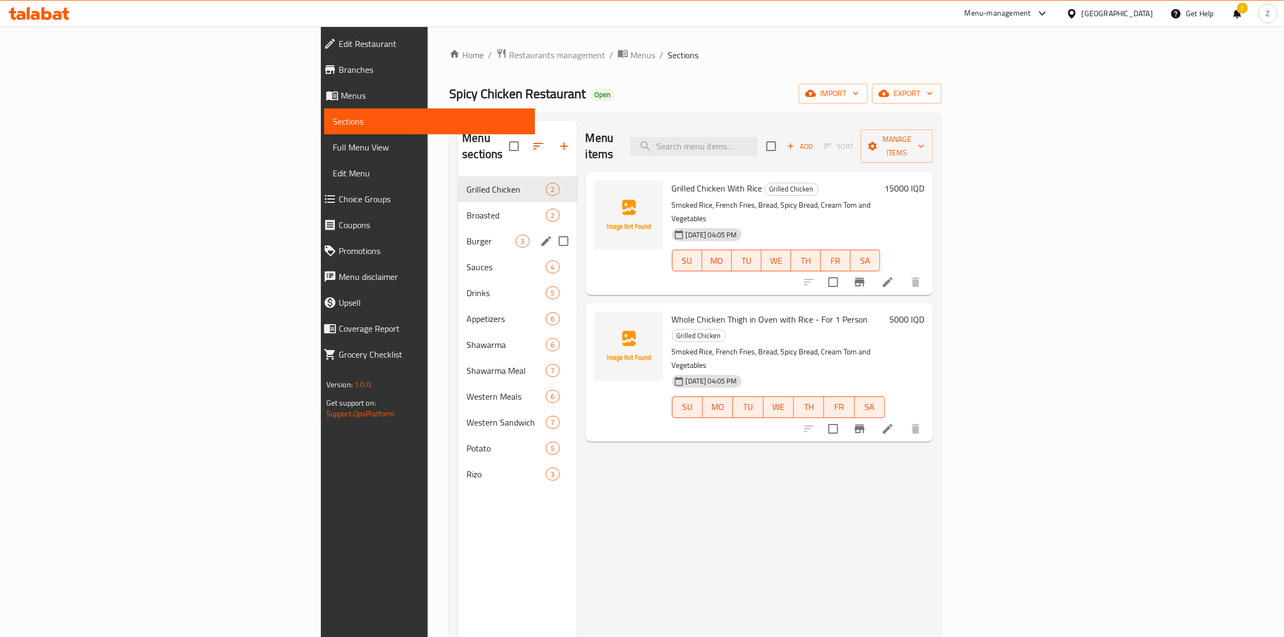
click at [458, 234] on div "Burger 3" at bounding box center [517, 241] width 119 height 26
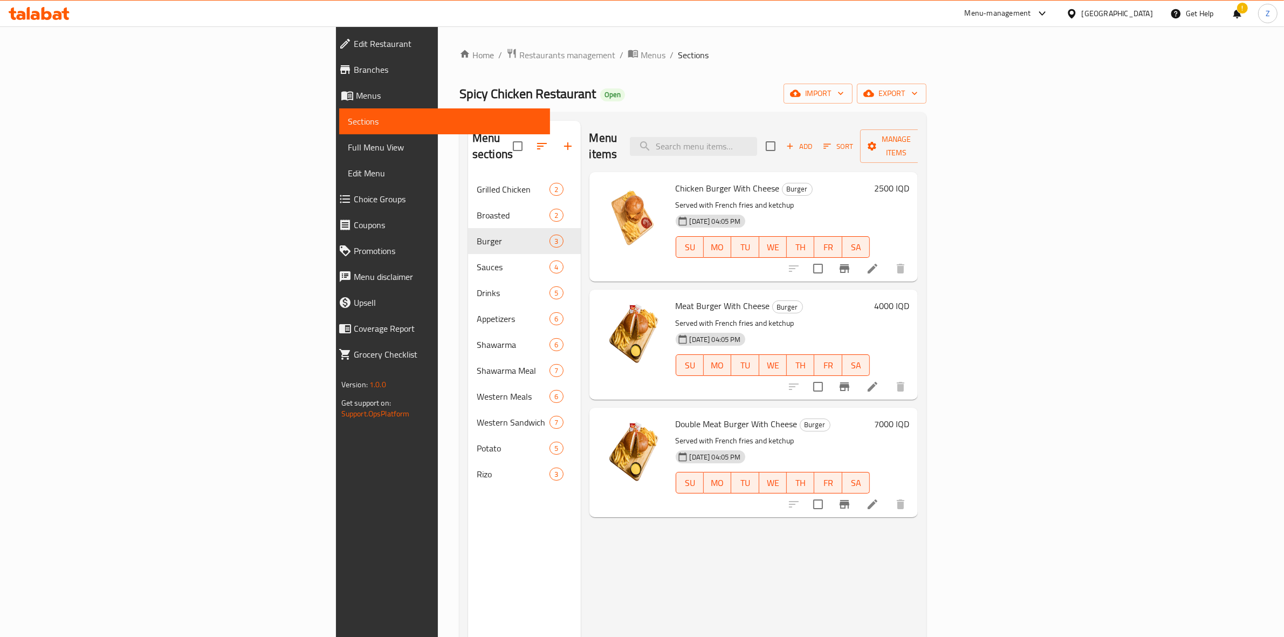
click at [879, 262] on icon at bounding box center [872, 268] width 13 height 13
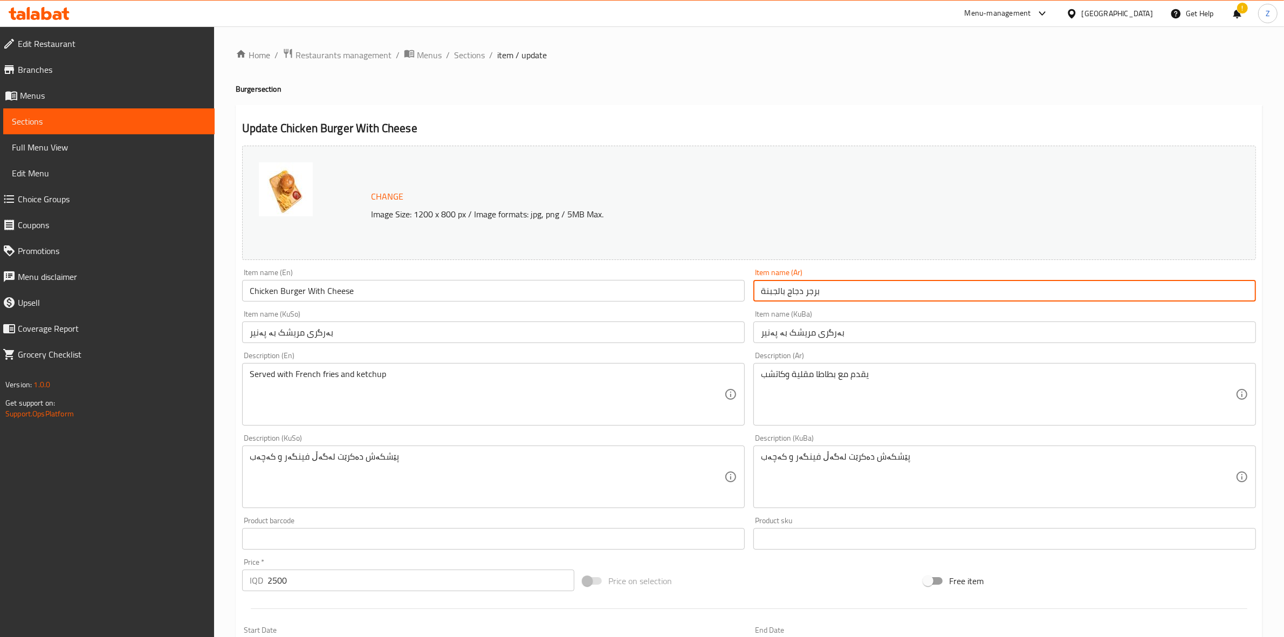
drag, startPoint x: 821, startPoint y: 294, endPoint x: 756, endPoint y: 294, distance: 65.8
click at [756, 294] on input "برجر دجاج بالجبنة" at bounding box center [1004, 291] width 503 height 22
click at [826, 335] on input "بەرگری مریشک بە پەنیر" at bounding box center [1004, 332] width 503 height 22
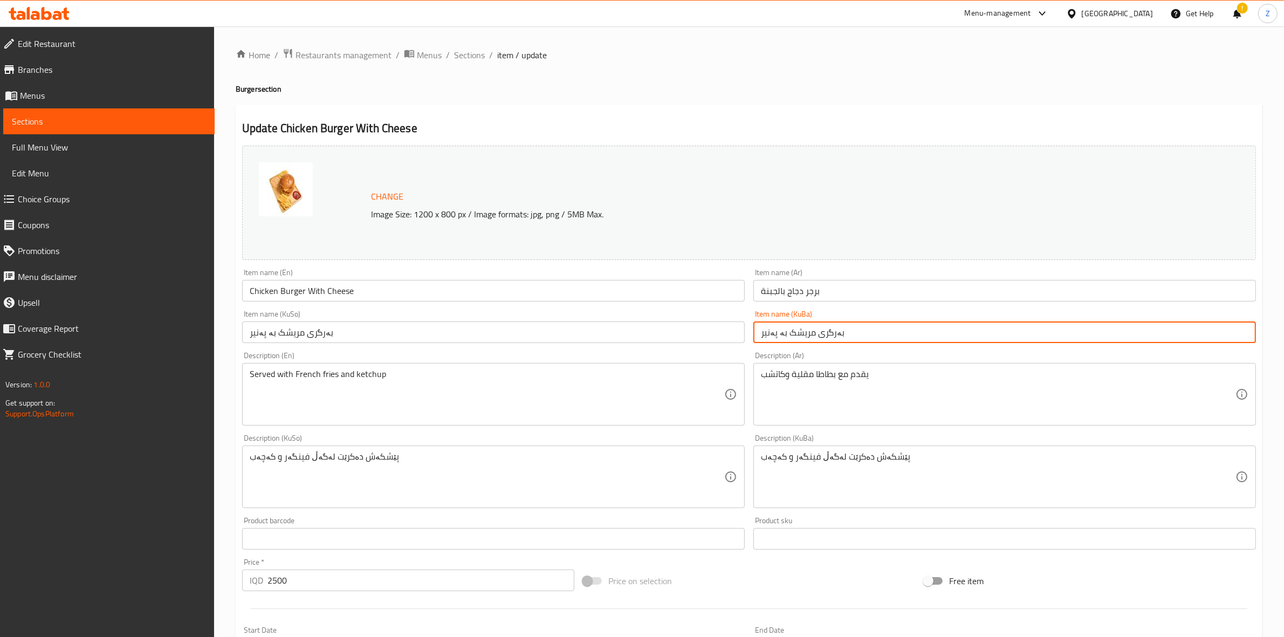
click at [826, 335] on input "بەرگری مریشک بە پەنیر" at bounding box center [1004, 332] width 503 height 22
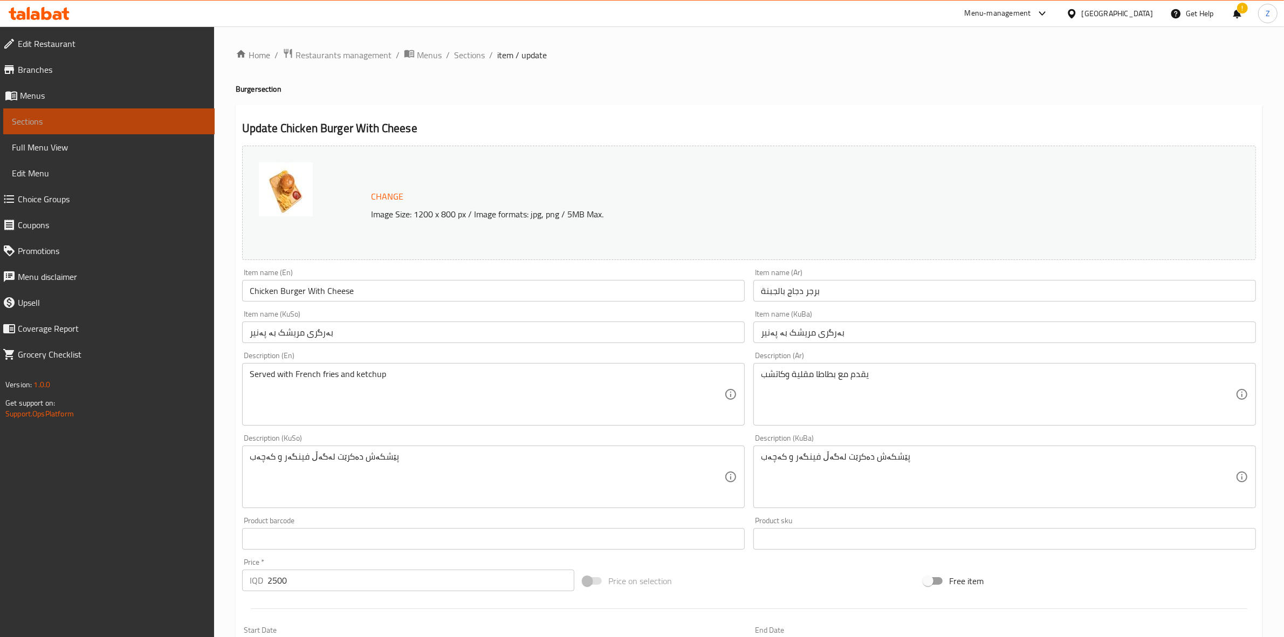
drag, startPoint x: 114, startPoint y: 122, endPoint x: 184, endPoint y: 166, distance: 83.1
click at [114, 122] on span "Sections" at bounding box center [109, 121] width 194 height 13
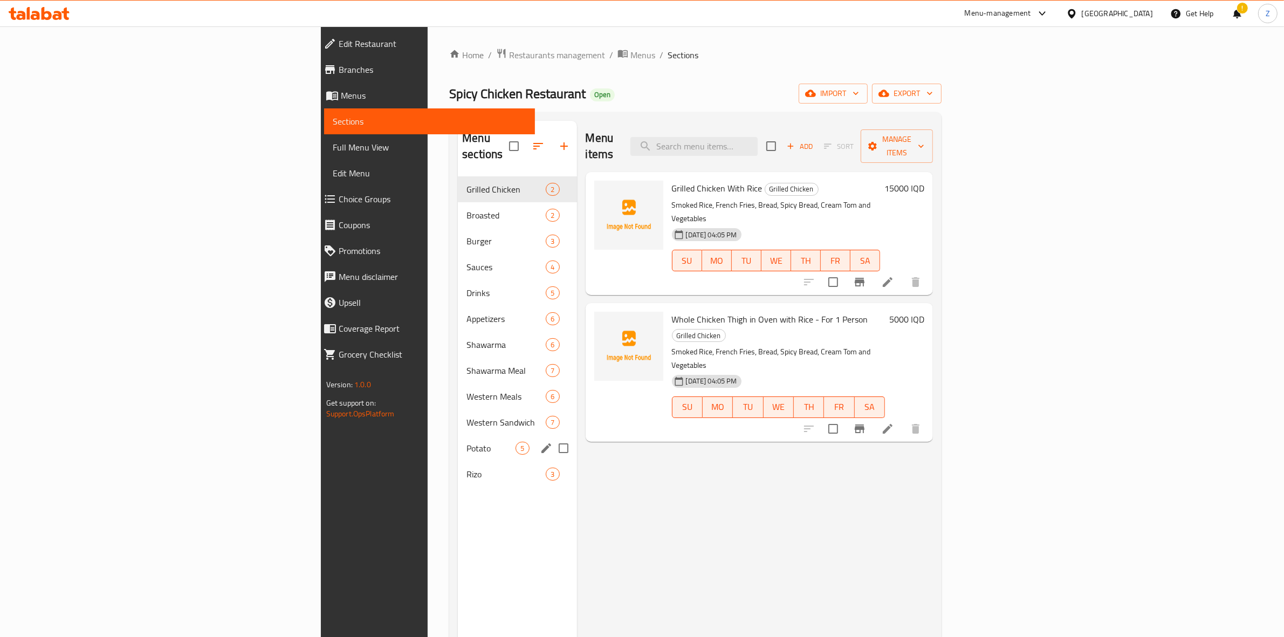
click at [458, 435] on div "Potato 5" at bounding box center [517, 448] width 119 height 26
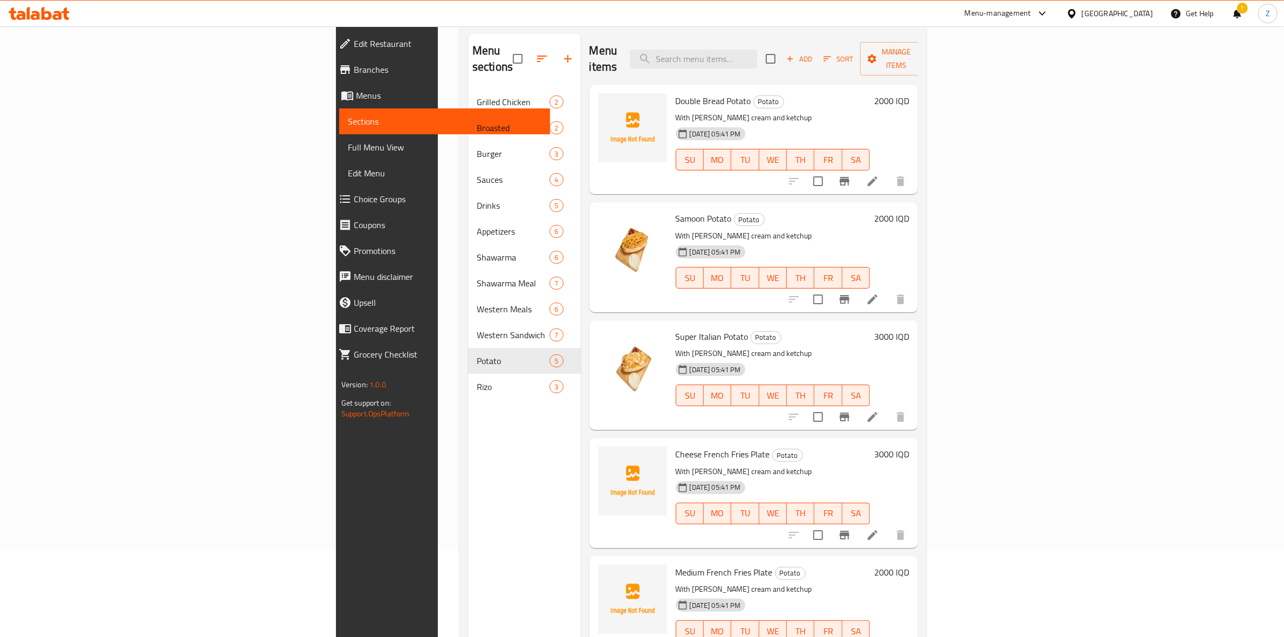
scroll to position [152, 0]
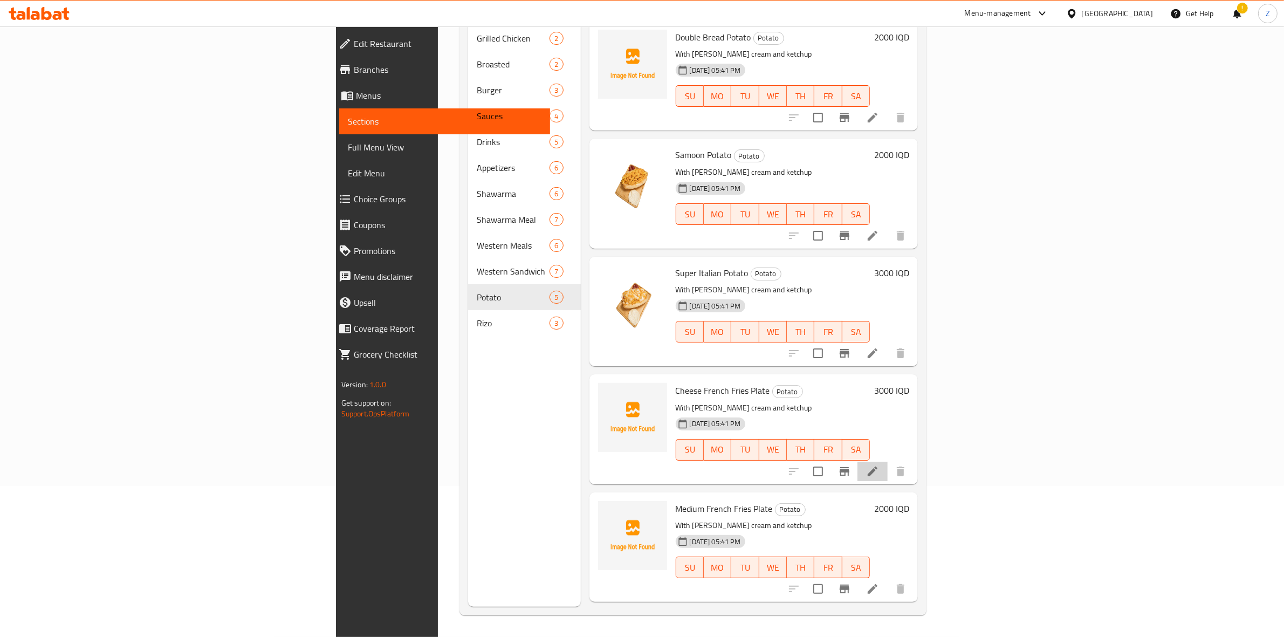
click at [888, 462] on li at bounding box center [872, 471] width 30 height 19
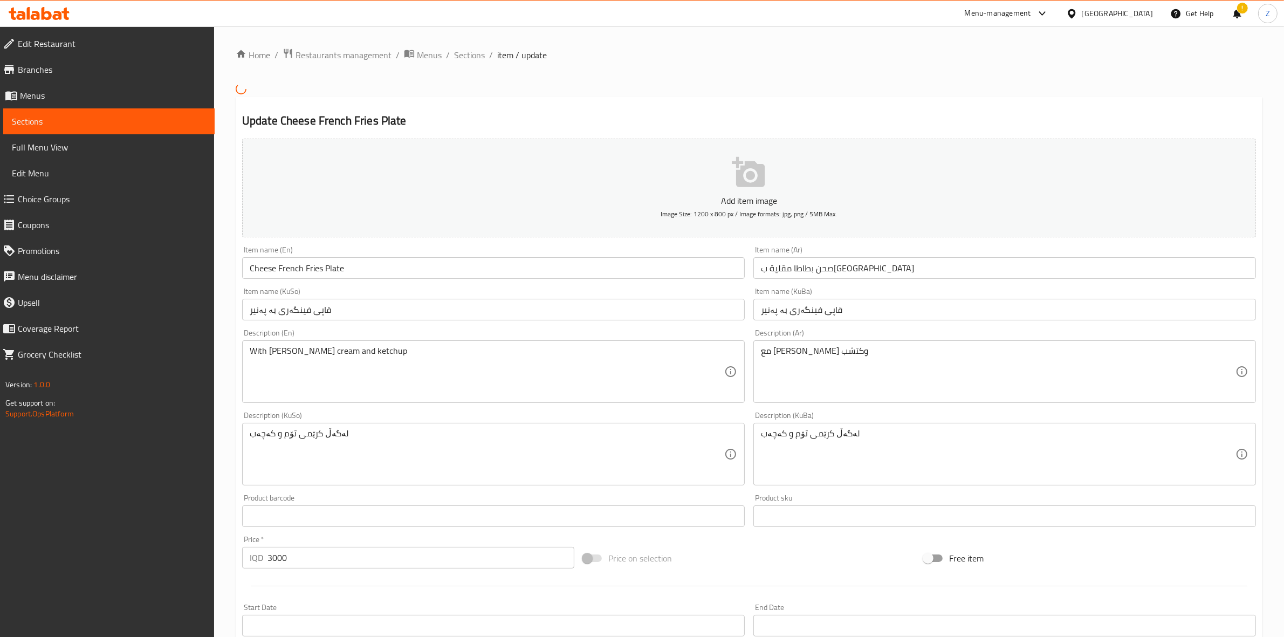
click at [822, 268] on input "صحن بطاطا مقلية ب[GEOGRAPHIC_DATA]" at bounding box center [1004, 268] width 503 height 22
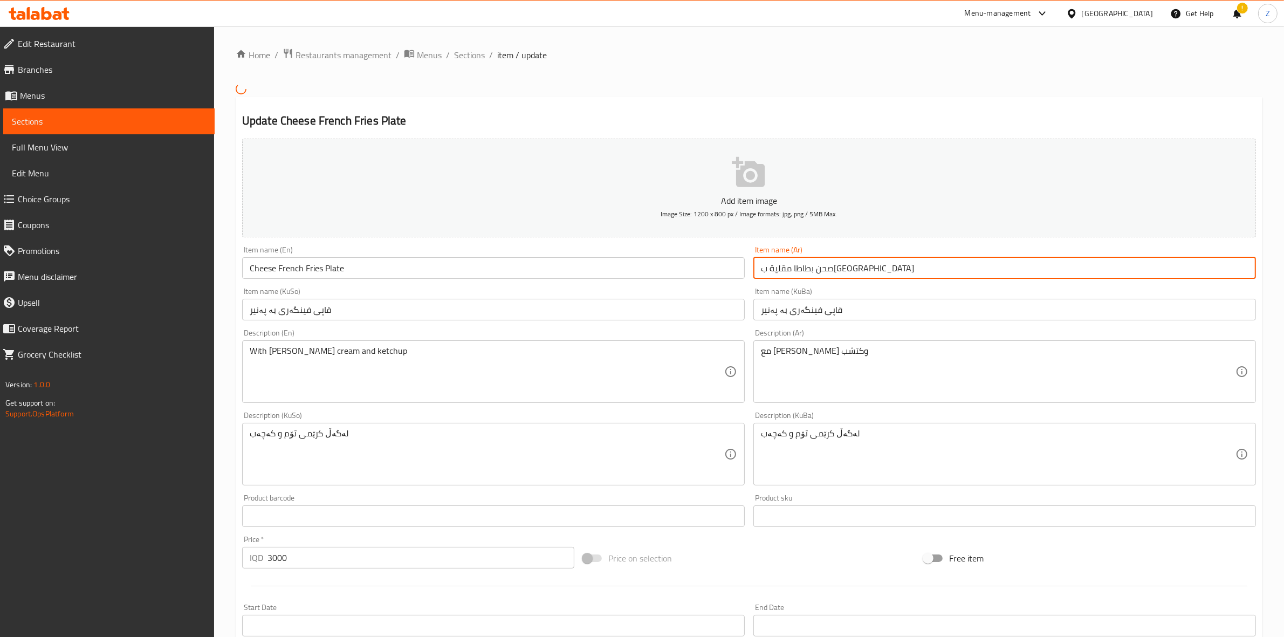
click at [822, 268] on input "صحن بطاطا مقلية ب[GEOGRAPHIC_DATA]" at bounding box center [1004, 268] width 503 height 22
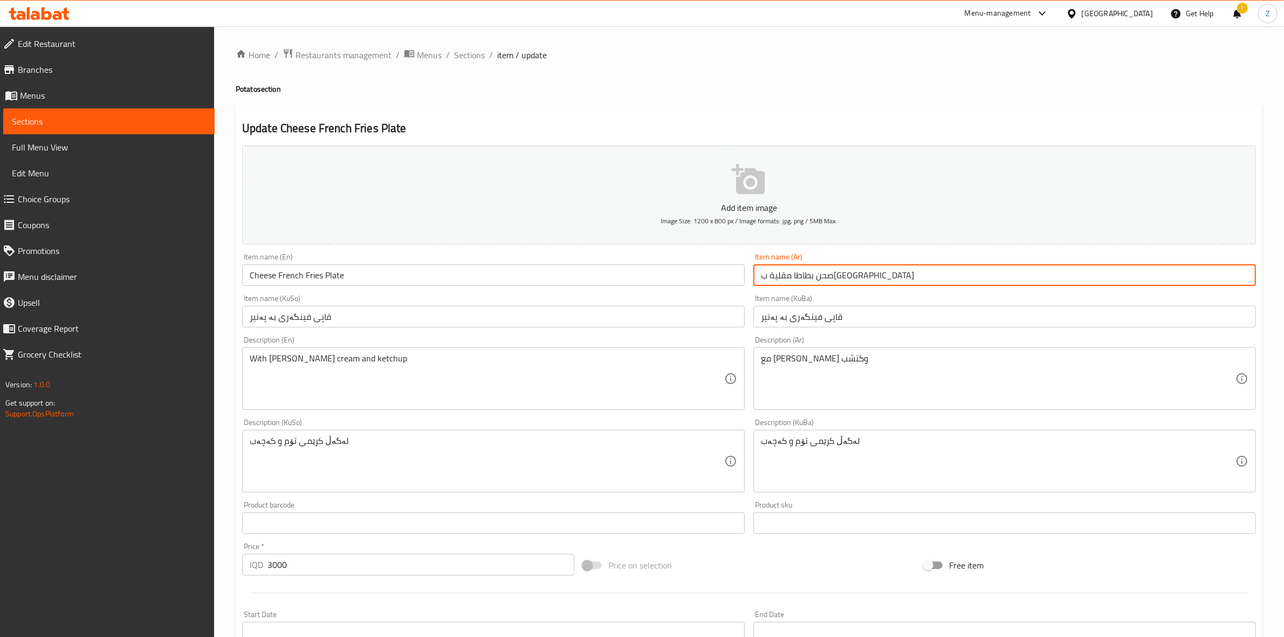
click at [800, 325] on input "قاپی فینگەری بە پەنیر" at bounding box center [1004, 317] width 503 height 22
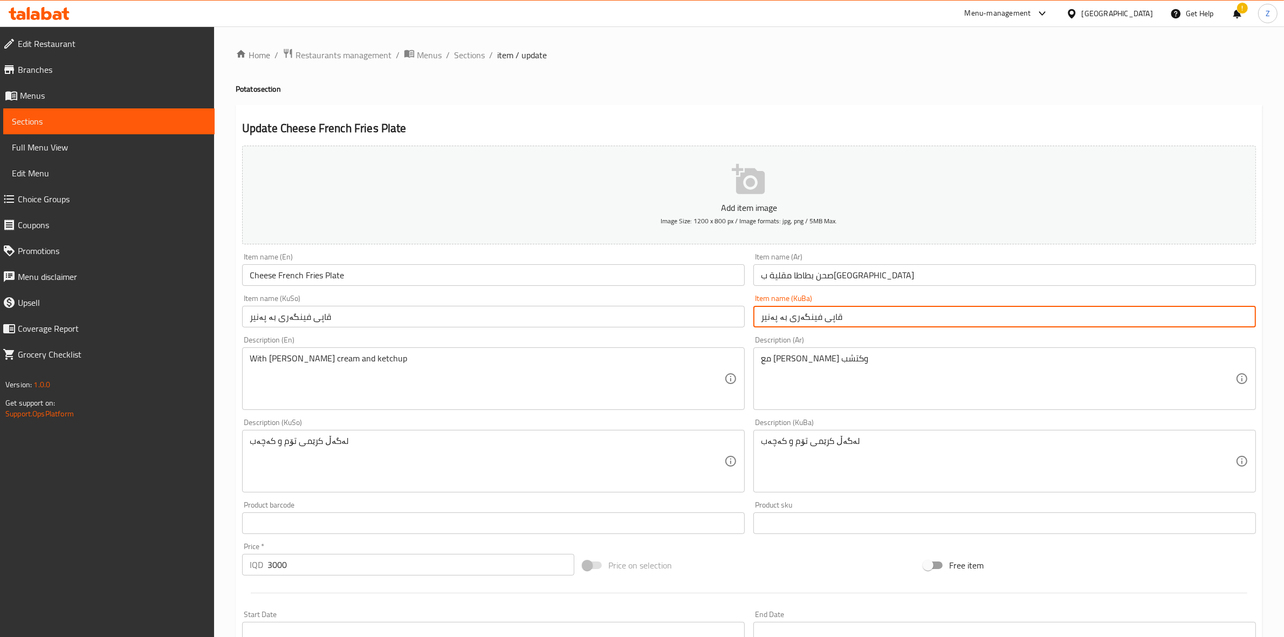
click at [800, 325] on input "قاپی فینگەری بە پەنیر" at bounding box center [1004, 317] width 503 height 22
drag, startPoint x: 135, startPoint y: 125, endPoint x: 181, endPoint y: 179, distance: 71.2
click at [135, 125] on span "Sections" at bounding box center [109, 121] width 194 height 13
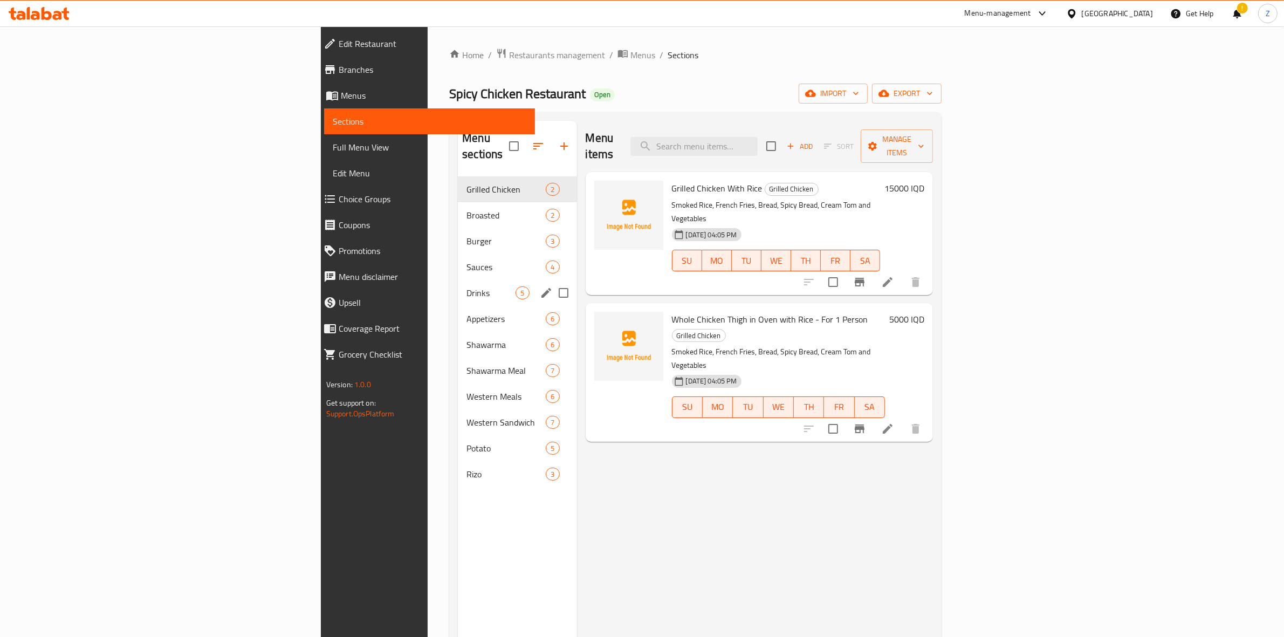
click at [458, 280] on div "Drinks 5" at bounding box center [517, 293] width 119 height 26
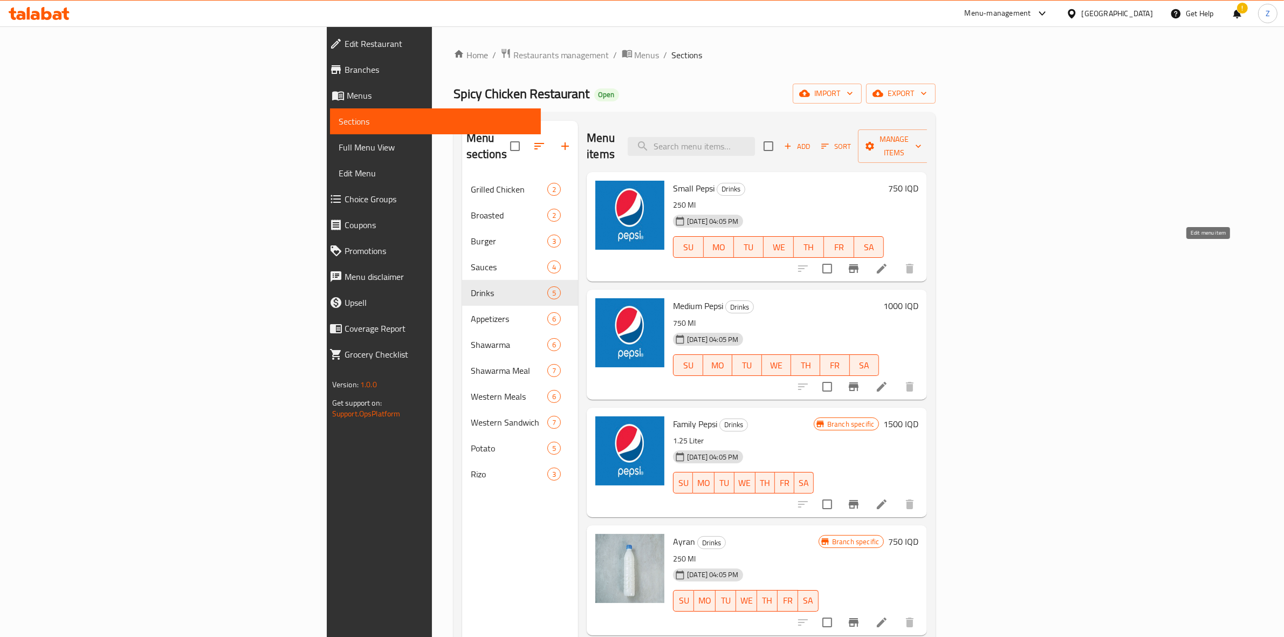
click at [888, 262] on icon at bounding box center [881, 268] width 13 height 13
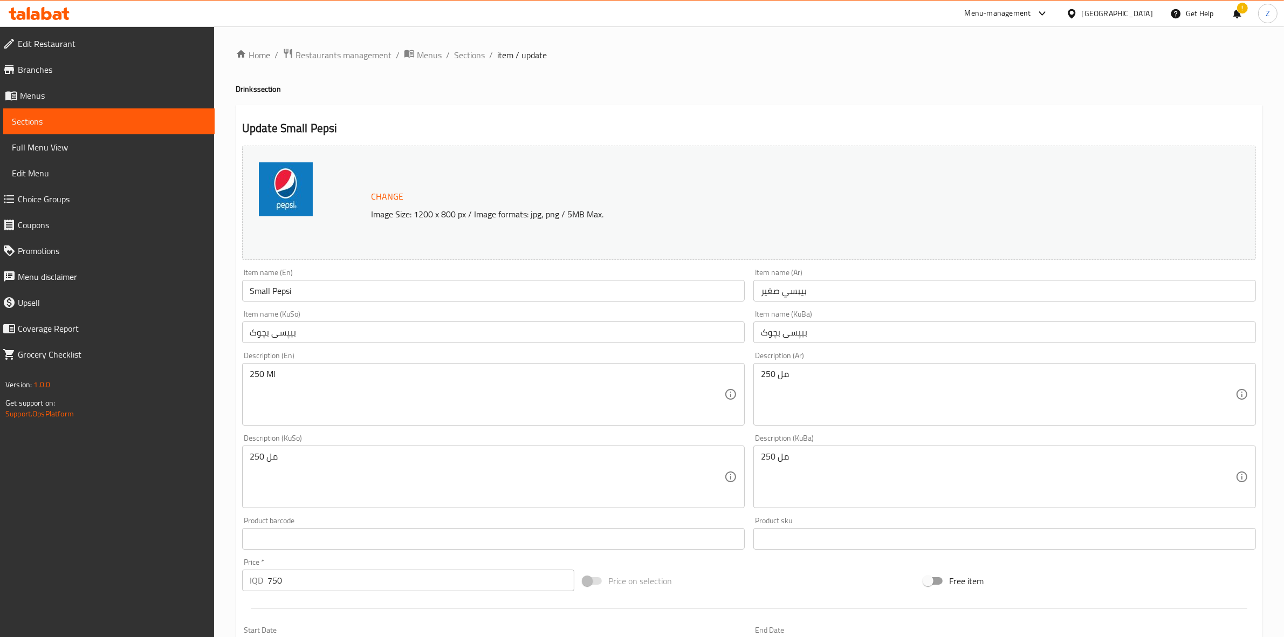
click at [787, 294] on input "بيبسي صغير" at bounding box center [1004, 291] width 503 height 22
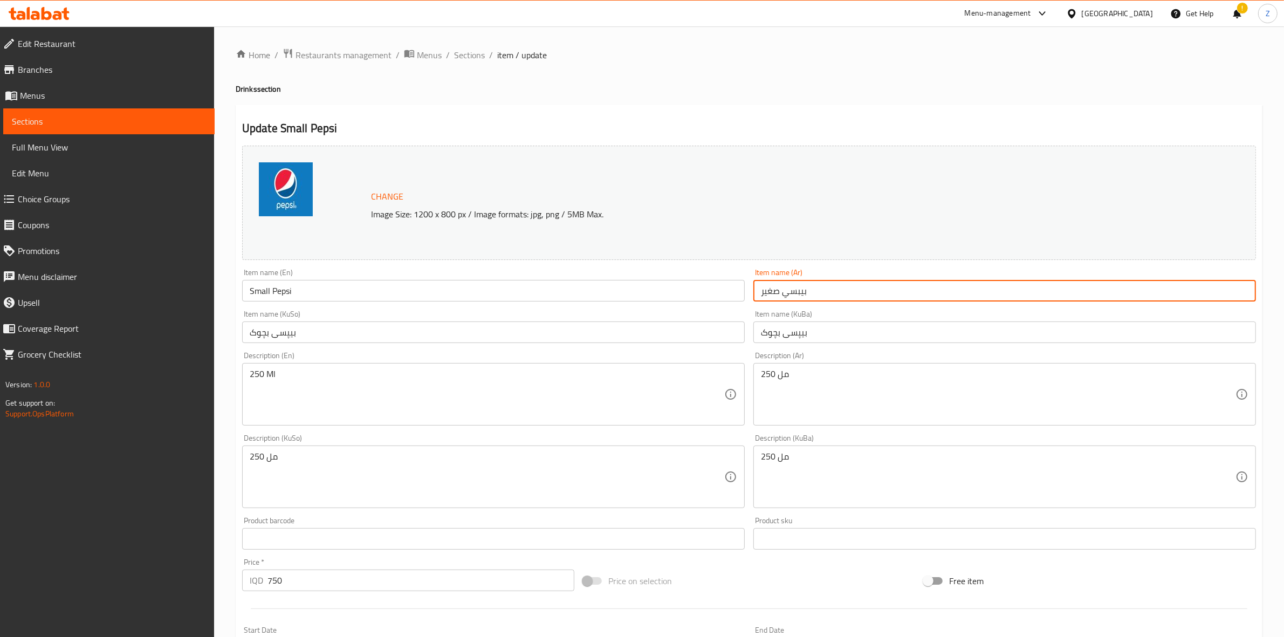
click at [787, 294] on input "بيبسي صغير" at bounding box center [1004, 291] width 503 height 22
click at [793, 289] on input "بيبسي صغير" at bounding box center [1004, 291] width 503 height 22
click at [795, 291] on input "بيبسي صغير" at bounding box center [1004, 291] width 503 height 22
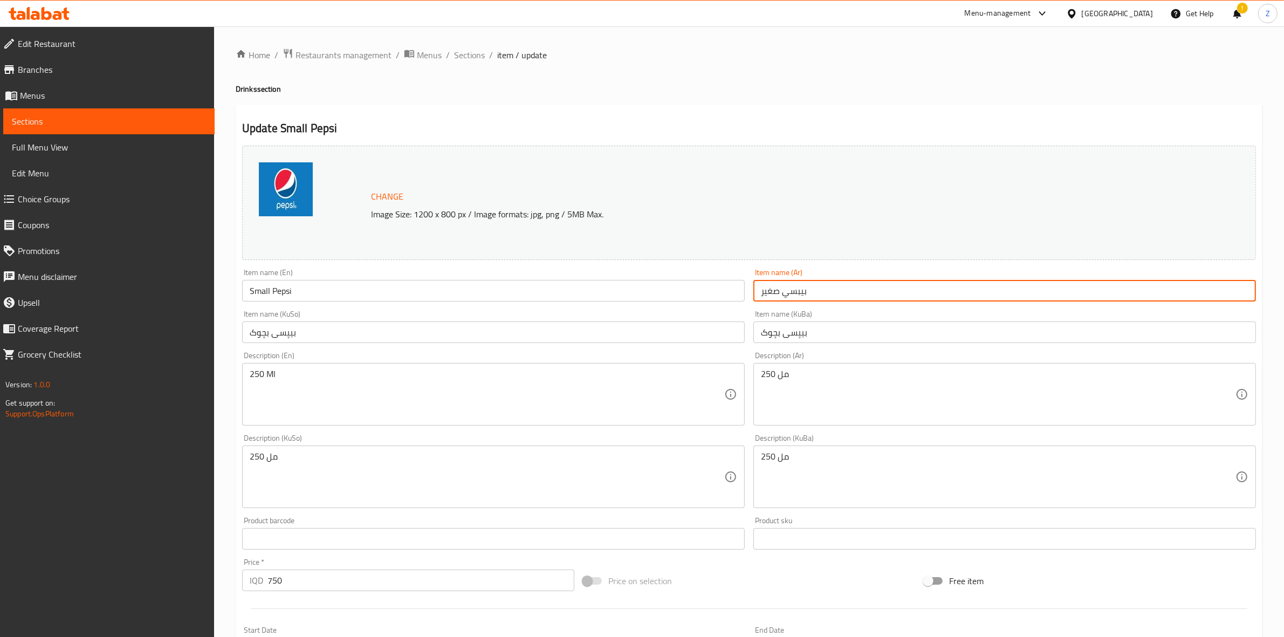
click at [146, 115] on span "Sections" at bounding box center [109, 121] width 194 height 13
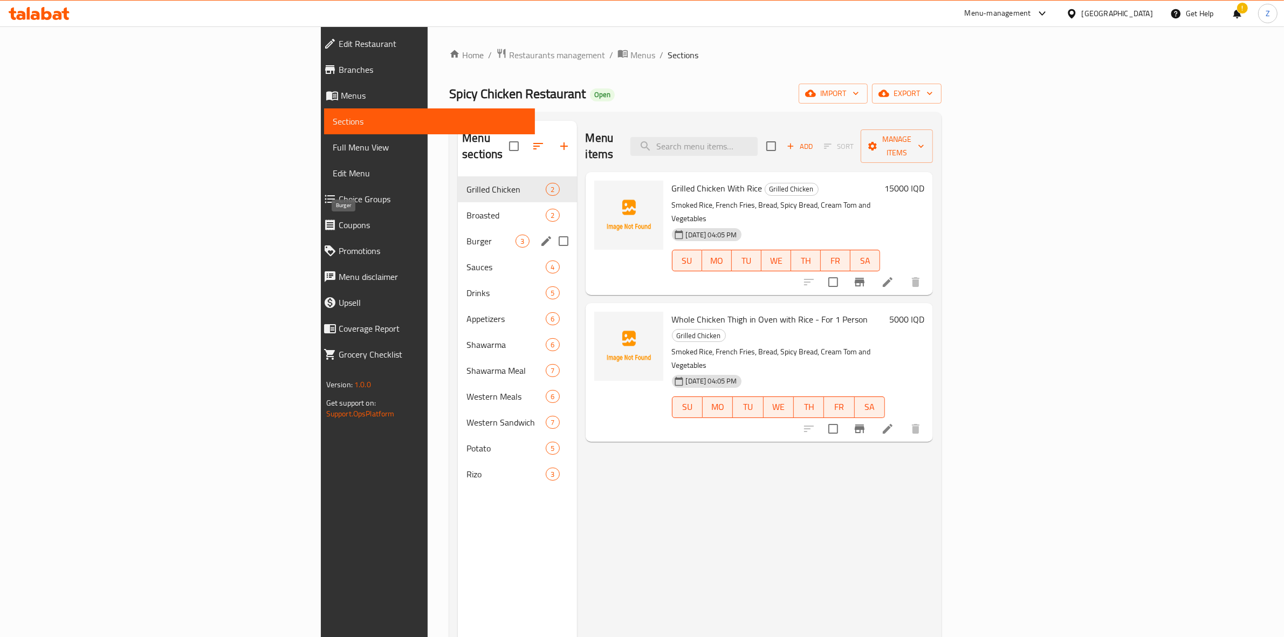
click at [466, 235] on span "Burger" at bounding box center [490, 241] width 49 height 13
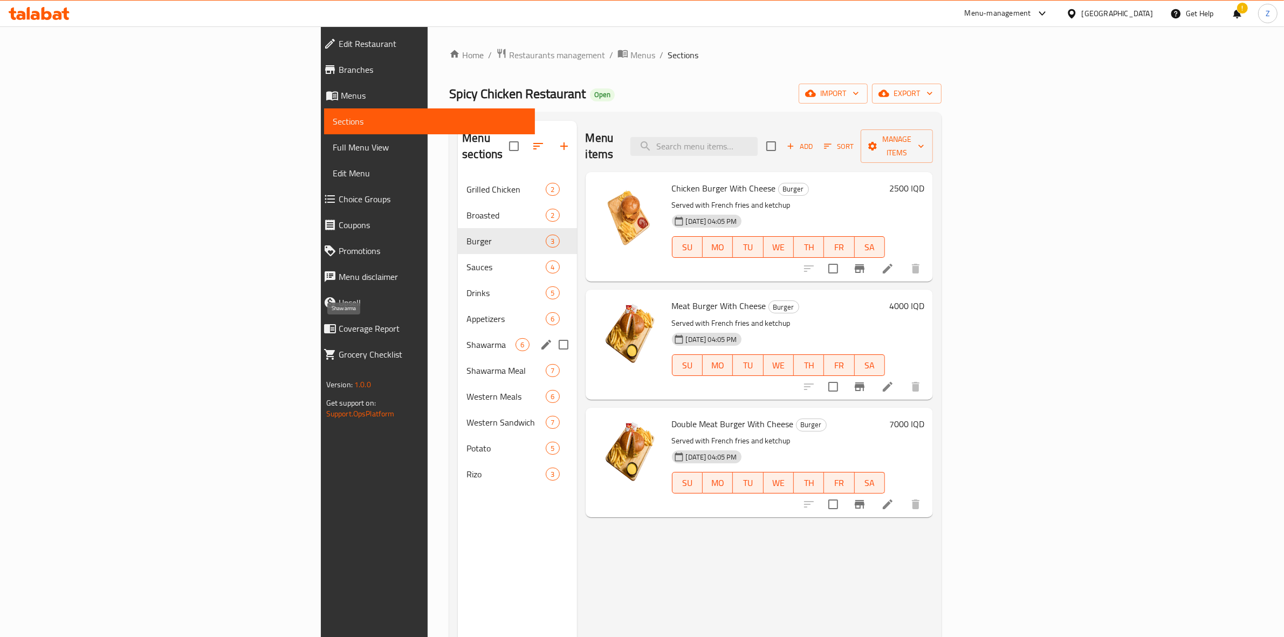
click at [466, 338] on span "Shawarma" at bounding box center [490, 344] width 49 height 13
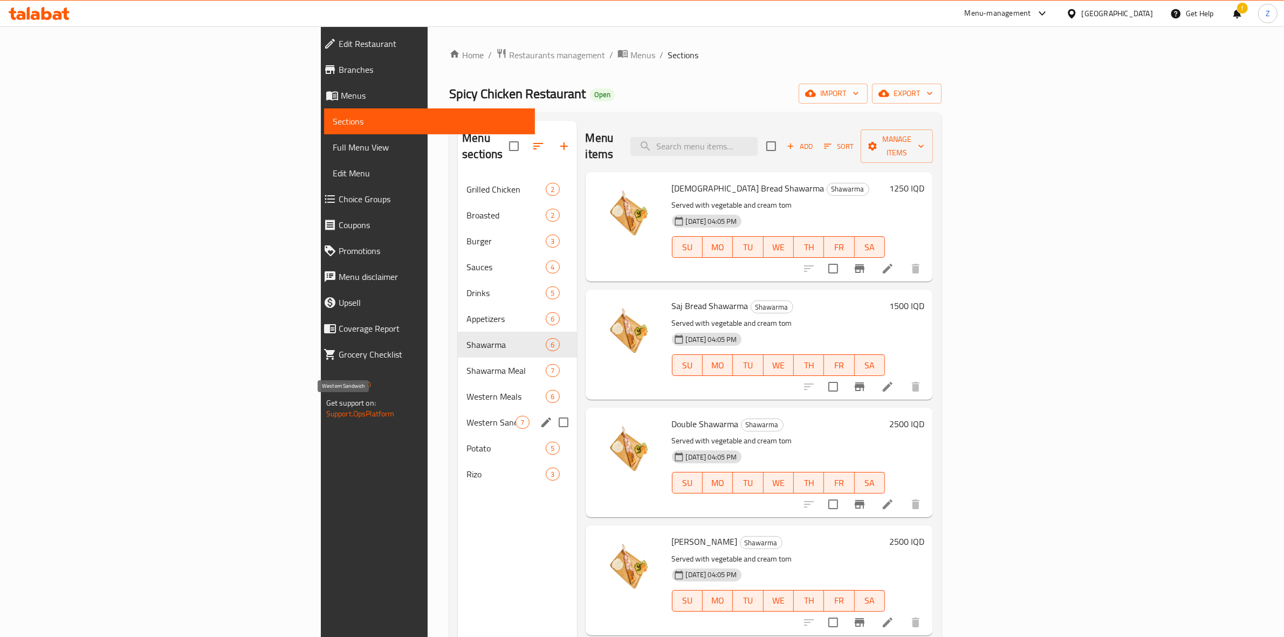
click at [458, 435] on div "Potato 5" at bounding box center [517, 448] width 119 height 26
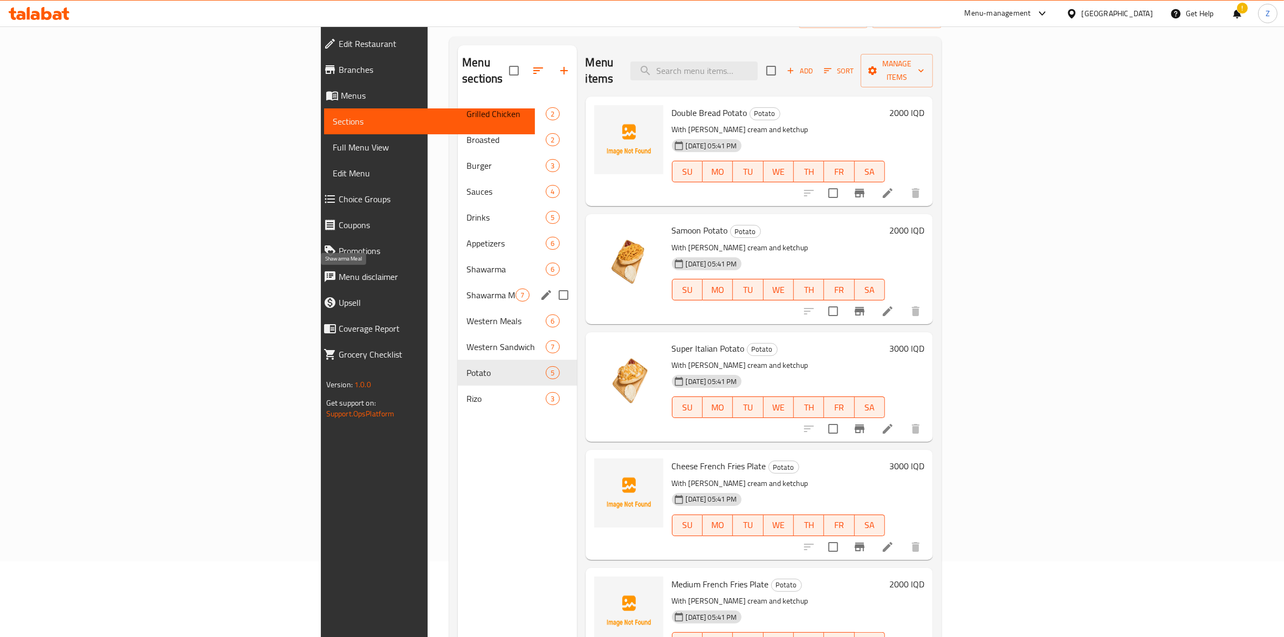
scroll to position [17, 0]
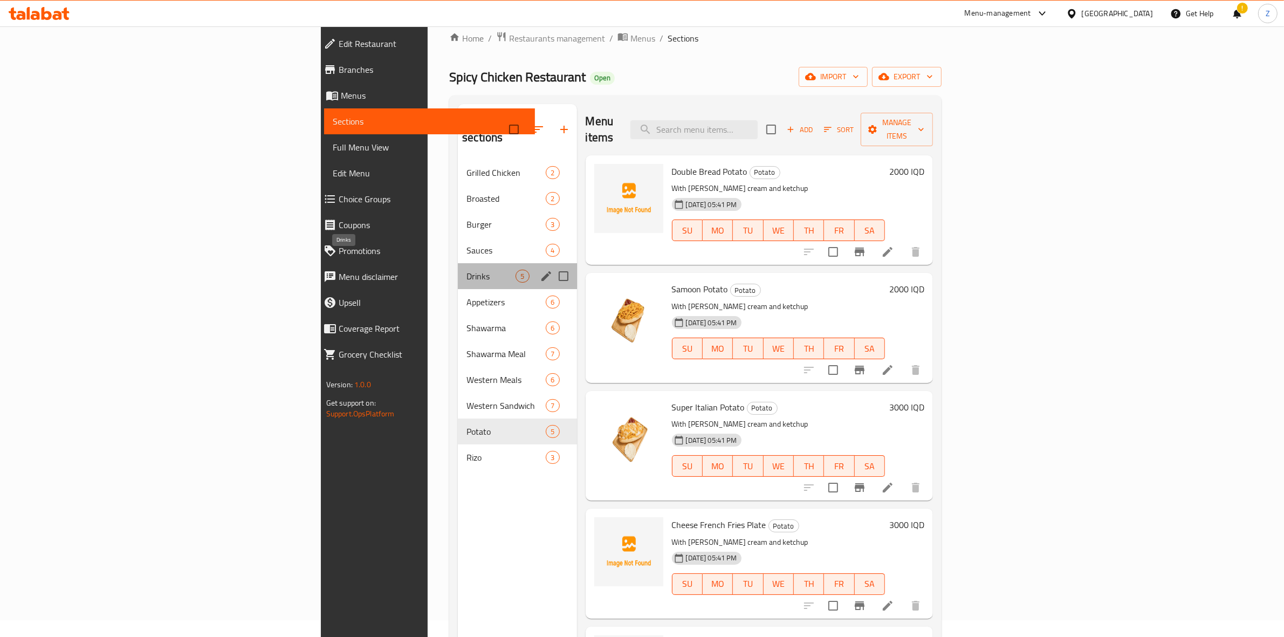
click at [466, 270] on span "Drinks" at bounding box center [490, 276] width 49 height 13
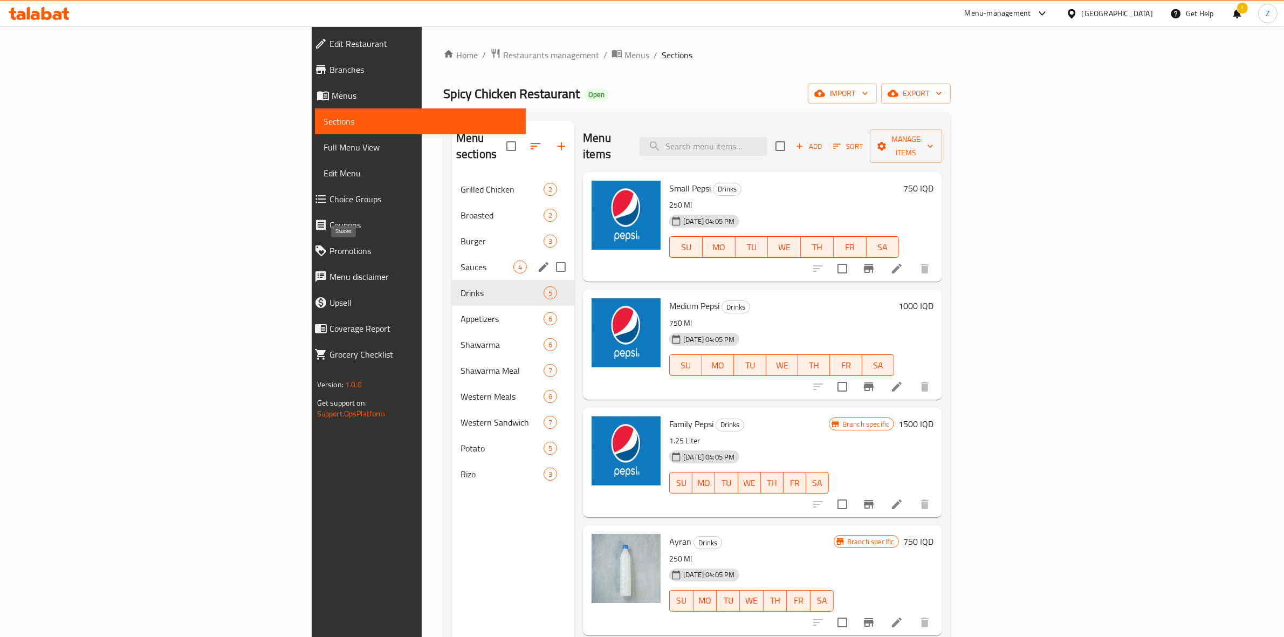
click at [461, 260] on span "Sauces" at bounding box center [487, 266] width 53 height 13
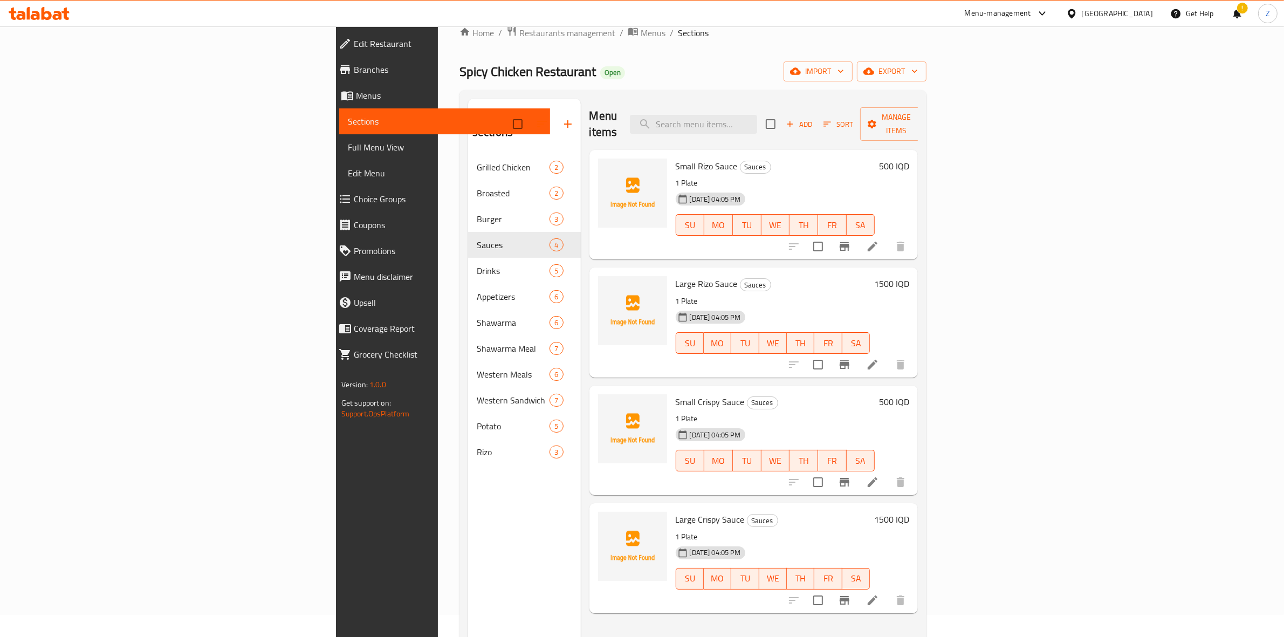
scroll to position [17, 0]
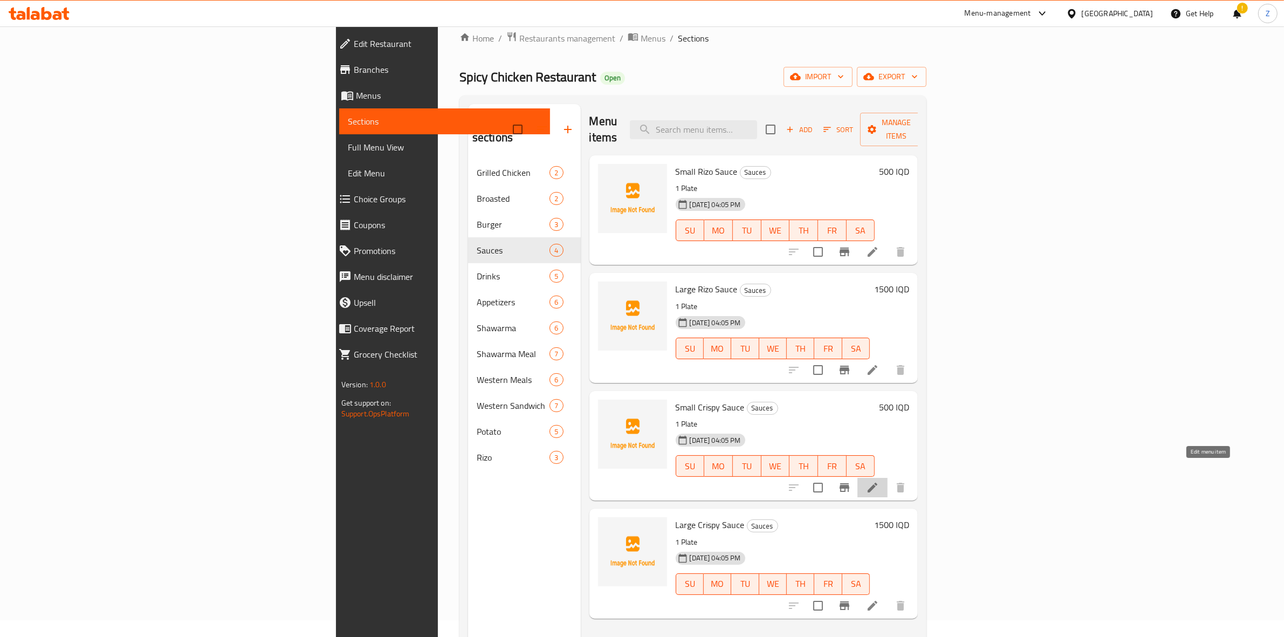
click at [877, 483] on icon at bounding box center [873, 488] width 10 height 10
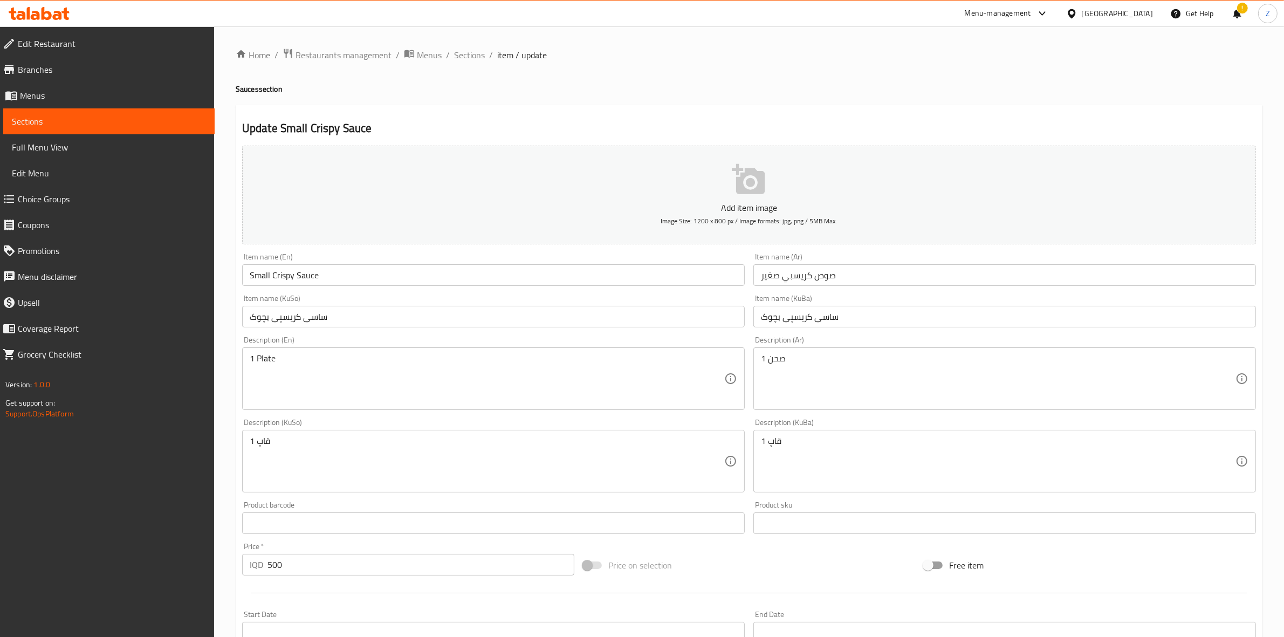
click at [284, 270] on input "Small Crispy Sauce" at bounding box center [493, 275] width 503 height 22
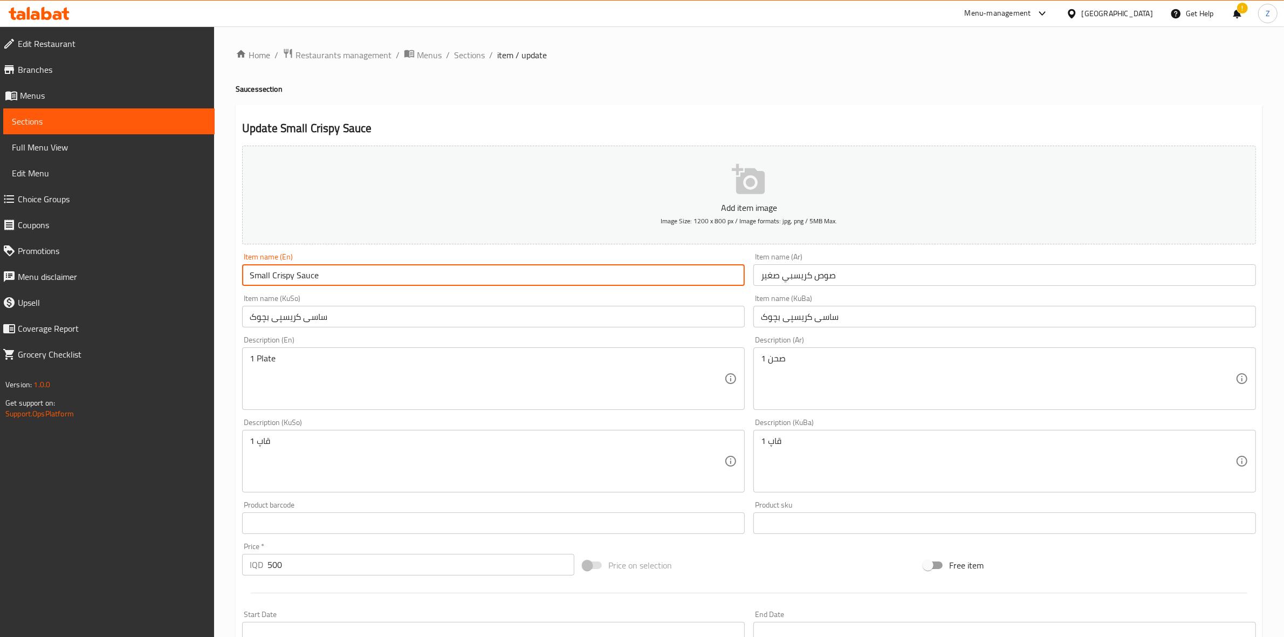
click at [284, 270] on input "Small Crispy Sauce" at bounding box center [493, 275] width 503 height 22
click at [283, 278] on input "Small Crispy Sauce" at bounding box center [493, 275] width 503 height 22
drag, startPoint x: 98, startPoint y: 120, endPoint x: 111, endPoint y: 122, distance: 13.2
click at [98, 119] on span "Sections" at bounding box center [109, 121] width 194 height 13
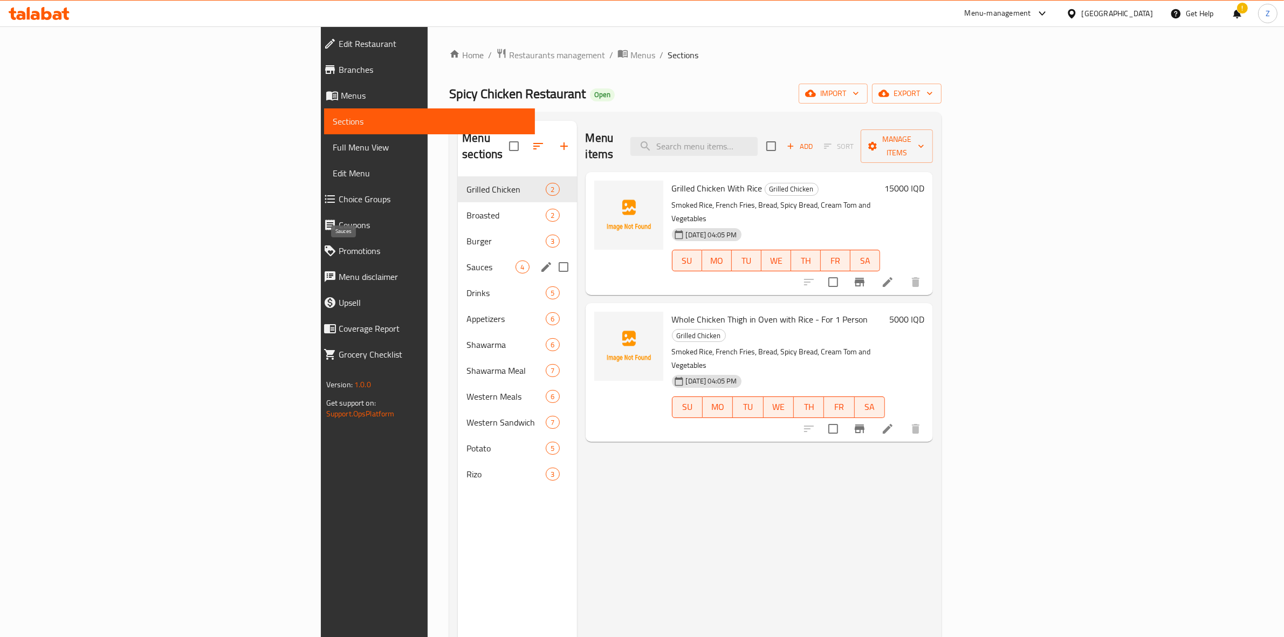
click at [466, 260] on span "Sauces" at bounding box center [490, 266] width 49 height 13
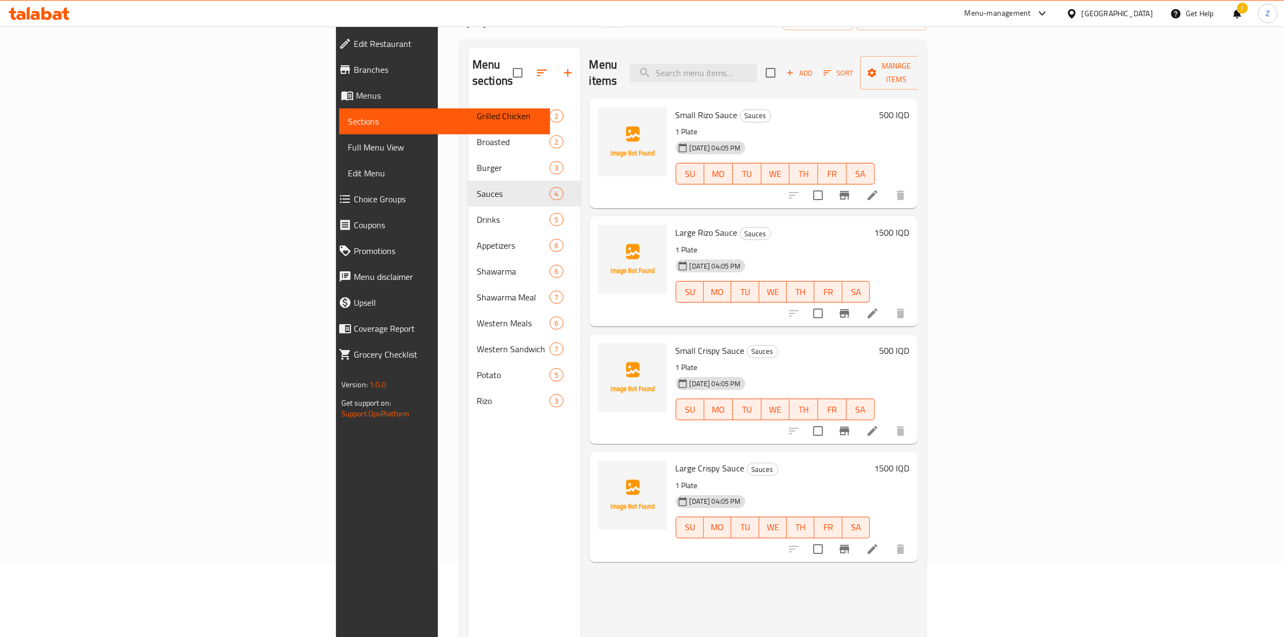
scroll to position [152, 0]
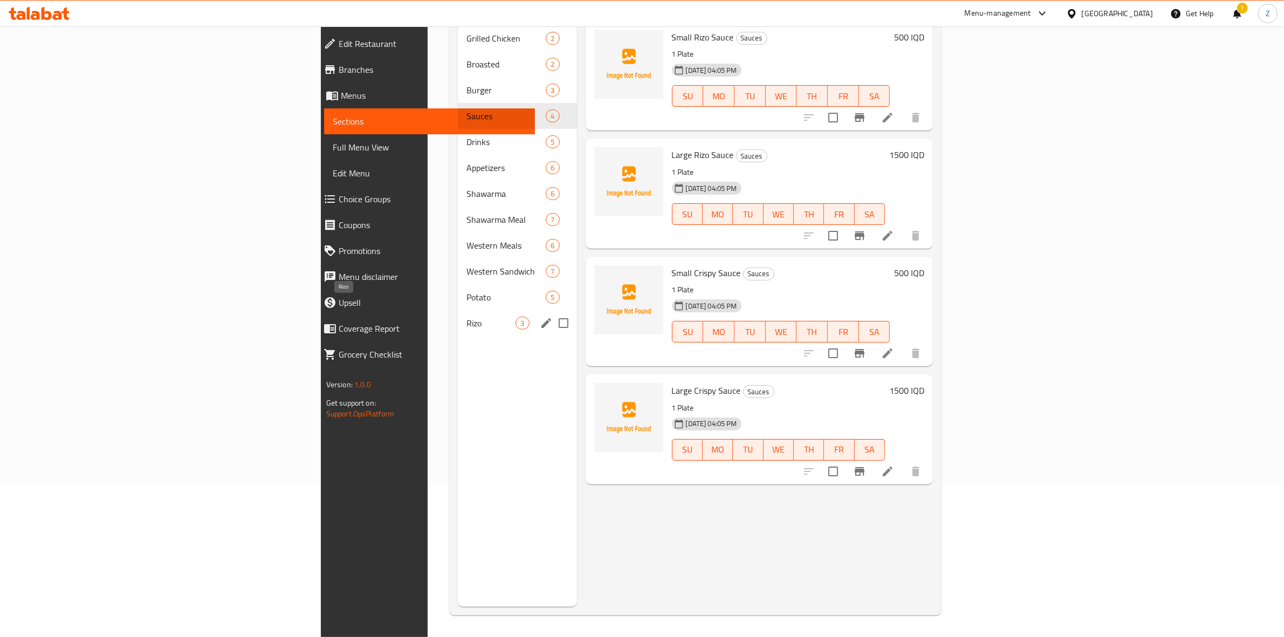
click at [466, 317] on span "Rizo" at bounding box center [490, 323] width 49 height 13
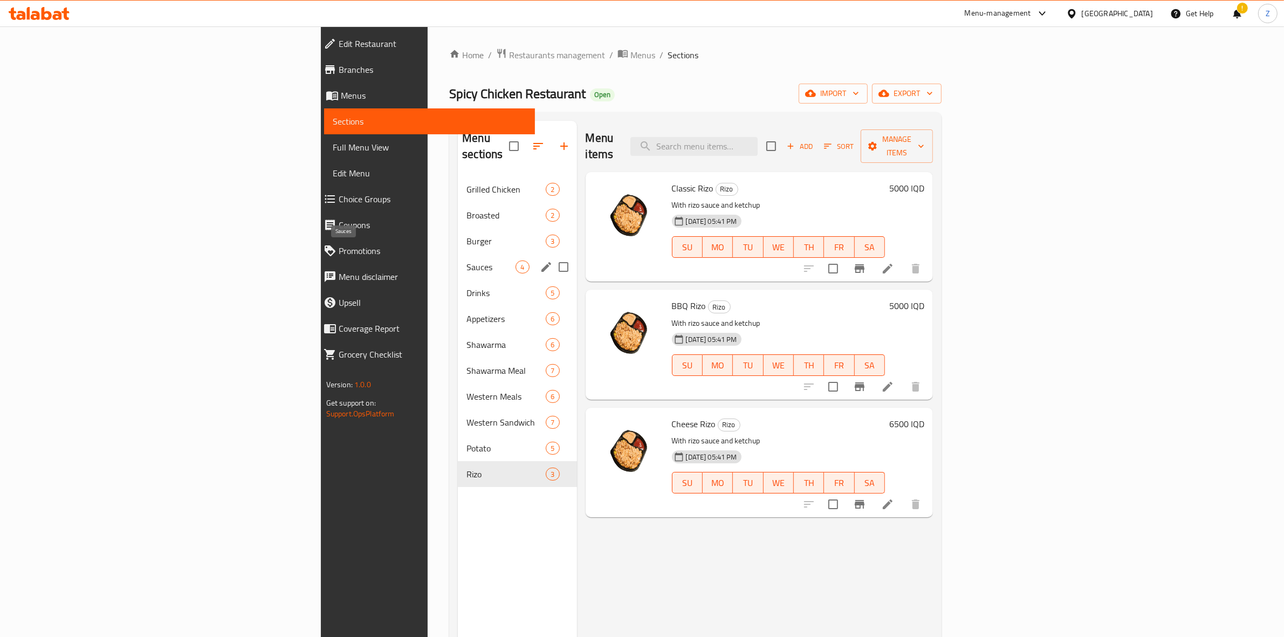
click at [466, 260] on span "Sauces" at bounding box center [490, 266] width 49 height 13
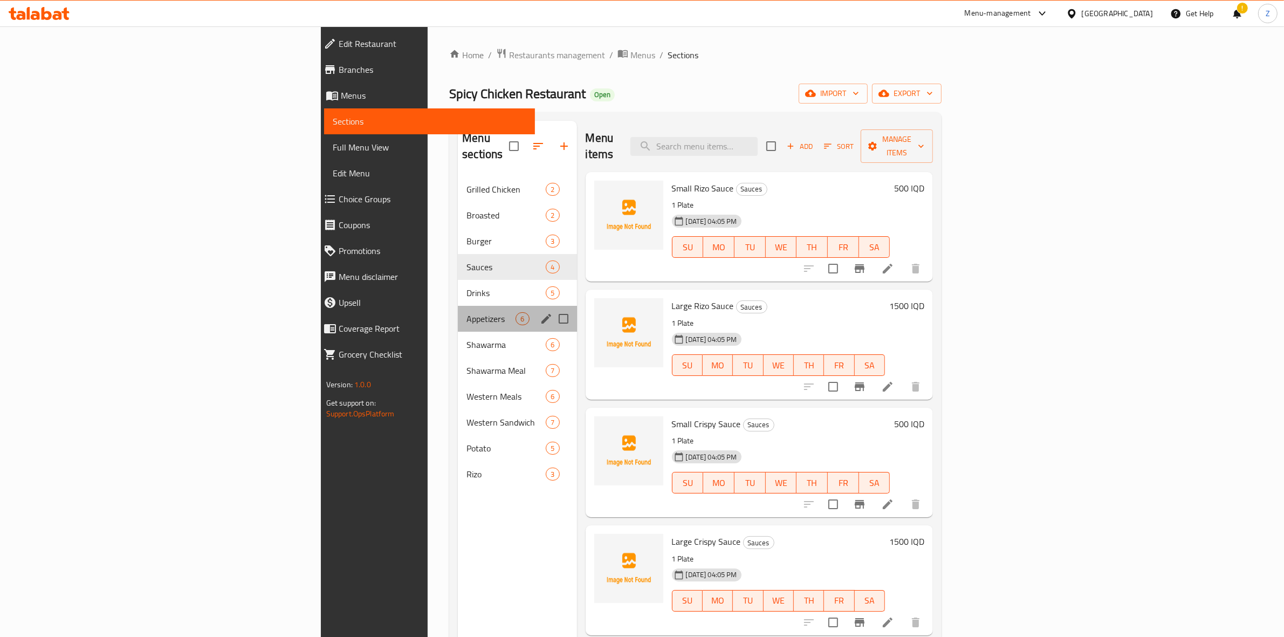
click at [458, 306] on div "Appetizers 6" at bounding box center [517, 319] width 119 height 26
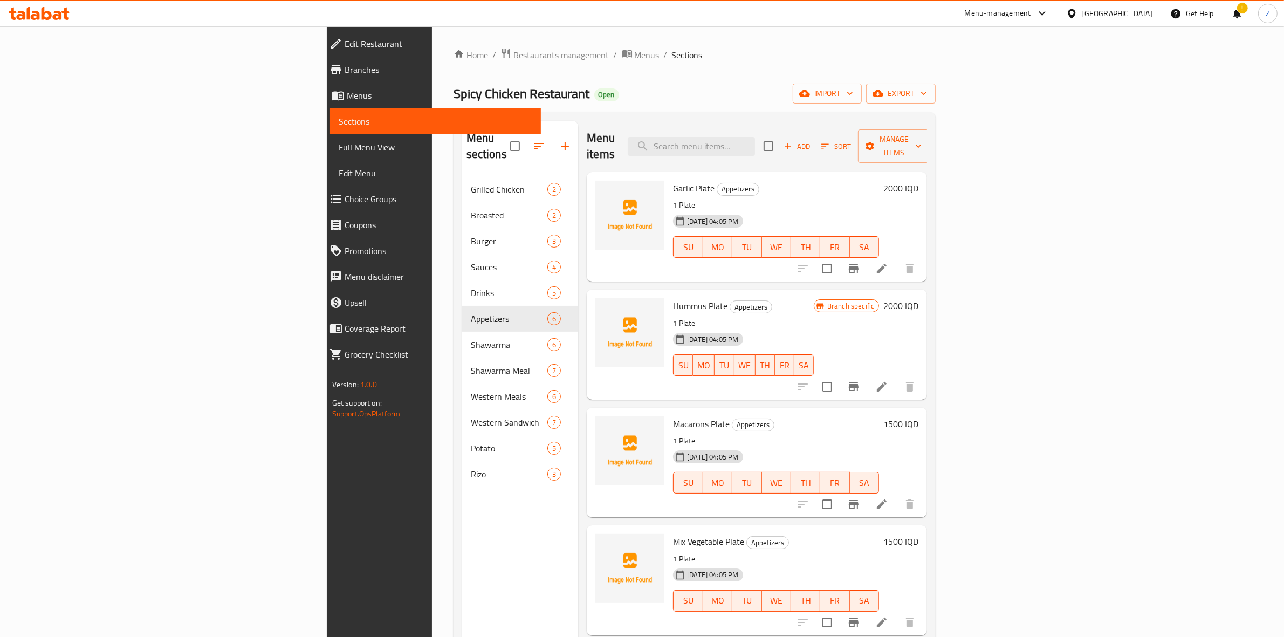
click at [897, 259] on li at bounding box center [882, 268] width 30 height 19
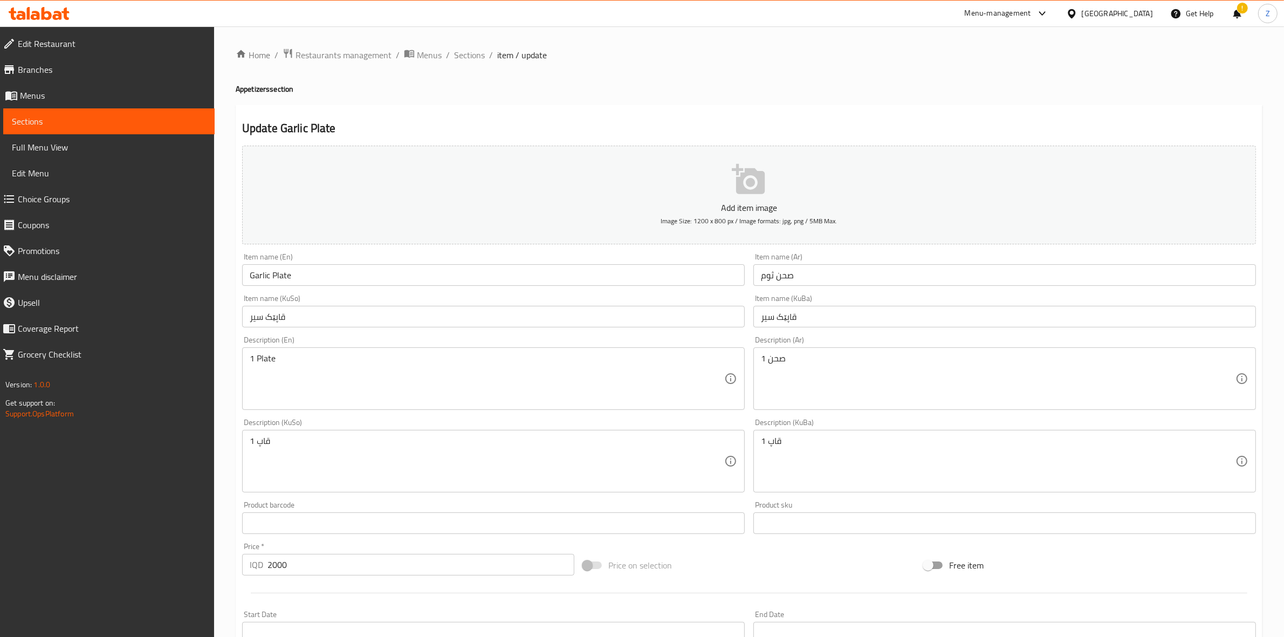
click at [273, 268] on input "Garlic Plate" at bounding box center [493, 275] width 503 height 22
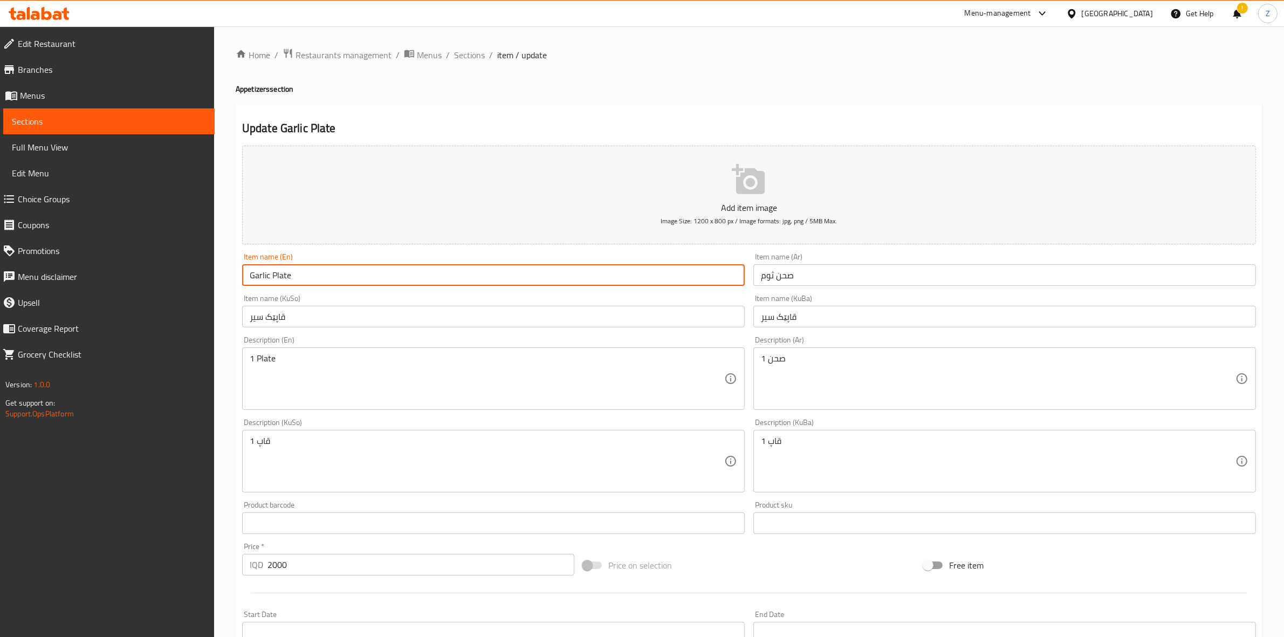
click at [273, 265] on input "Garlic Plate" at bounding box center [493, 275] width 503 height 22
click at [274, 265] on input "Garlic Plate" at bounding box center [493, 275] width 503 height 22
click at [781, 276] on input "صحن ثوم" at bounding box center [1004, 275] width 503 height 22
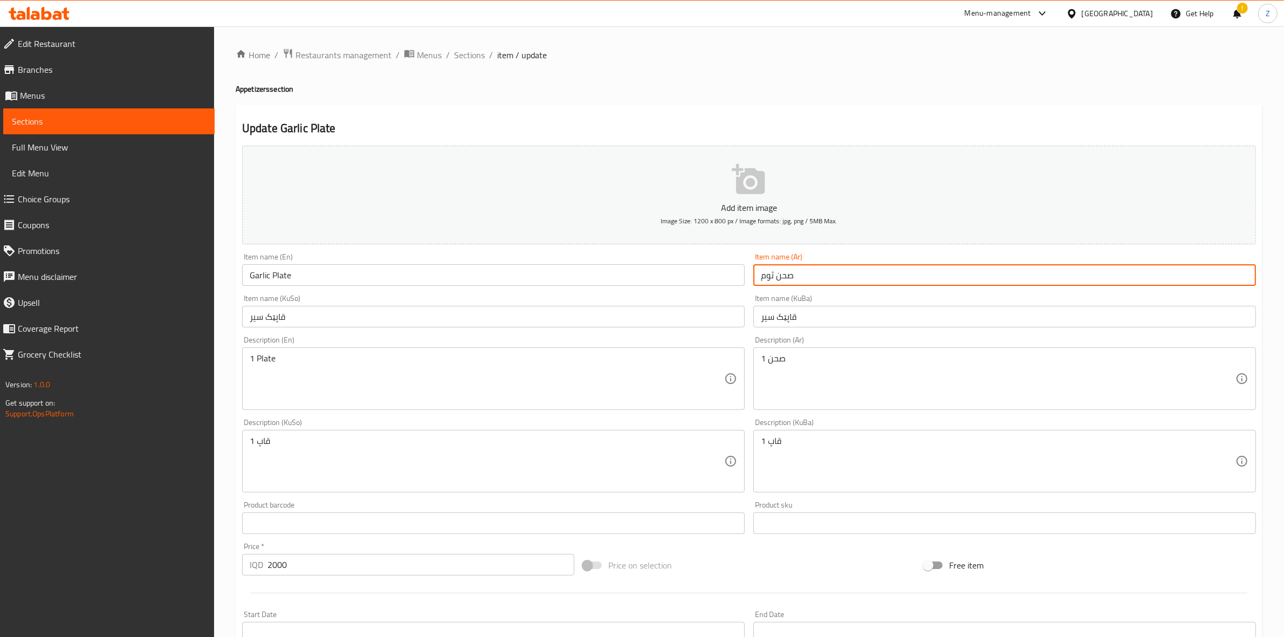
click at [781, 276] on input "صحن ثوم" at bounding box center [1004, 275] width 503 height 22
click at [791, 311] on input "قاپێک سیر" at bounding box center [1004, 317] width 503 height 22
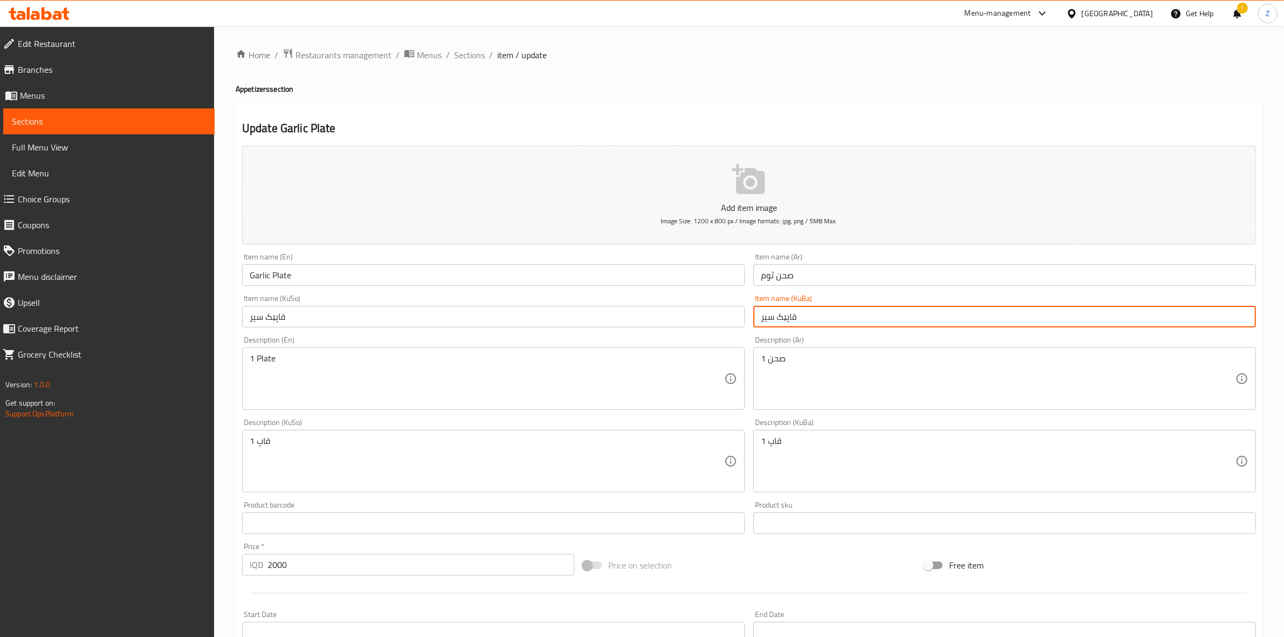
click at [791, 311] on input "قاپێک سیر" at bounding box center [1004, 317] width 503 height 22
click at [76, 117] on span "Sections" at bounding box center [109, 121] width 194 height 13
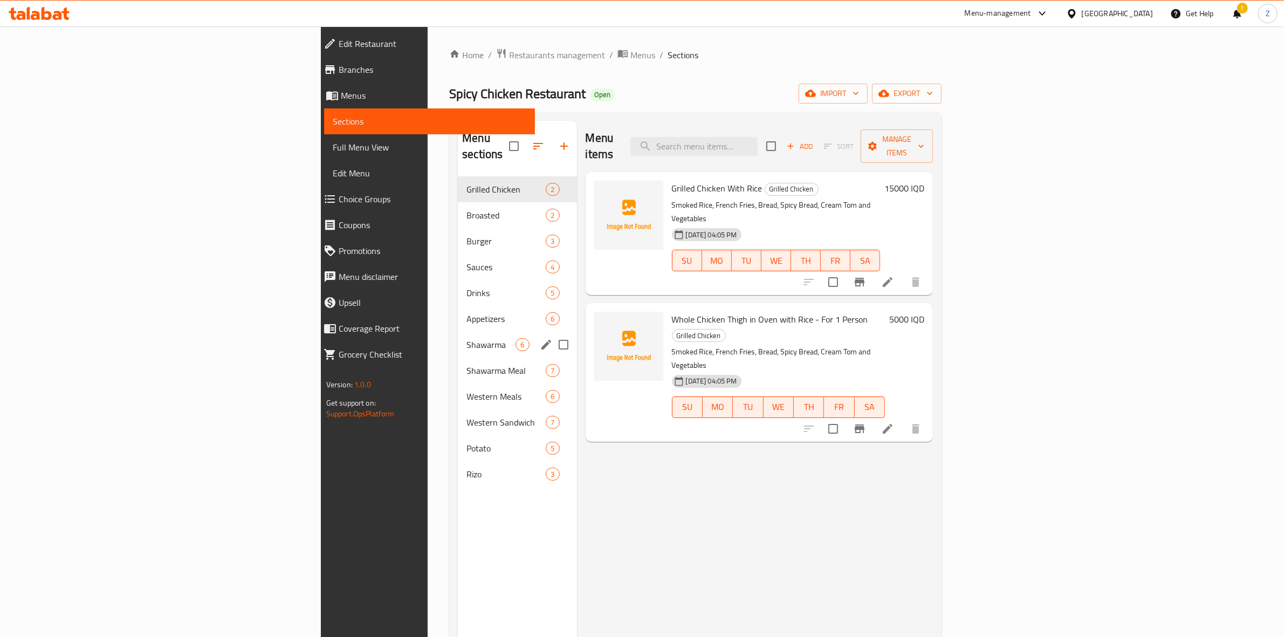
click at [466, 338] on span "Shawarma" at bounding box center [490, 344] width 49 height 13
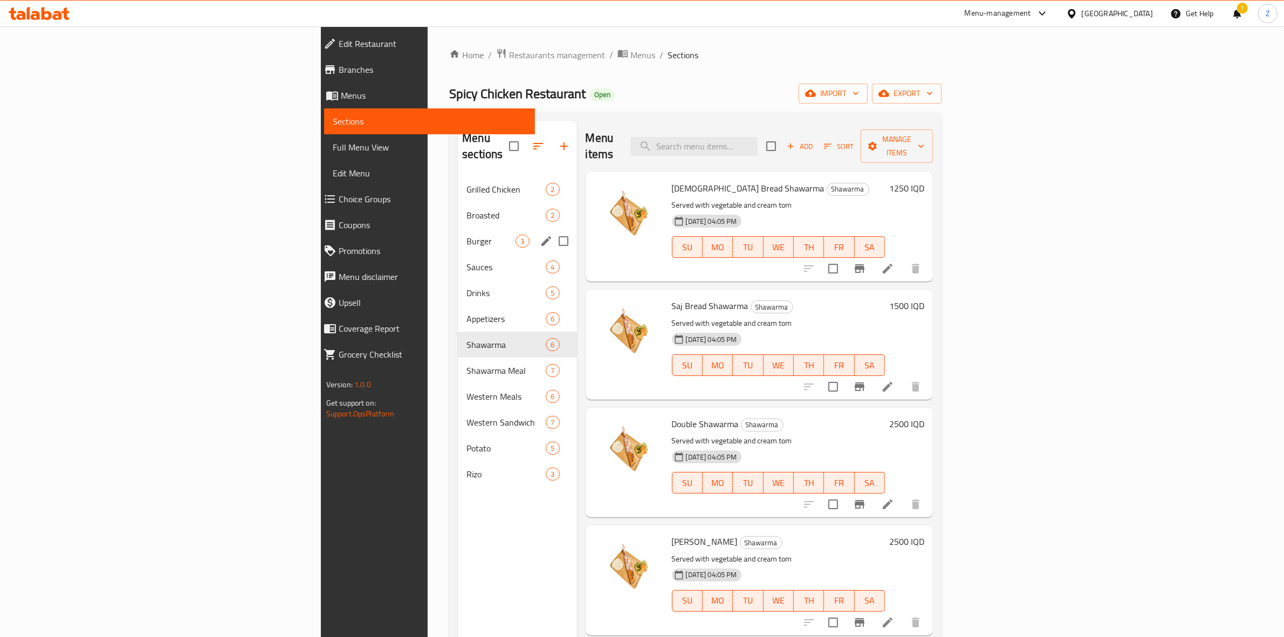
click at [458, 232] on div "Burger 3" at bounding box center [517, 241] width 119 height 26
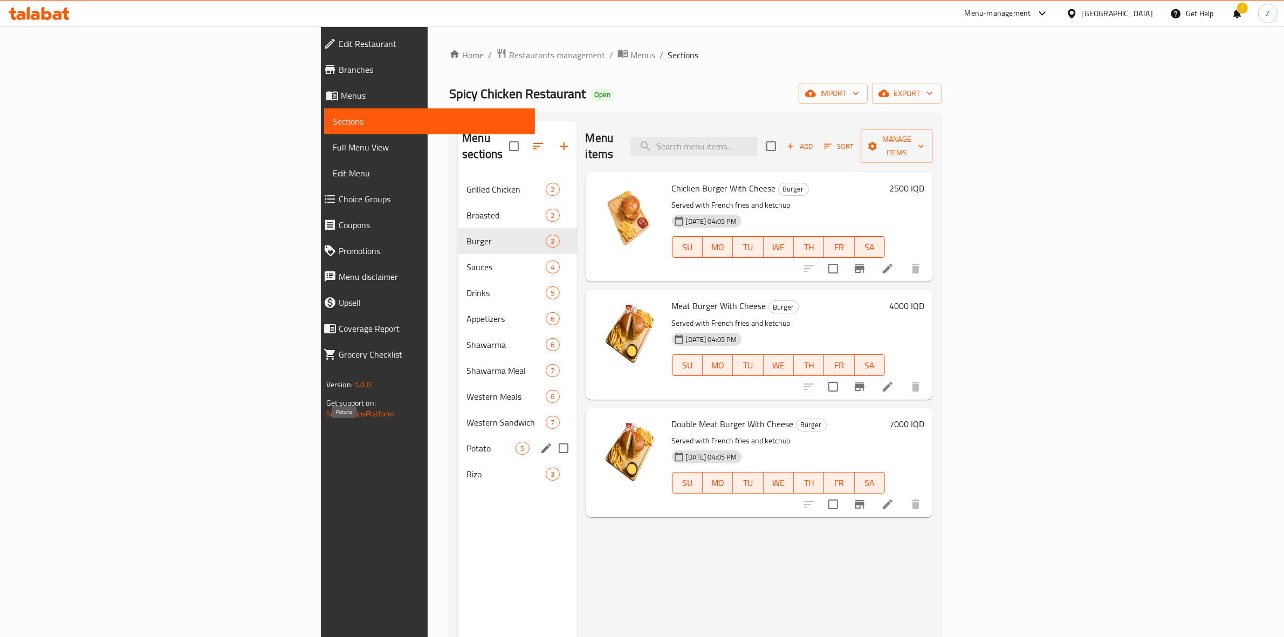
click at [466, 442] on span "Potato" at bounding box center [490, 448] width 49 height 13
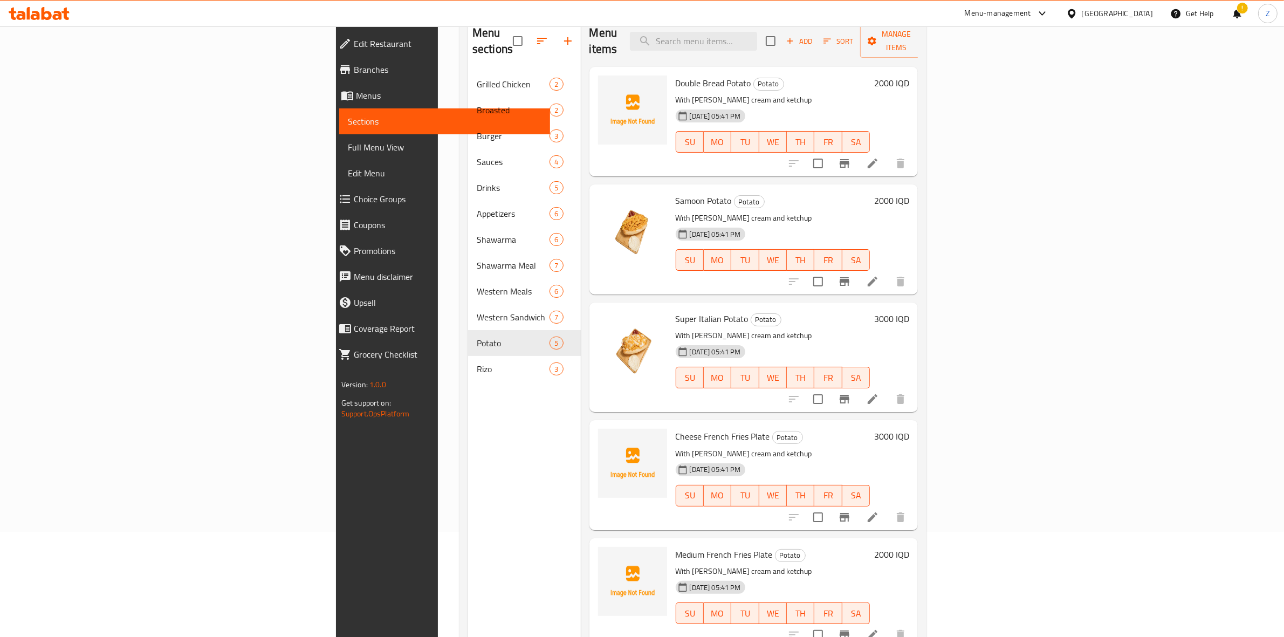
scroll to position [152, 0]
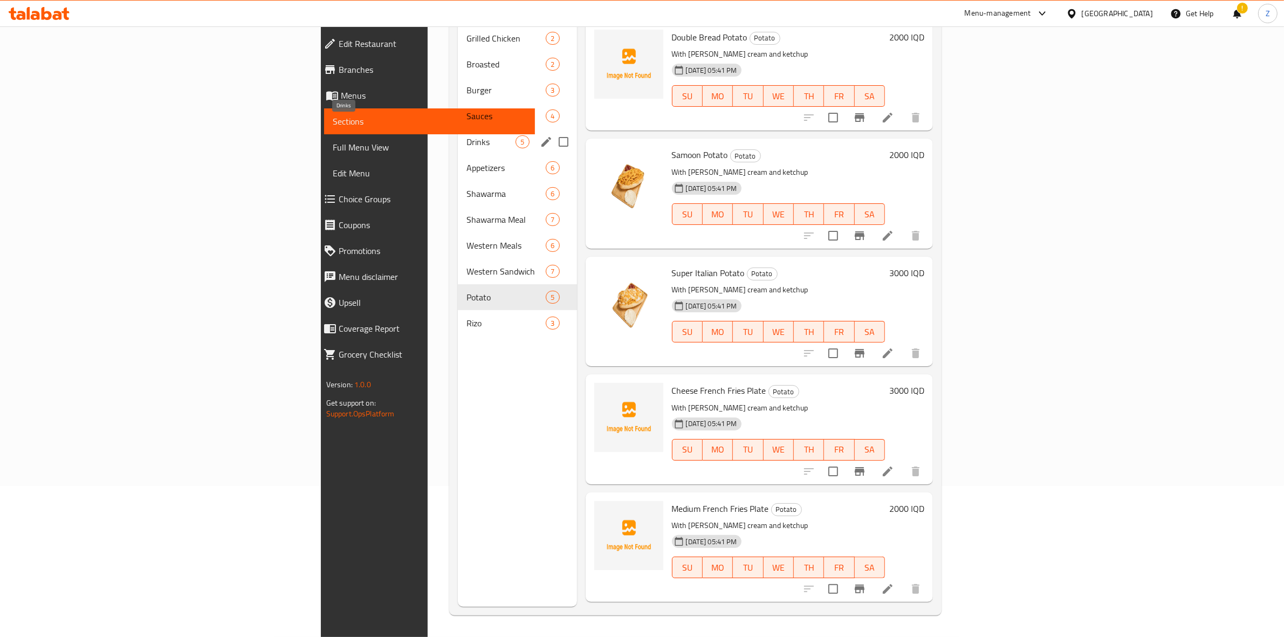
click at [466, 135] on span "Drinks" at bounding box center [490, 141] width 49 height 13
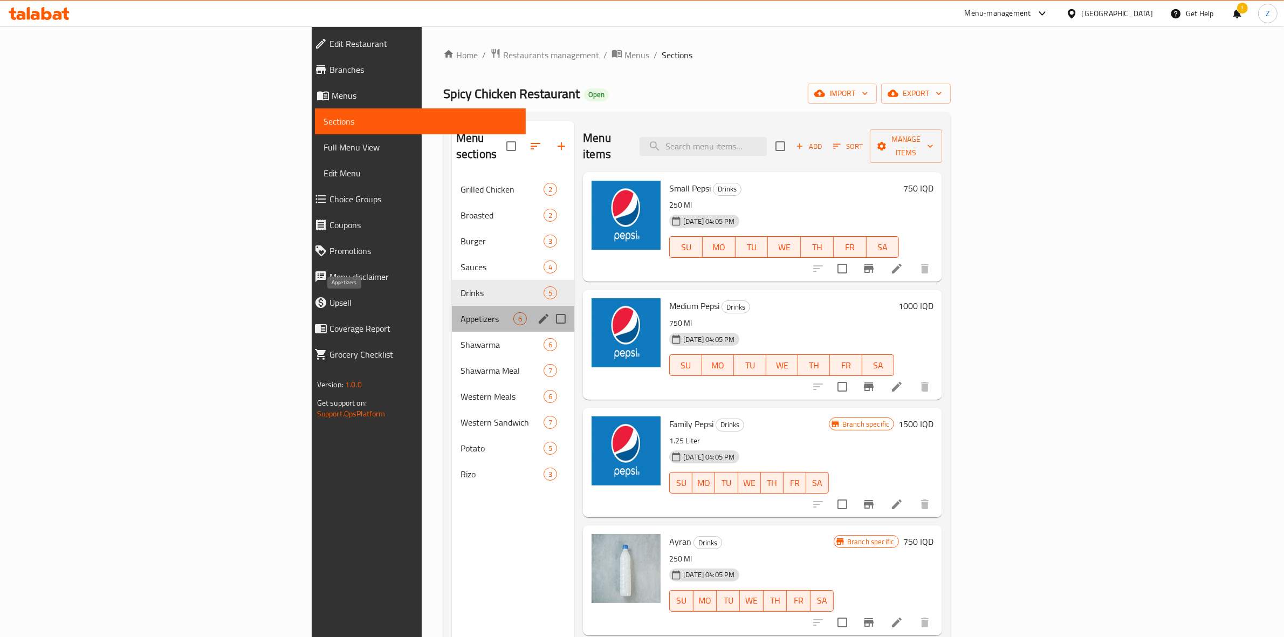
click at [461, 312] on span "Appetizers" at bounding box center [487, 318] width 53 height 13
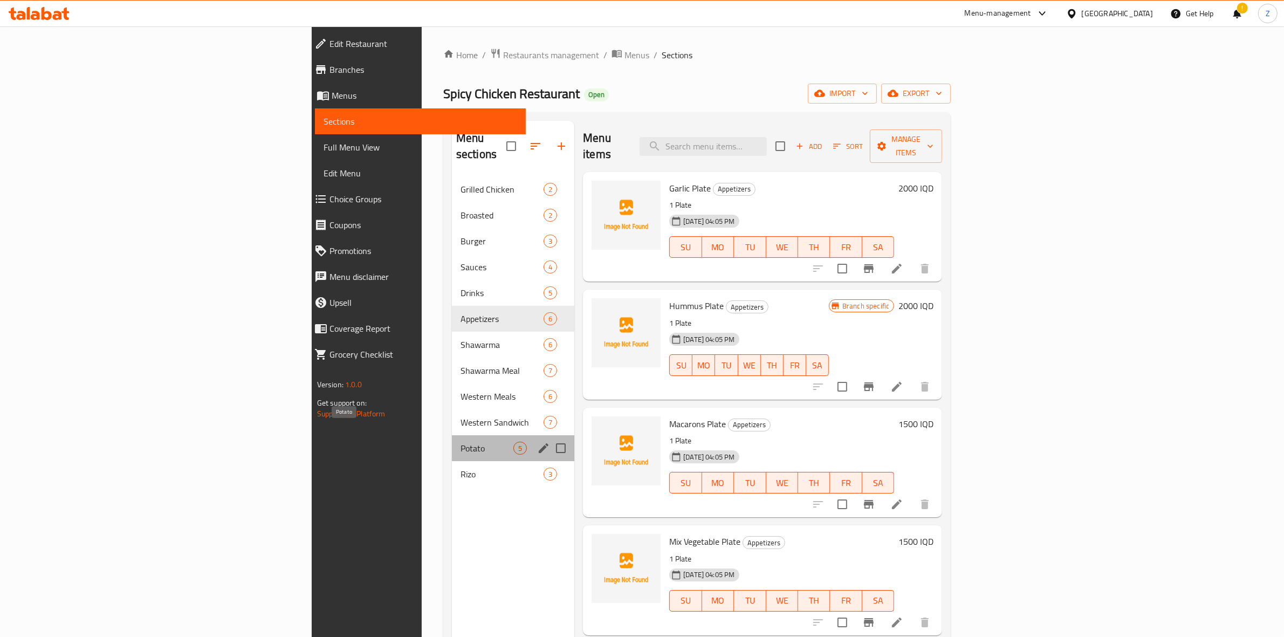
click at [461, 442] on span "Potato" at bounding box center [487, 448] width 53 height 13
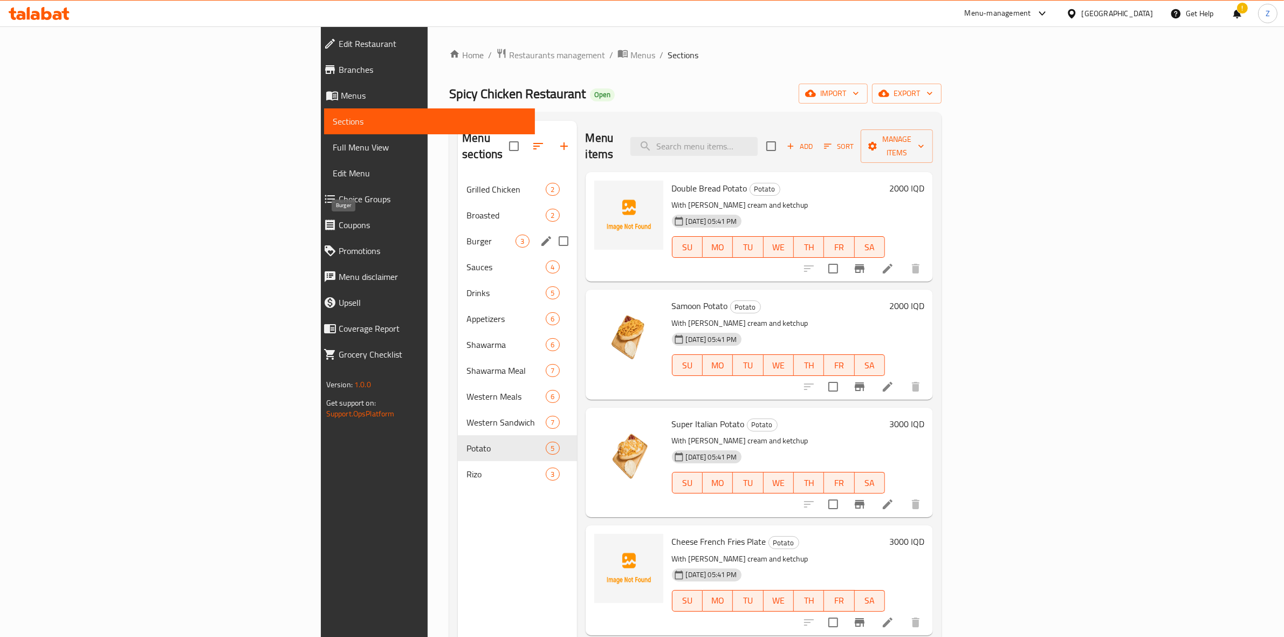
click at [466, 235] on span "Burger" at bounding box center [490, 241] width 49 height 13
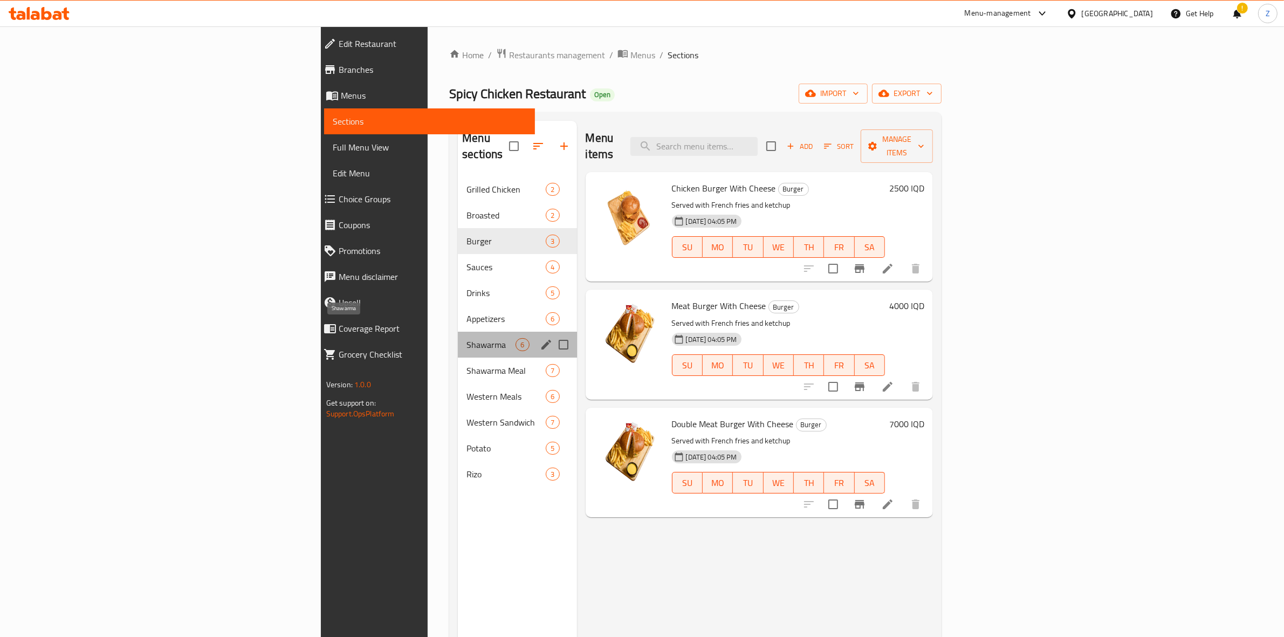
click at [466, 338] on span "Shawarma" at bounding box center [490, 344] width 49 height 13
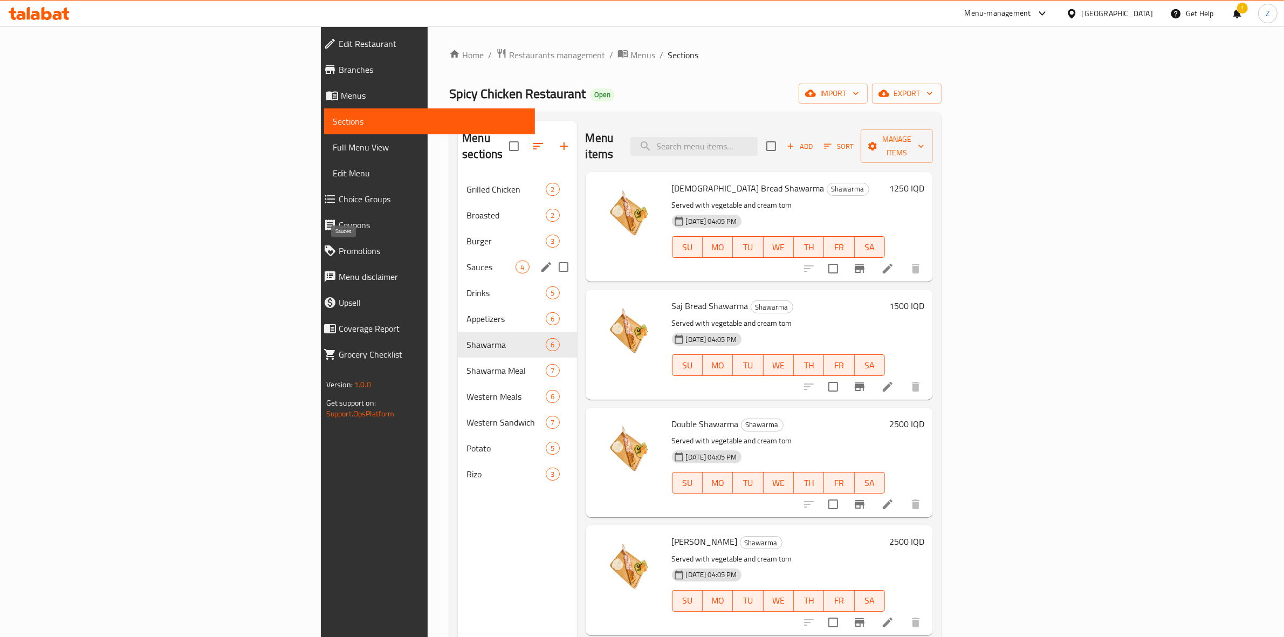
drag, startPoint x: 295, startPoint y: 254, endPoint x: 325, endPoint y: 259, distance: 30.1
click at [466, 260] on span "Sauces" at bounding box center [490, 266] width 49 height 13
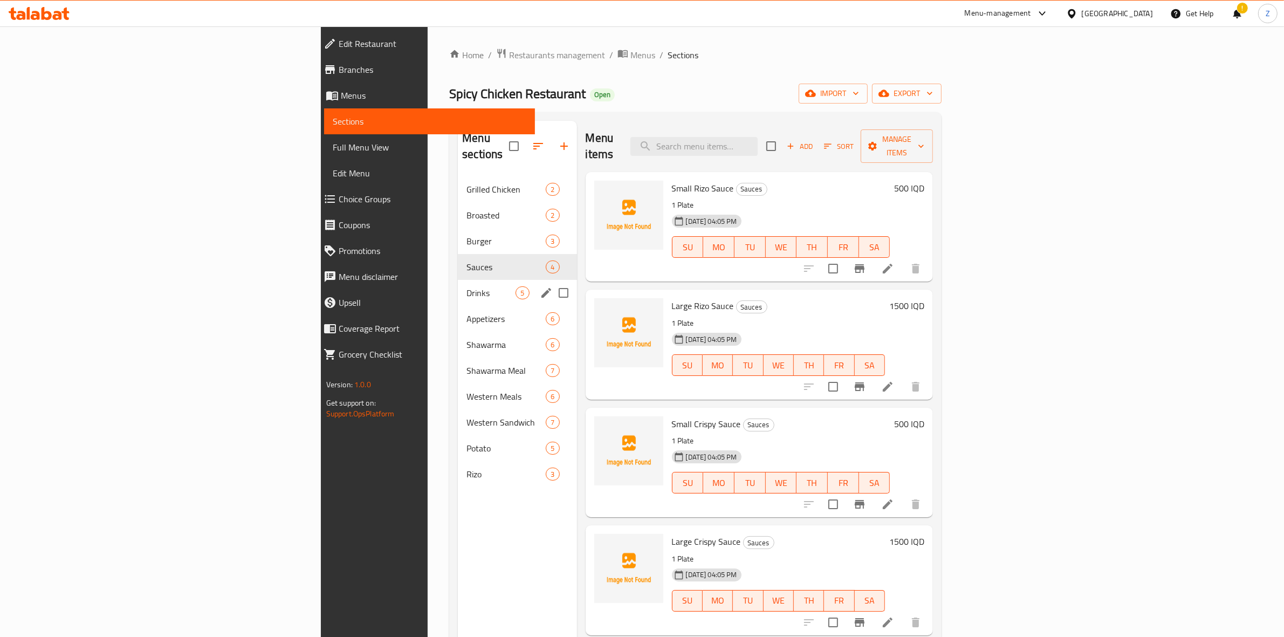
click at [466, 286] on span "Drinks" at bounding box center [490, 292] width 49 height 13
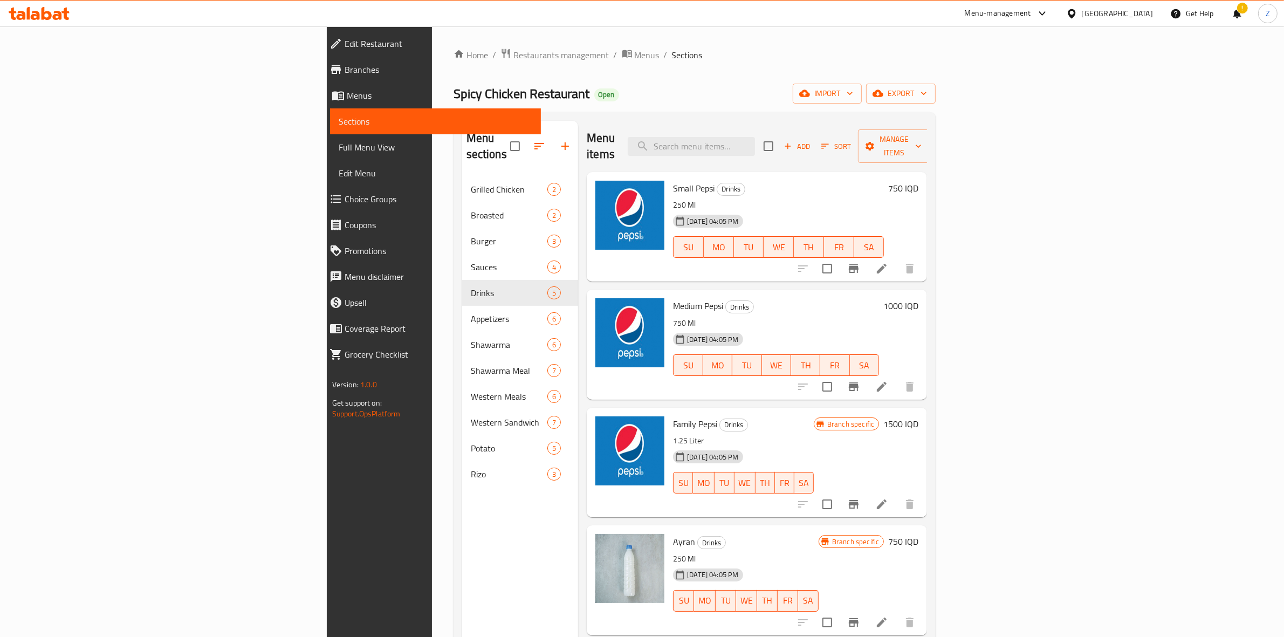
click at [1031, 13] on div "Menu-management" at bounding box center [998, 13] width 66 height 13
click at [982, 69] on div "Agent Campaigns Center" at bounding box center [996, 73] width 81 height 12
